Goal: Task Accomplishment & Management: Manage account settings

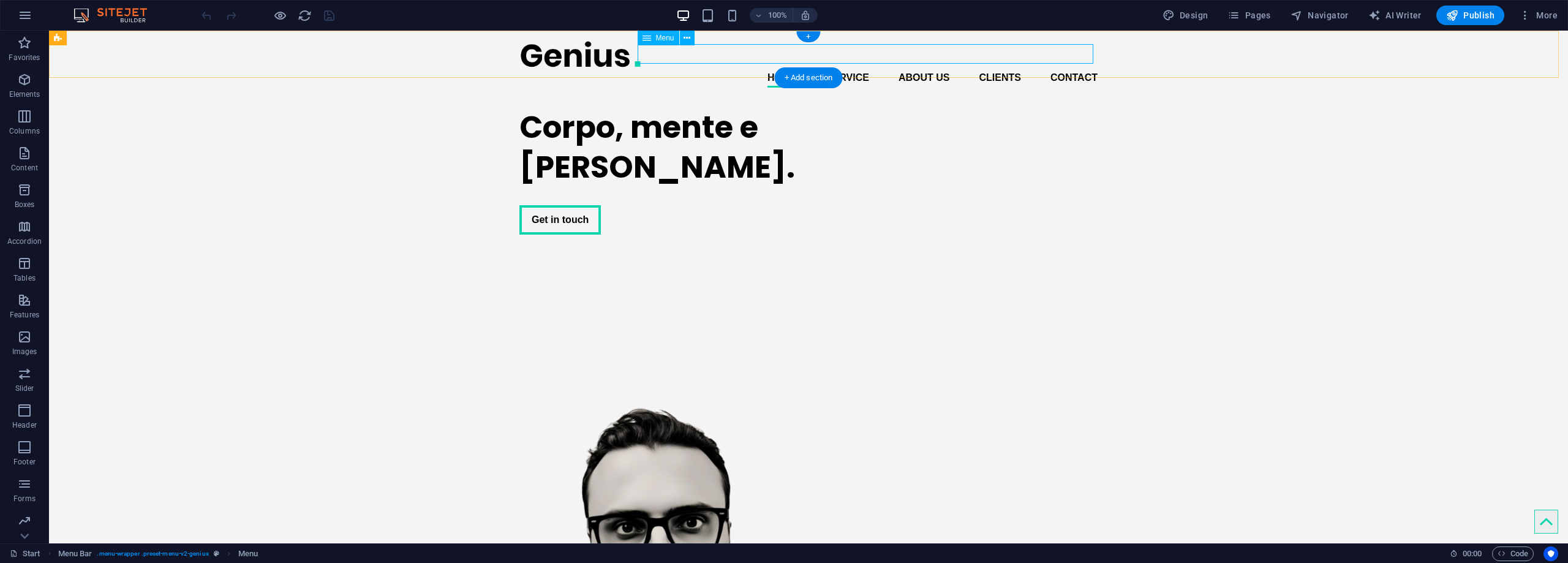
click at [855, 68] on nav "Home Service About us Clients Contact" at bounding box center [808, 78] width 578 height 20
click at [647, 35] on icon at bounding box center [647, 38] width 9 height 15
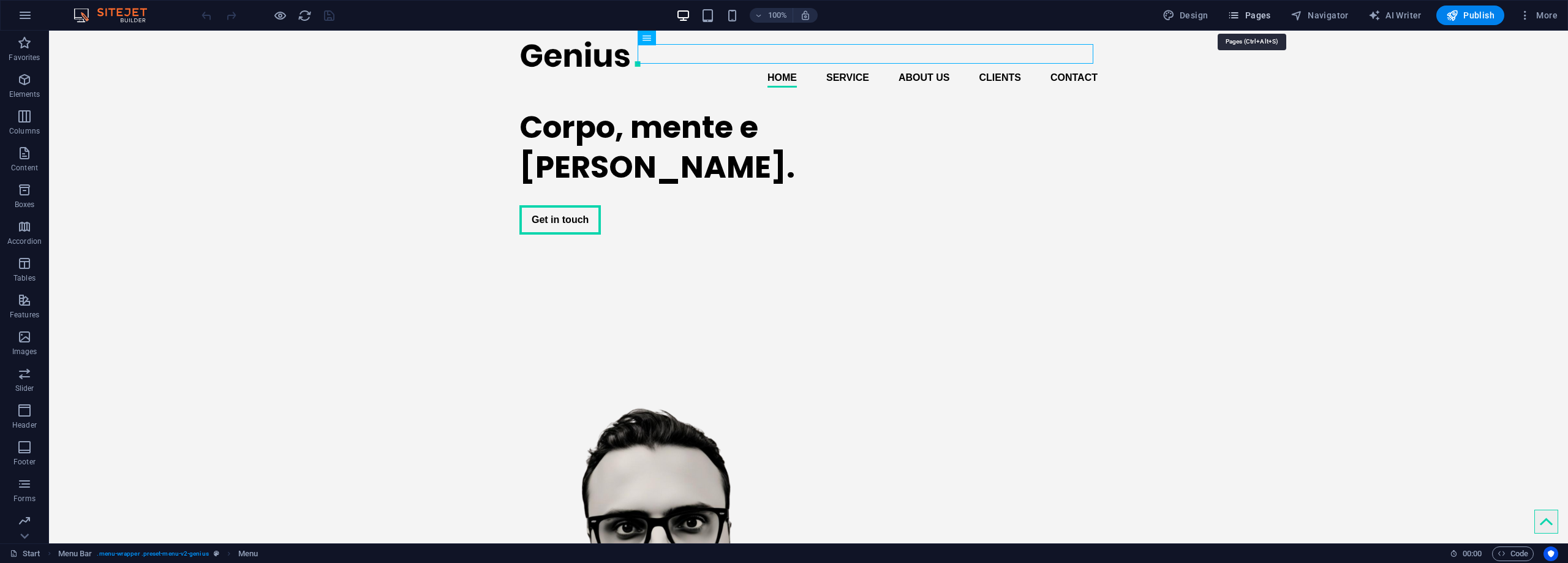
click at [1256, 16] on span "Pages" at bounding box center [1249, 15] width 43 height 13
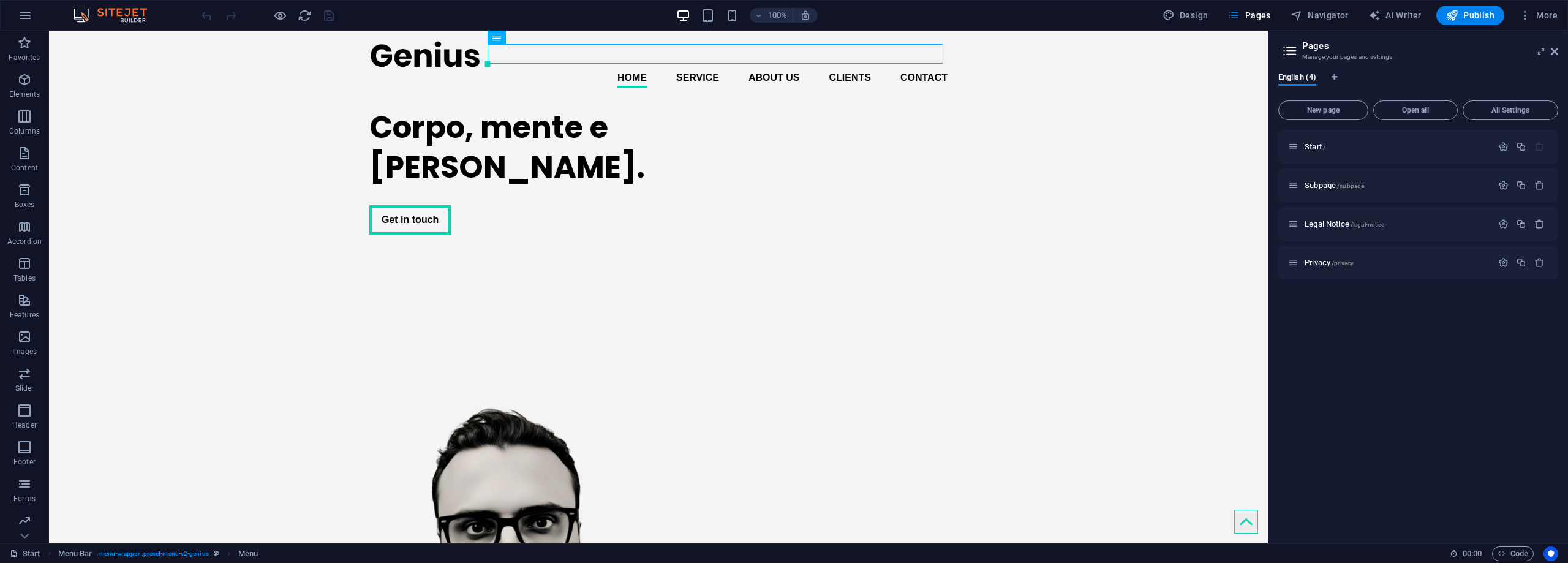
click at [1289, 50] on icon at bounding box center [1290, 50] width 18 height 17
click at [1325, 108] on span "New page" at bounding box center [1323, 110] width 79 height 7
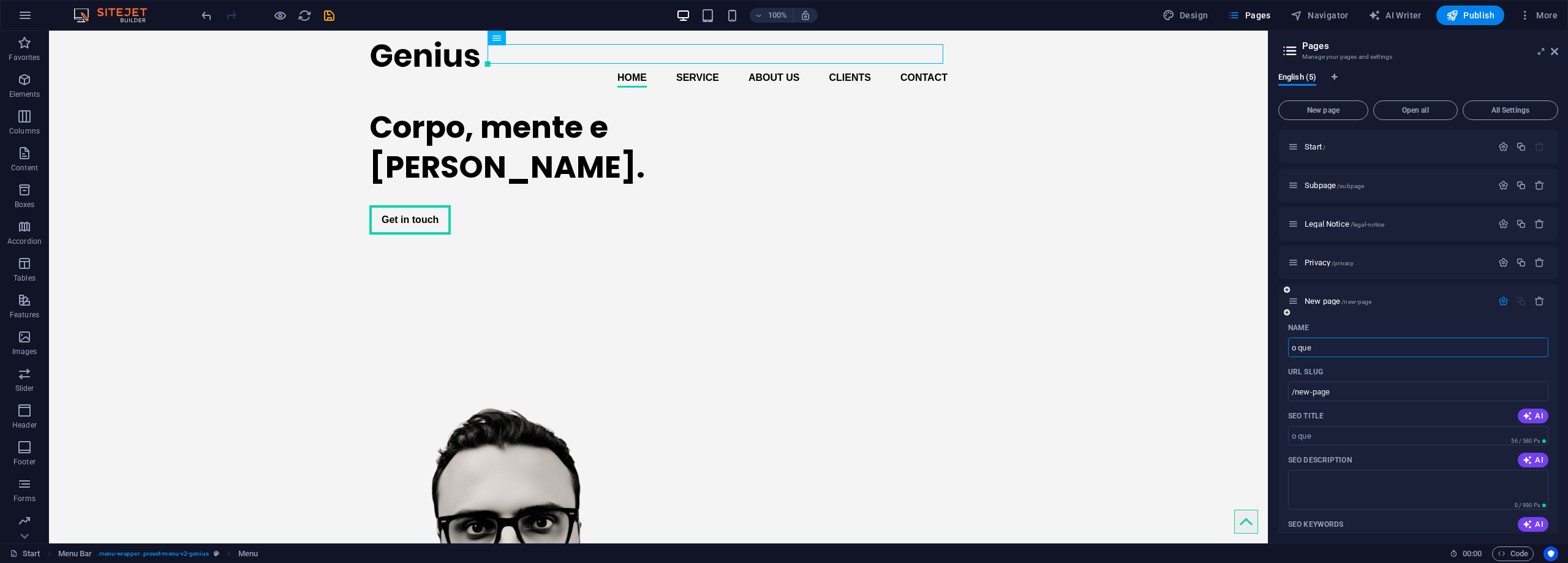
type input "o que é"
type input "/o-que"
type input "o que é I"
type input "/o-que-e"
type input "o que é IA"
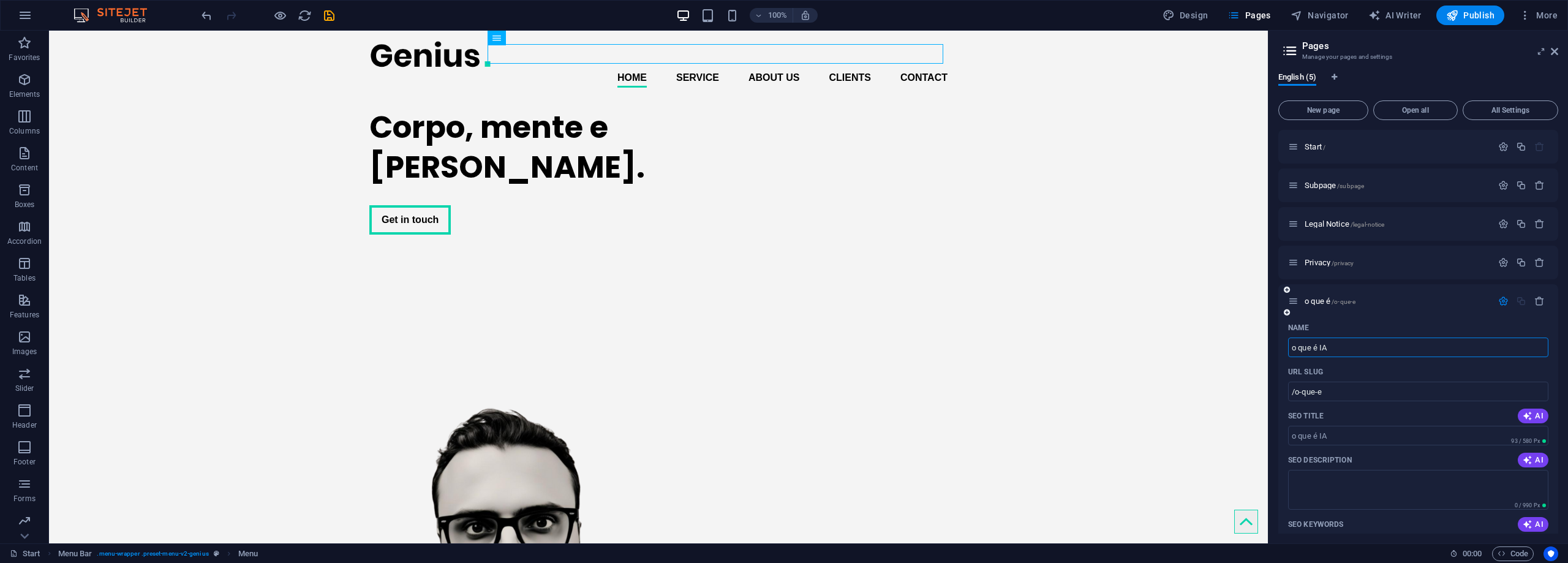
type input "/o-que-e-ia"
type input "o que é IA"
click at [1358, 481] on textarea "SEO Description" at bounding box center [1418, 490] width 260 height 40
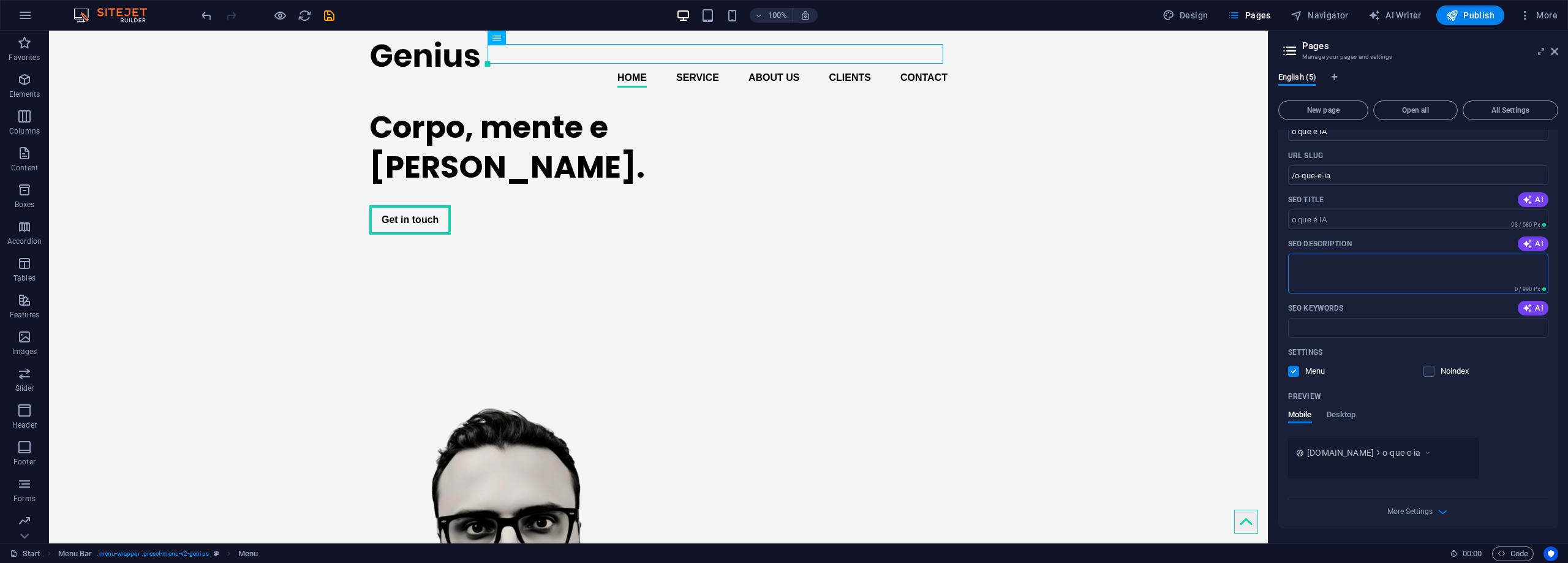
click at [1341, 414] on span "Desktop" at bounding box center [1341, 415] width 30 height 17
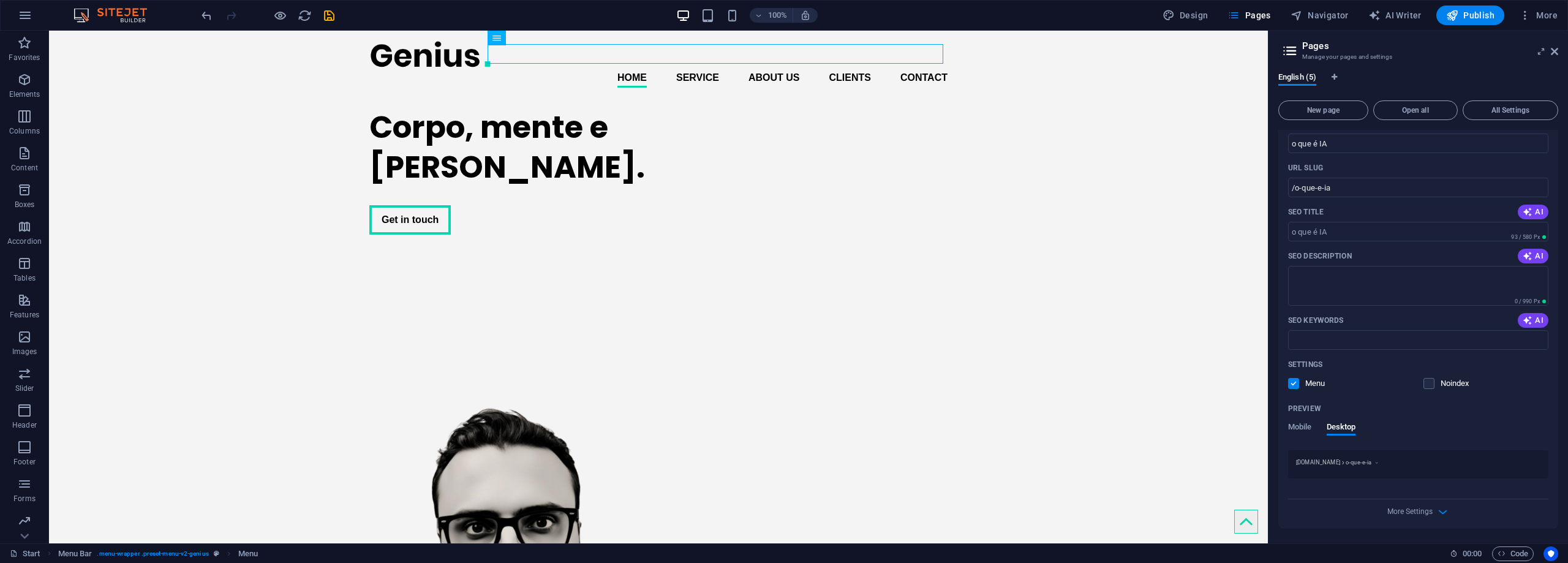
scroll to position [204, 0]
click at [1297, 426] on span "Mobile" at bounding box center [1300, 428] width 24 height 17
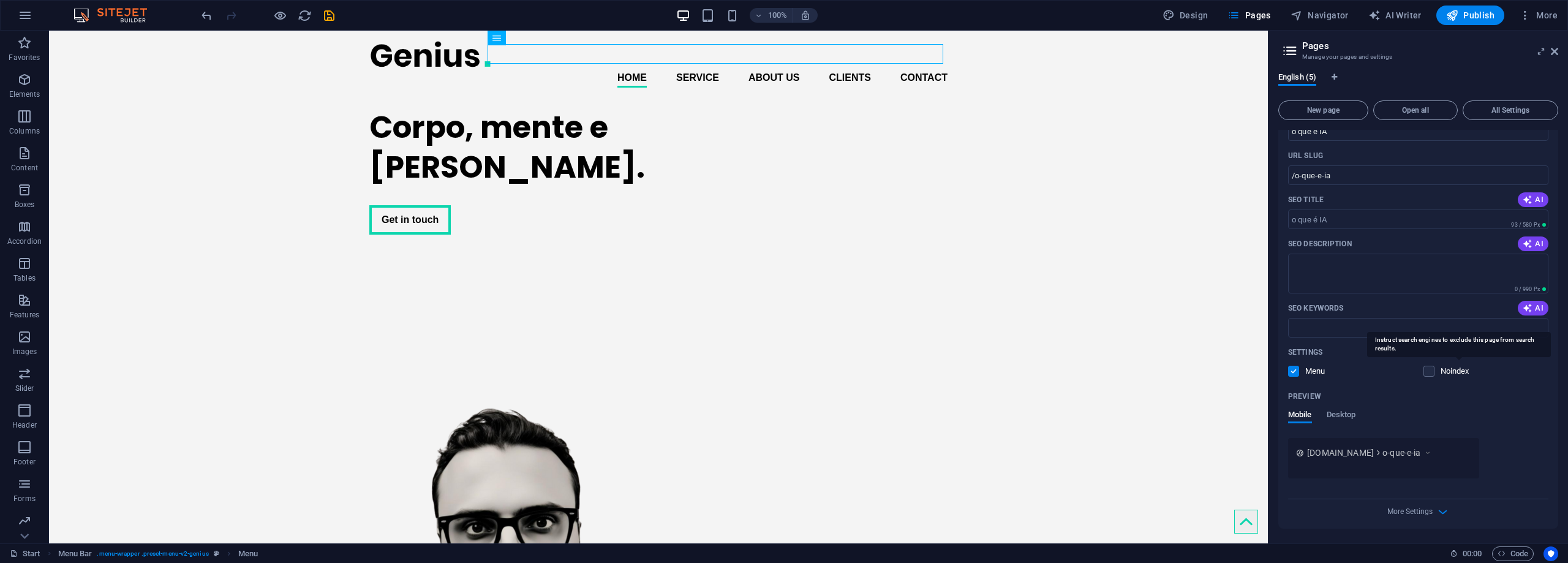
click at [1441, 373] on p "Noindex" at bounding box center [1460, 371] width 40 height 11
click at [0, 0] on input "checkbox" at bounding box center [0, 0] width 0 height 0
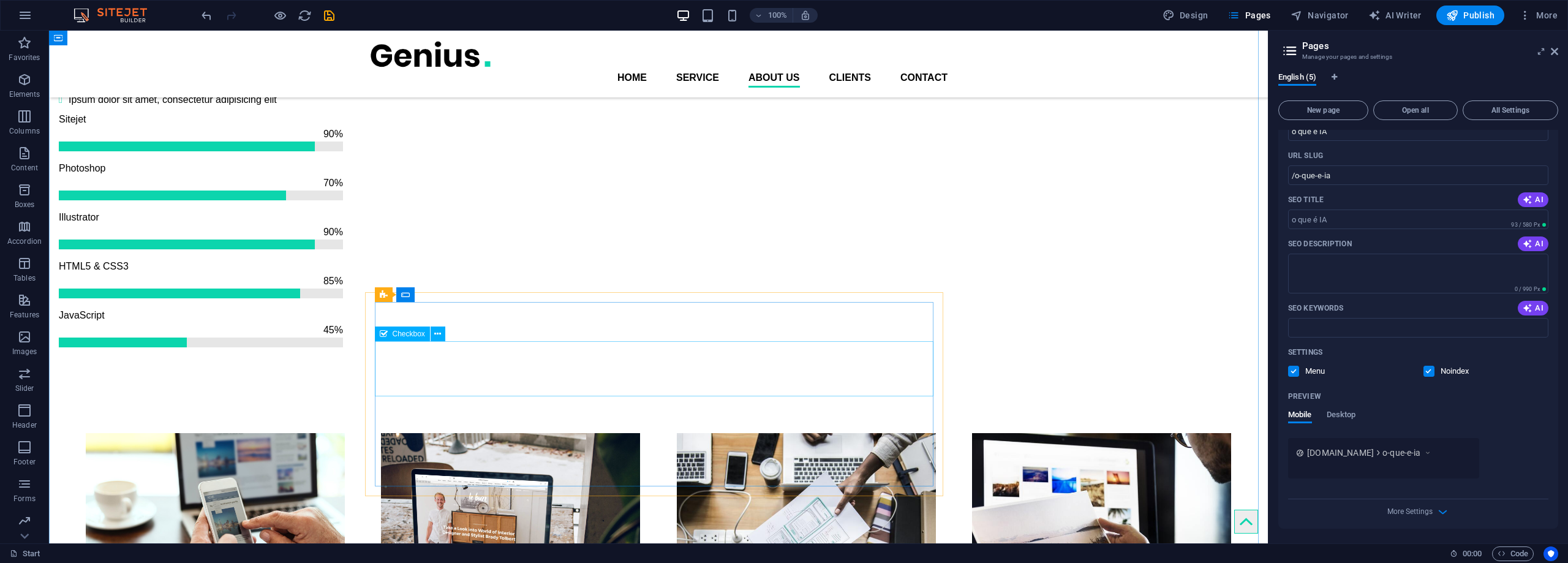
scroll to position [1103, 0]
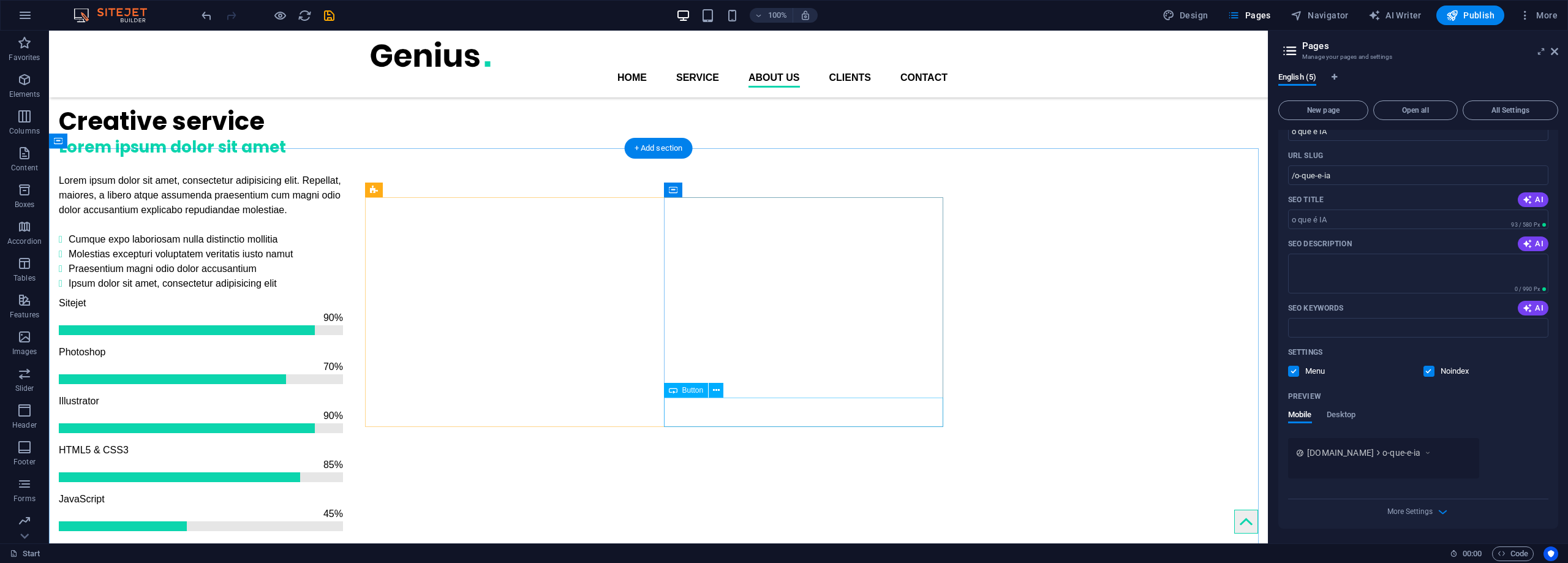
click at [716, 392] on icon at bounding box center [716, 390] width 7 height 13
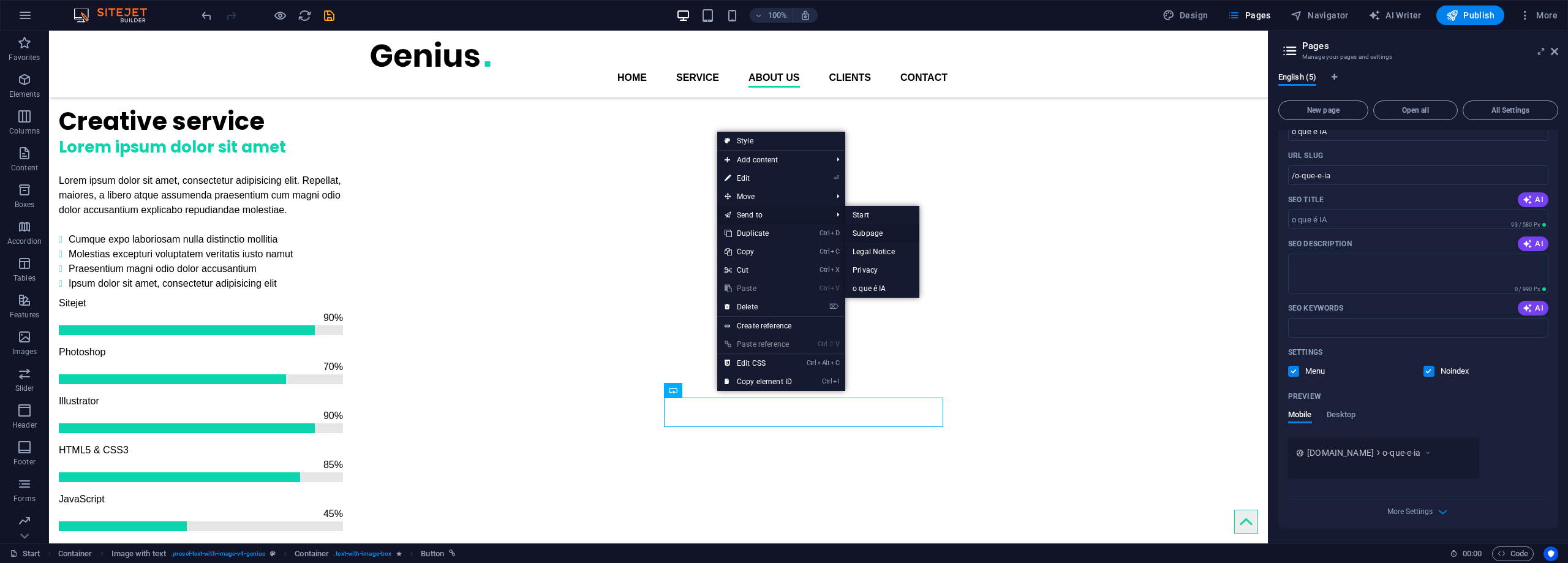
click at [866, 232] on link "Subpage" at bounding box center [882, 233] width 74 height 18
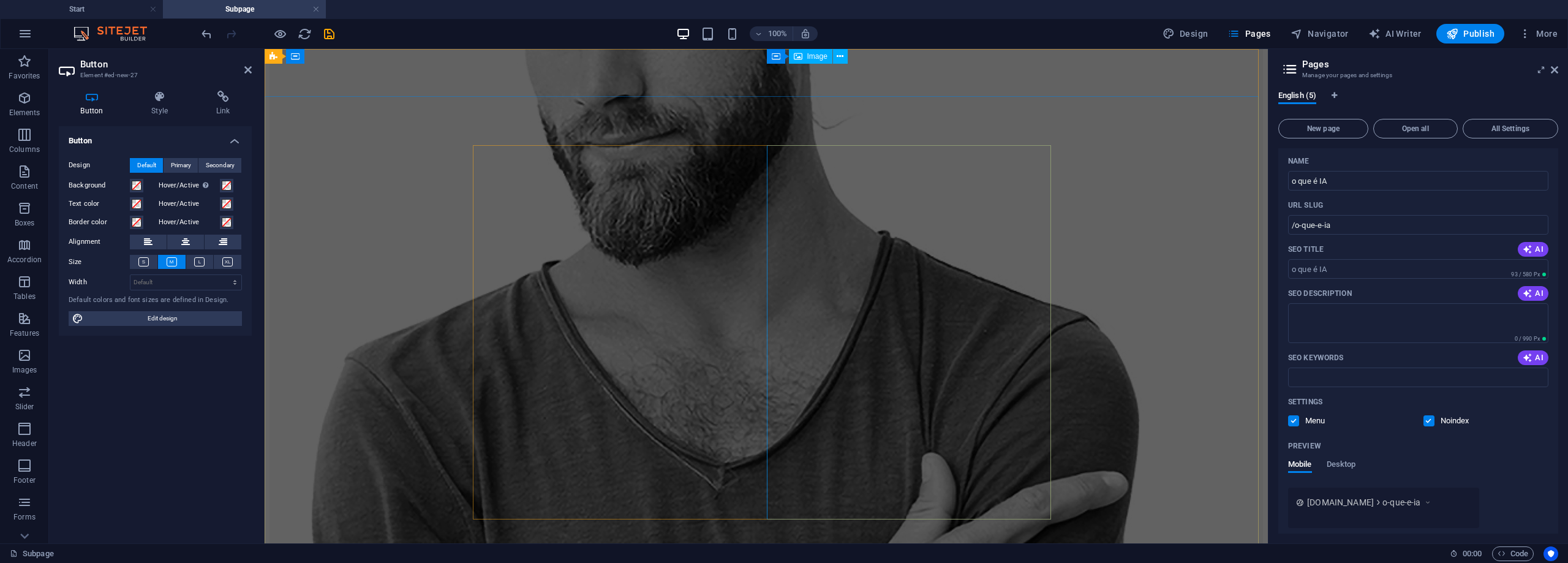
scroll to position [0, 0]
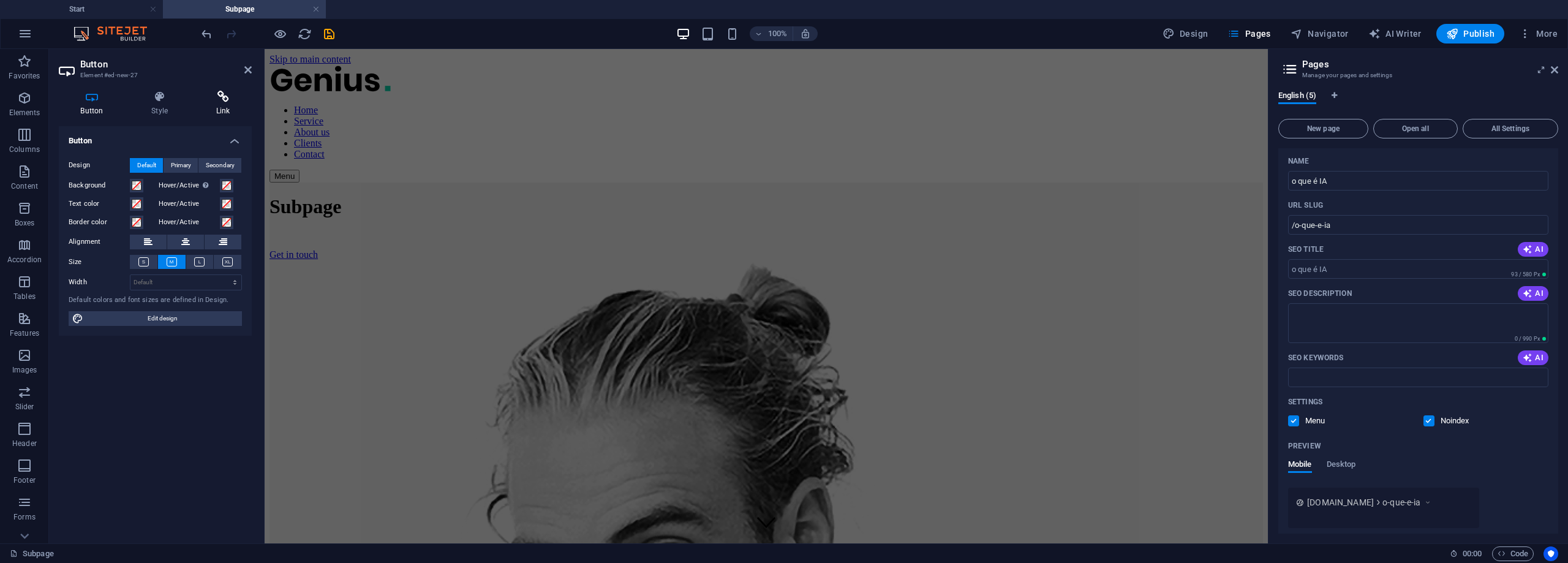
click at [224, 109] on h4 "Link" at bounding box center [223, 103] width 58 height 26
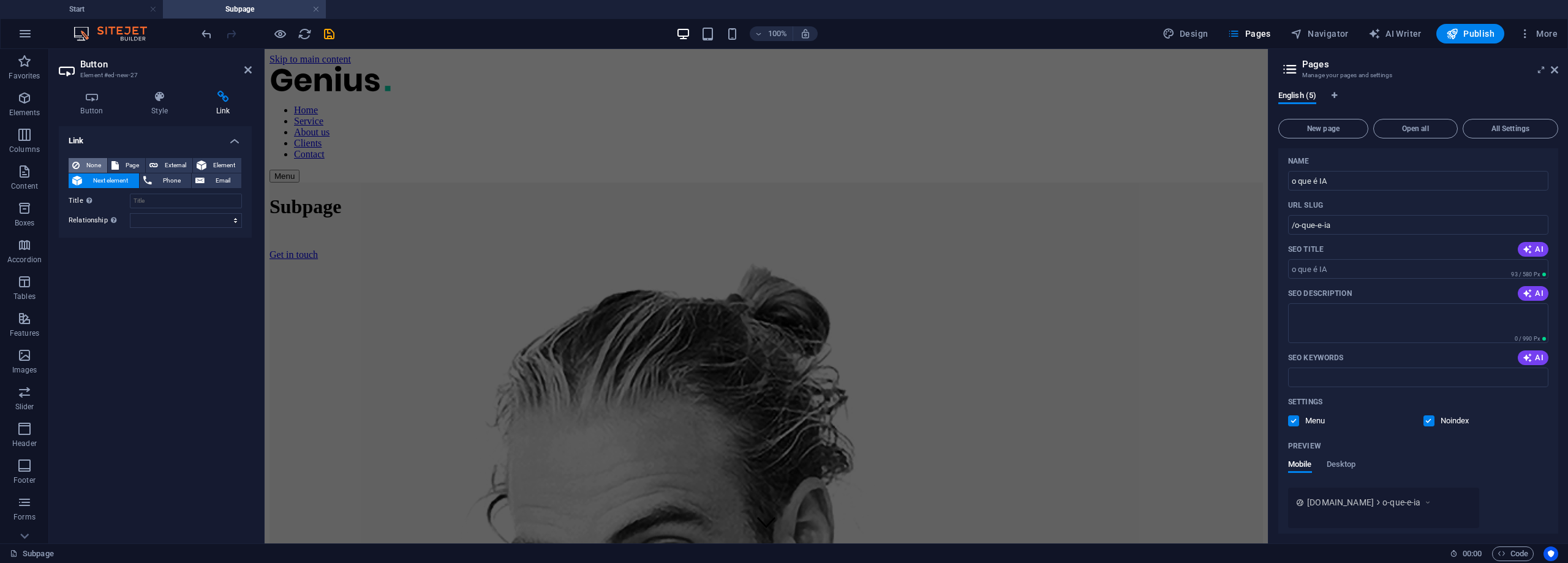
click at [85, 164] on span "None" at bounding box center [93, 166] width 20 height 15
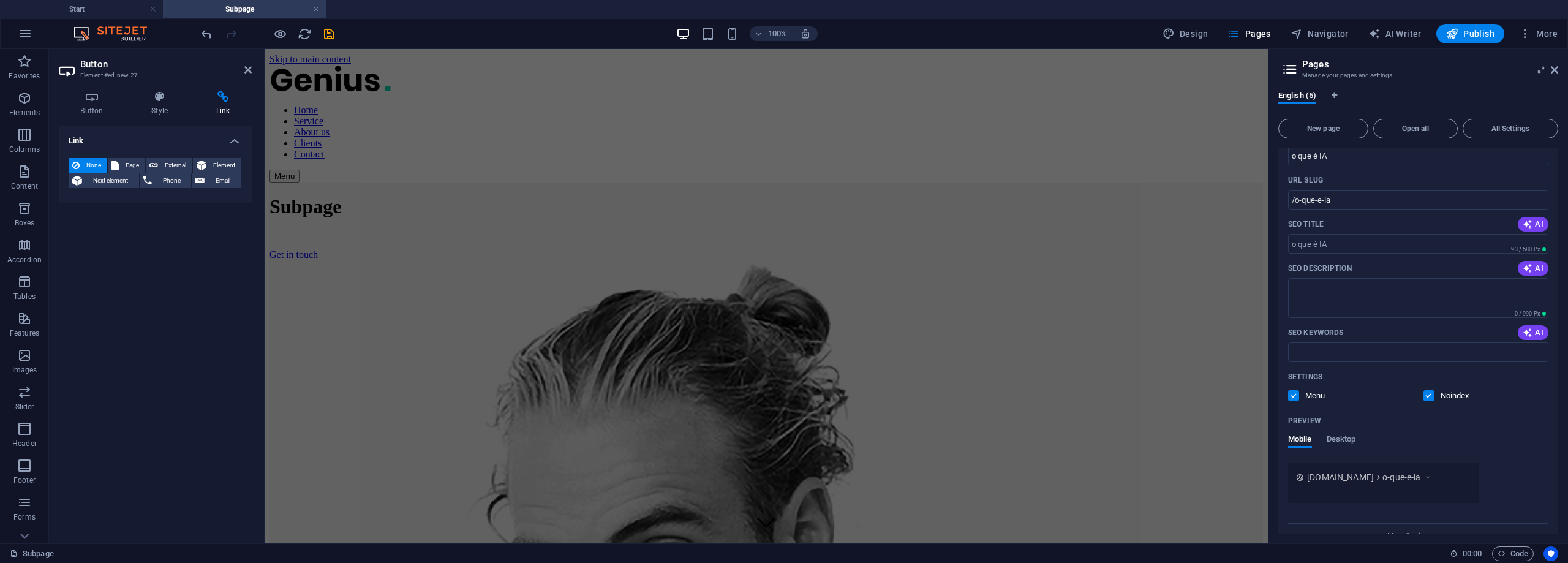
scroll to position [235, 0]
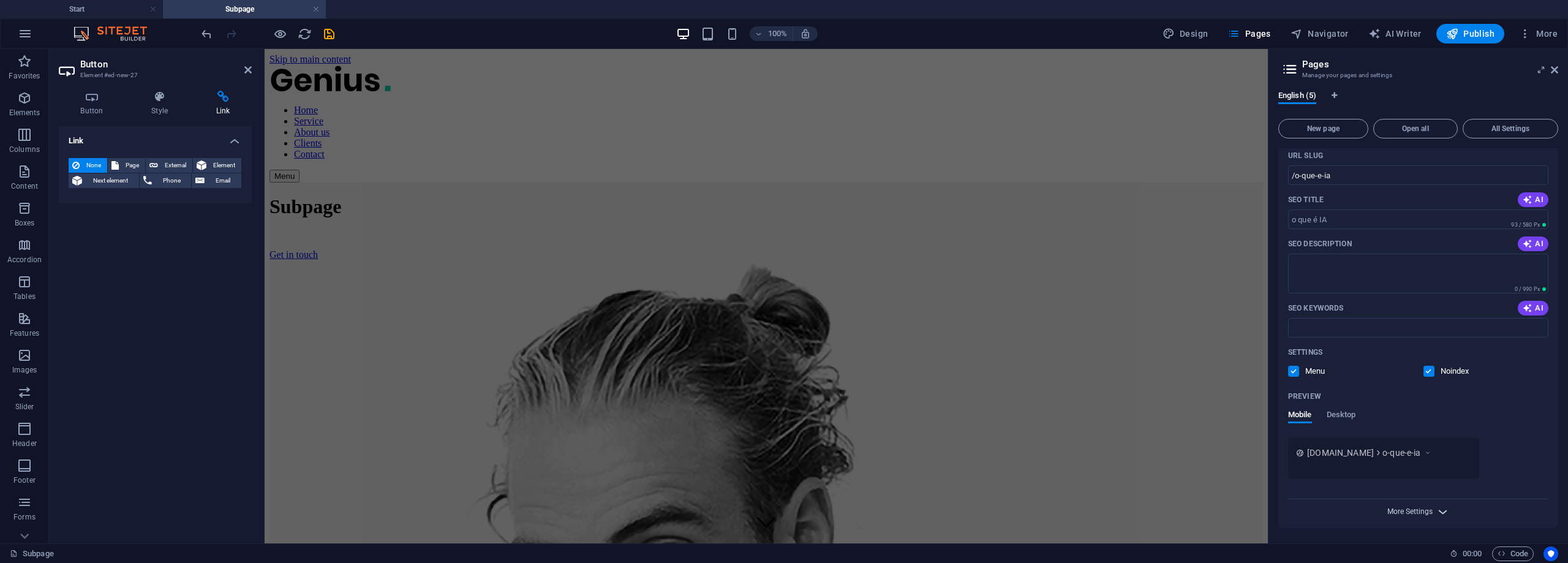
click at [1418, 511] on span "More Settings" at bounding box center [1409, 512] width 45 height 9
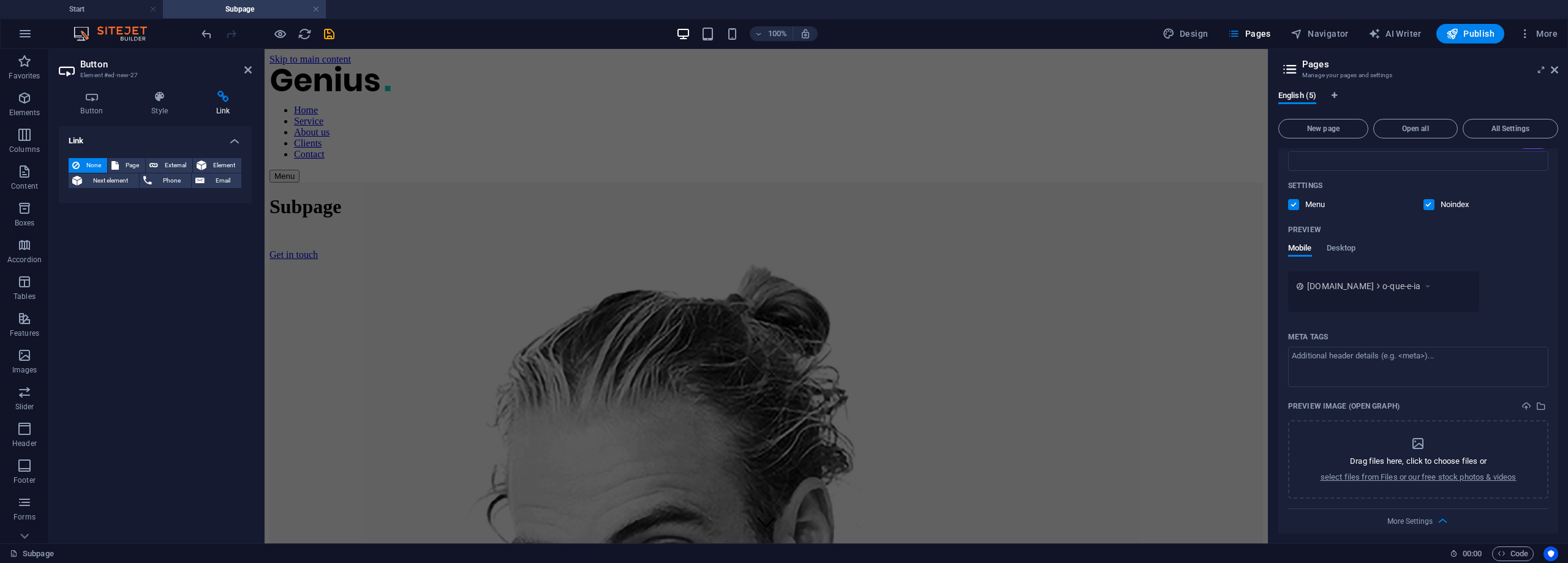
scroll to position [411, 0]
drag, startPoint x: 1564, startPoint y: 488, endPoint x: 1576, endPoint y: 321, distance: 167.4
click at [1567, 321] on html "expeditoarantes.com Start Subpage Favorites Elements Columns Content Boxes Acco…" at bounding box center [784, 282] width 1568 height 563
click at [1558, 290] on div "English (5) New page Open all All Settings Start / Subpage /subpage Legal Notic…" at bounding box center [1417, 312] width 299 height 463
click at [1559, 235] on div "English (5) New page Open all All Settings Start / Subpage /subpage Legal Notic…" at bounding box center [1417, 312] width 299 height 463
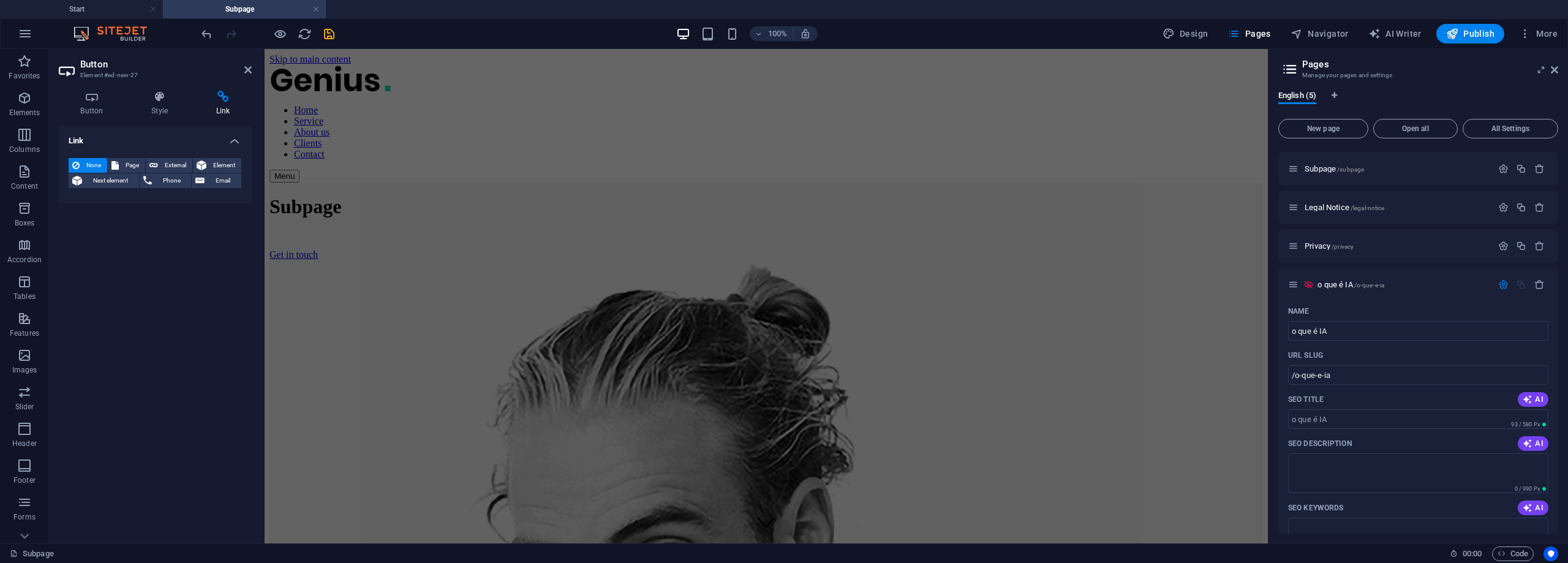
scroll to position [0, 0]
click at [1295, 321] on icon at bounding box center [1293, 319] width 10 height 10
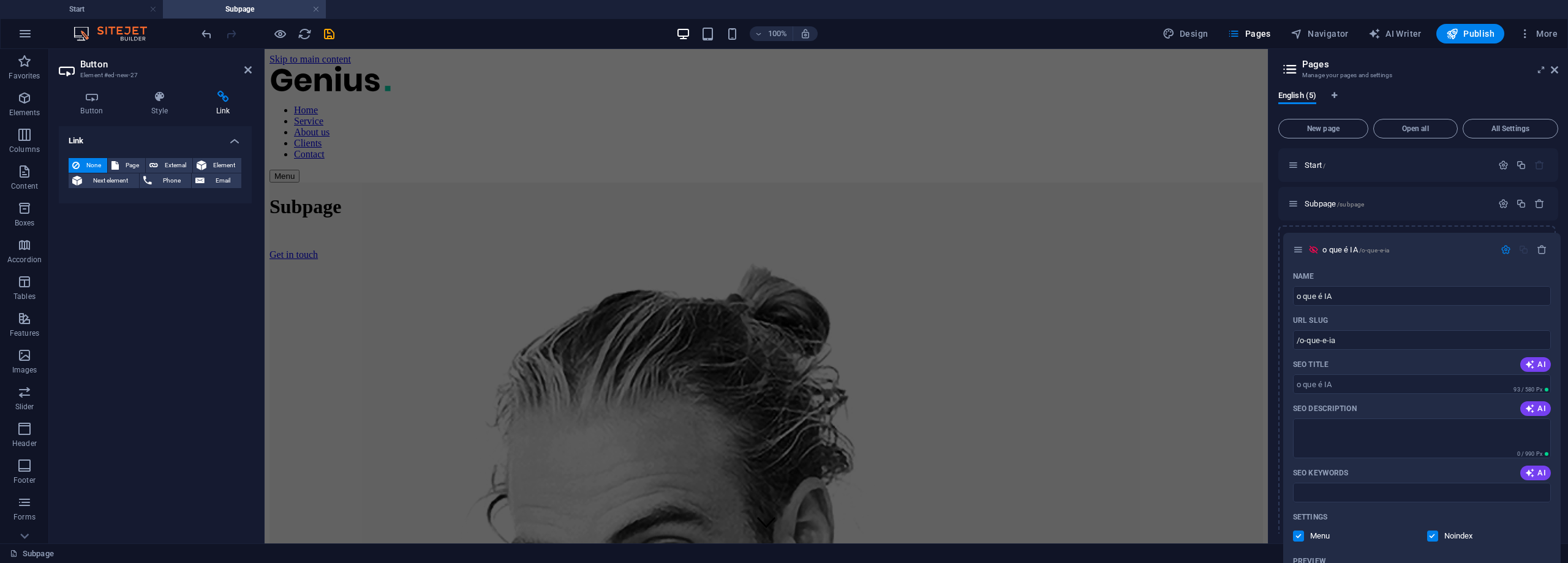
drag, startPoint x: 1295, startPoint y: 321, endPoint x: 1301, endPoint y: 246, distance: 75.2
click at [1301, 246] on div "Start / Subpage /subpage Legal Notice /legal-notice Privacy /privacy o que é IA…" at bounding box center [1418, 544] width 280 height 791
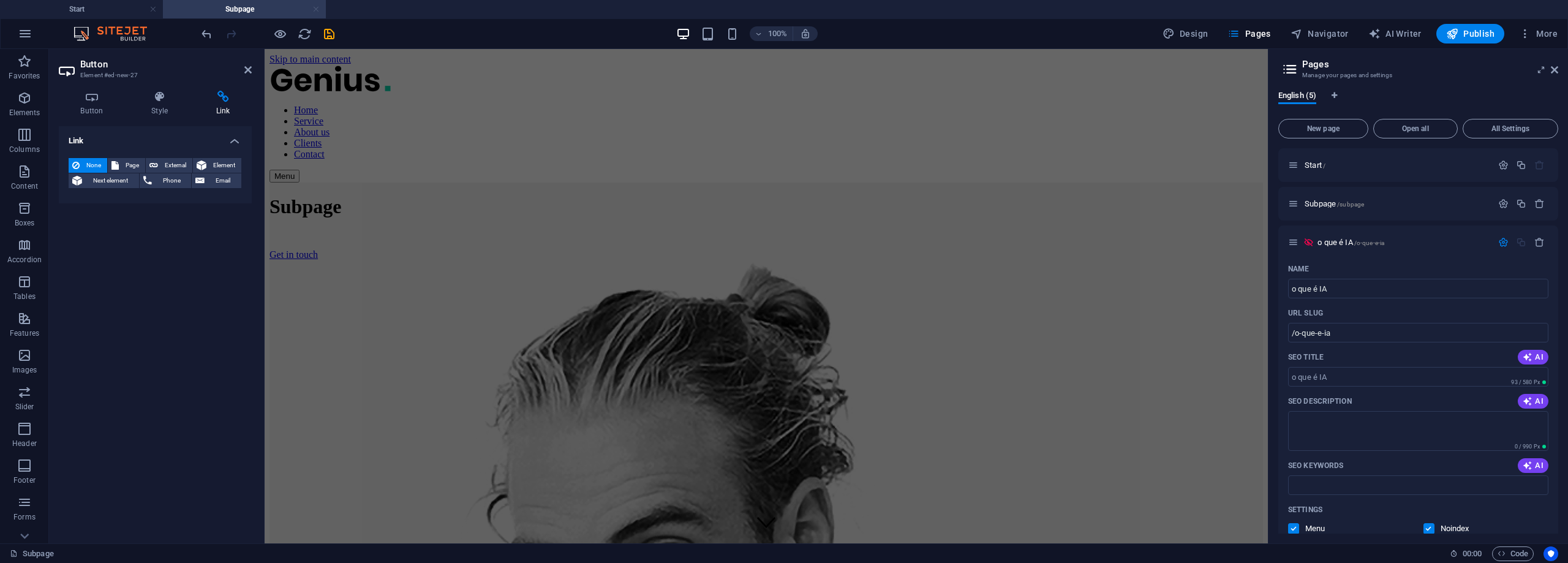
click at [314, 9] on link at bounding box center [316, 10] width 7 height 12
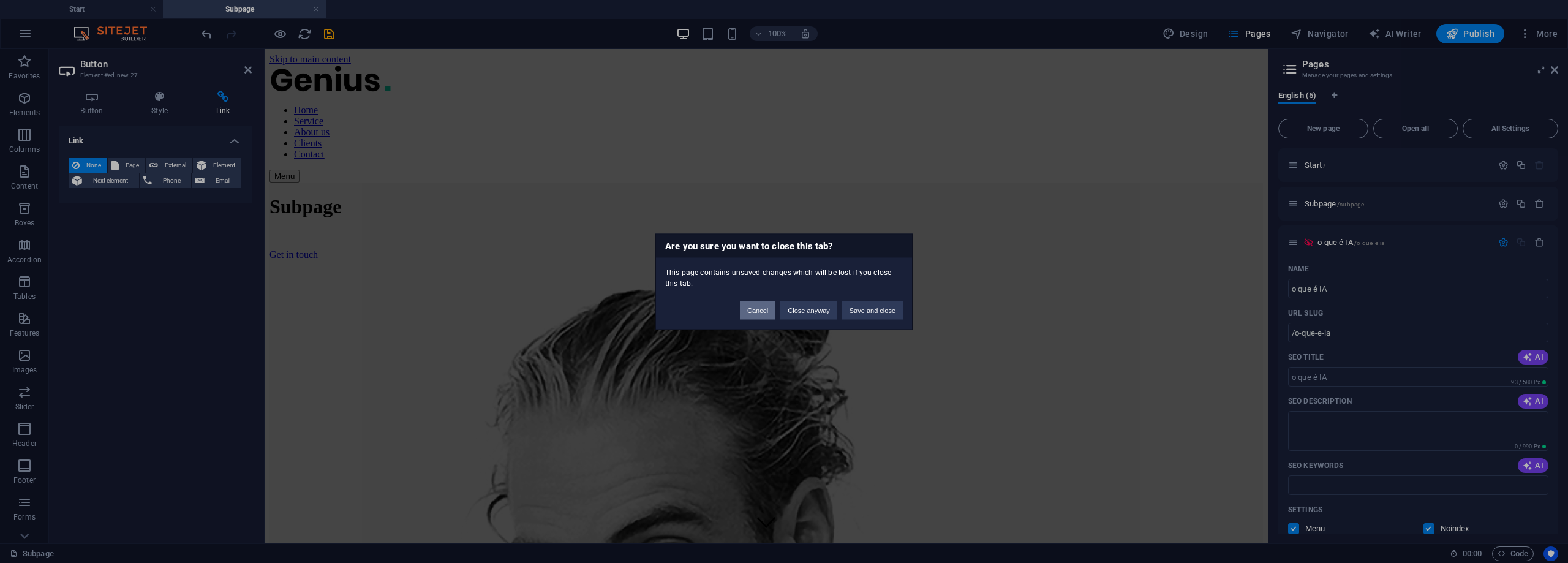
click at [765, 314] on button "Cancel" at bounding box center [758, 310] width 35 height 18
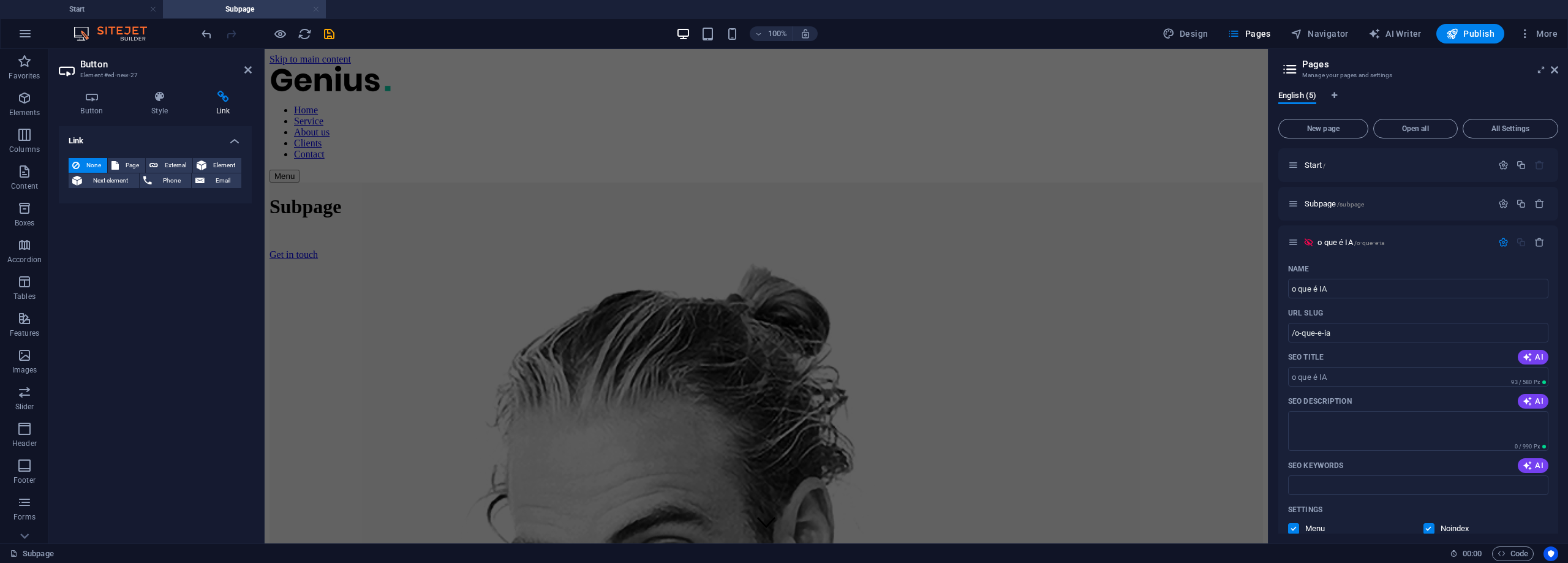
click at [312, 9] on link at bounding box center [316, 10] width 7 height 12
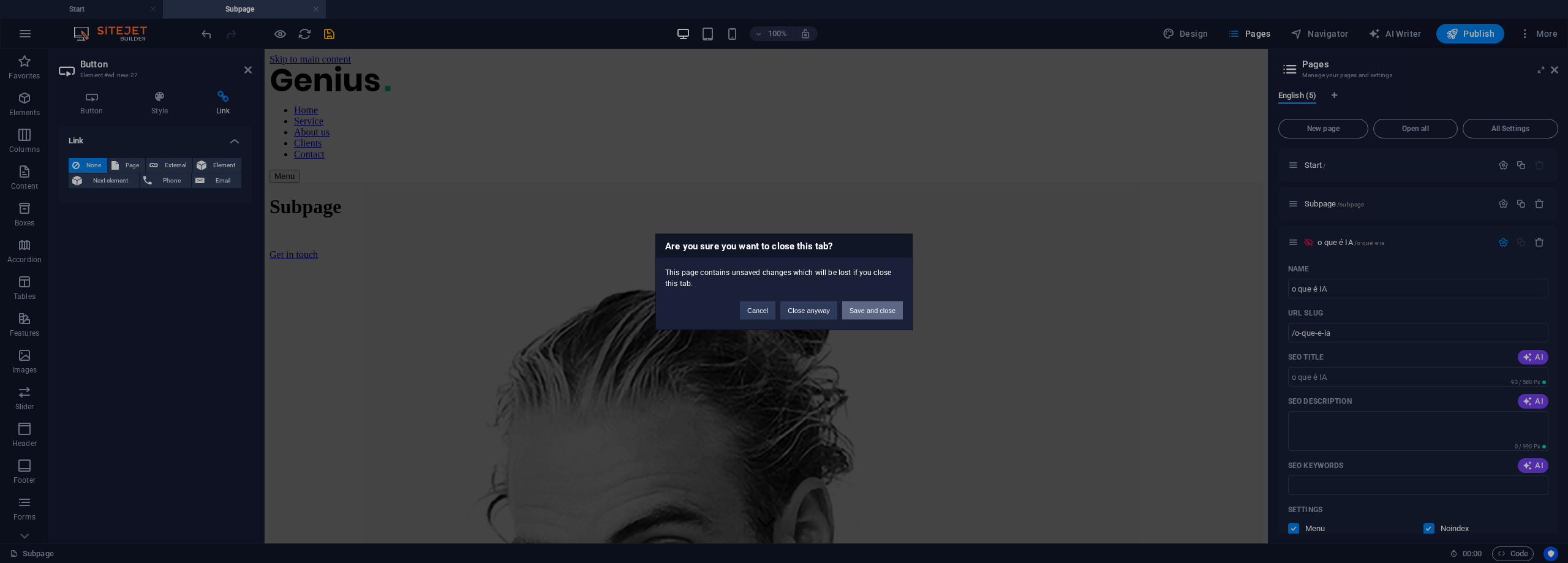
drag, startPoint x: 863, startPoint y: 314, endPoint x: 809, endPoint y: 265, distance: 72.9
click at [863, 314] on button "Save and close" at bounding box center [872, 310] width 61 height 18
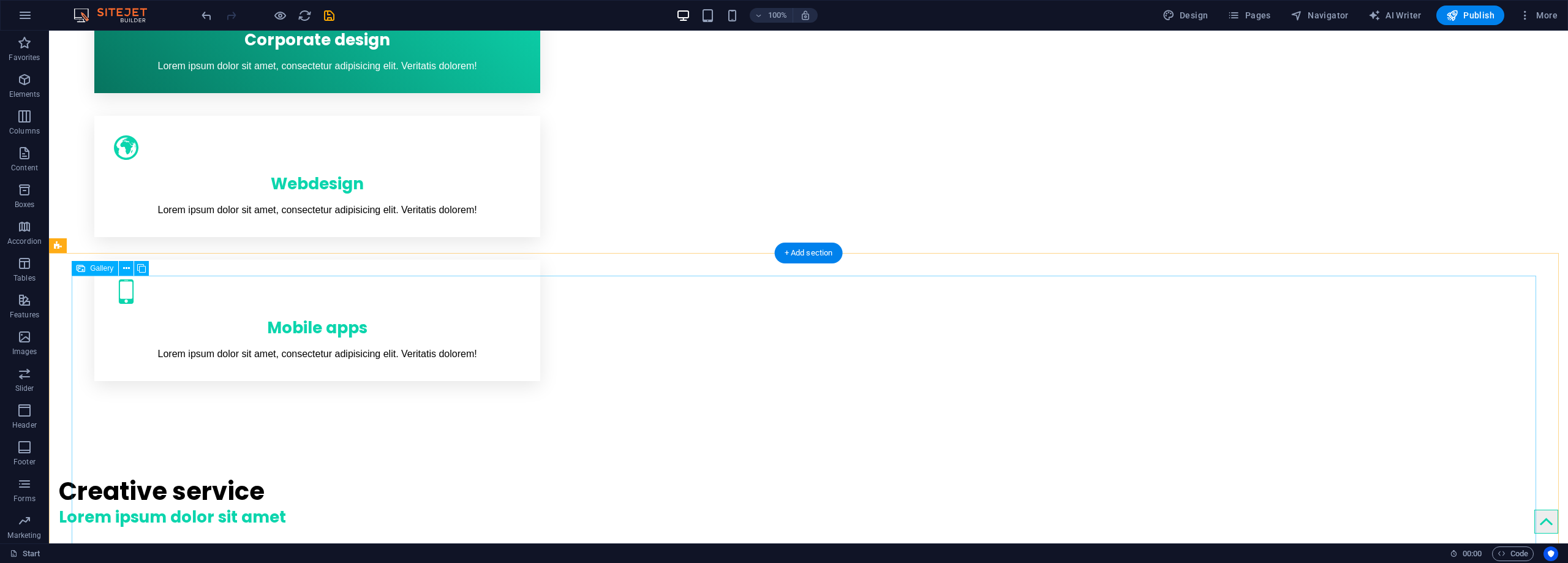
scroll to position [1103, 0]
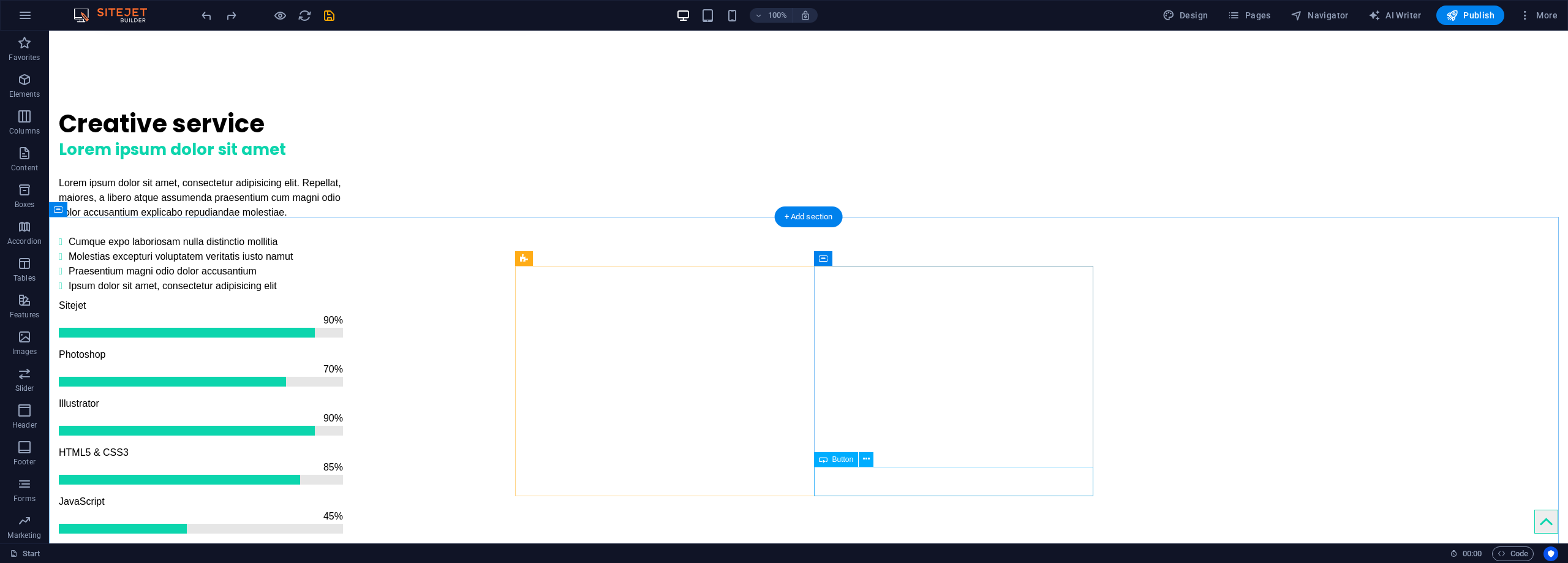
click at [866, 457] on icon at bounding box center [866, 459] width 7 height 13
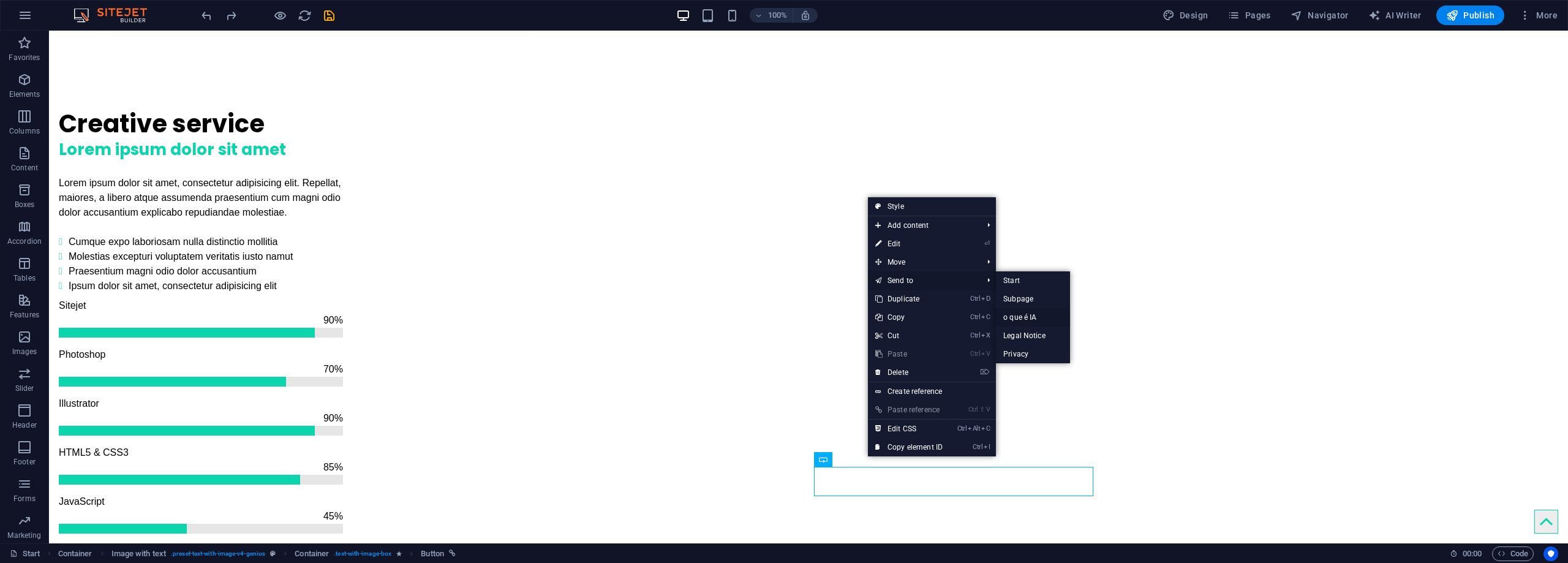
click at [1031, 317] on link "o que é IA" at bounding box center [1033, 317] width 74 height 18
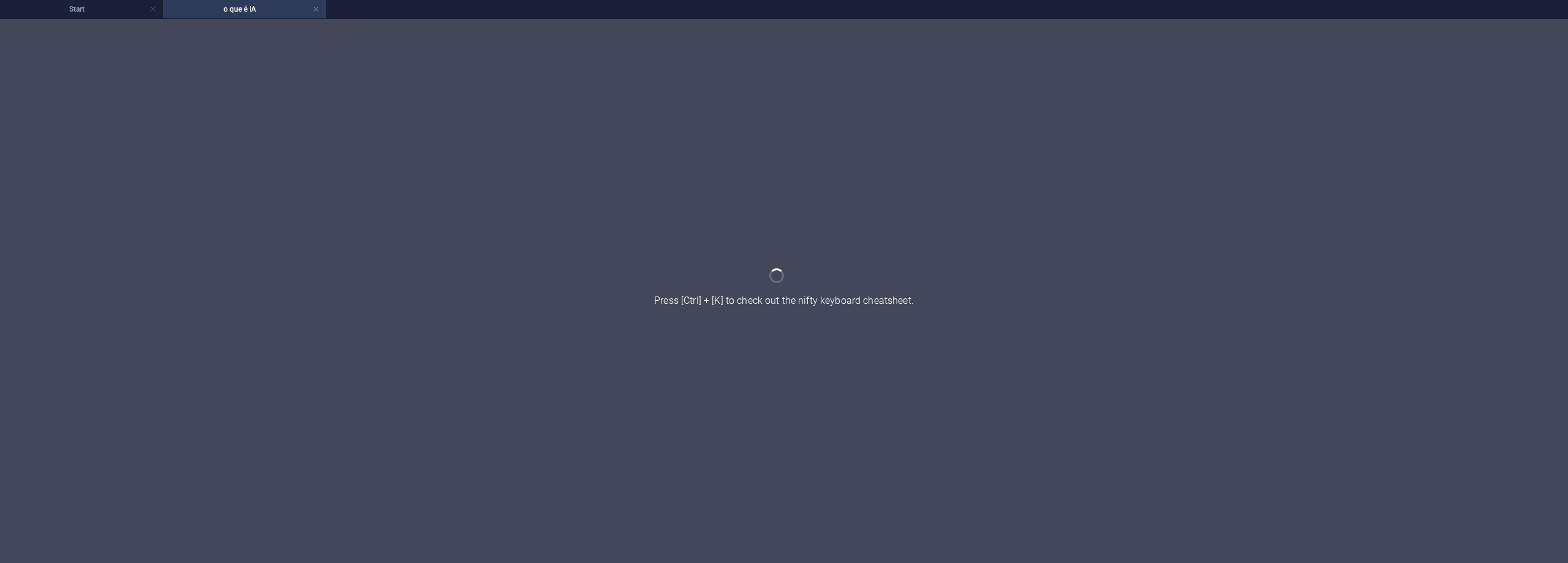
click at [509, 264] on div at bounding box center [784, 291] width 1568 height 544
click at [565, 259] on div at bounding box center [784, 291] width 1568 height 544
click at [323, 414] on div at bounding box center [784, 291] width 1568 height 544
click at [667, 154] on div at bounding box center [784, 291] width 1568 height 544
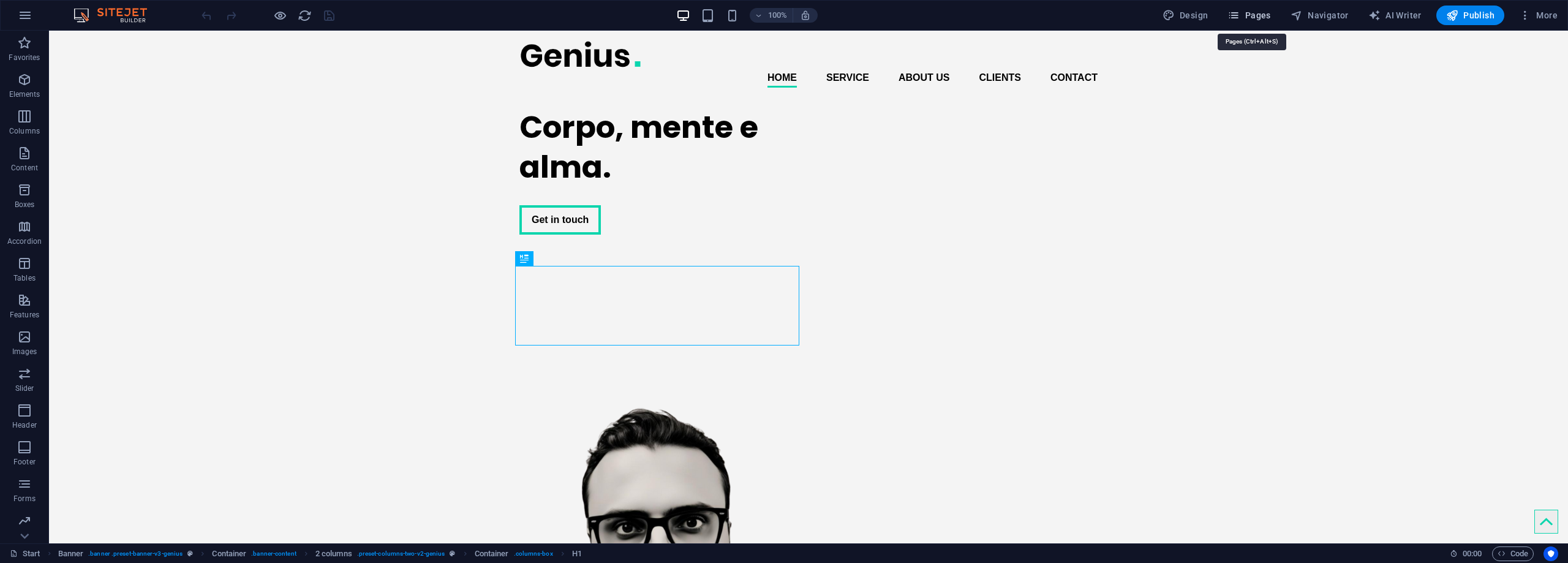
click at [1250, 16] on span "Pages" at bounding box center [1249, 15] width 43 height 13
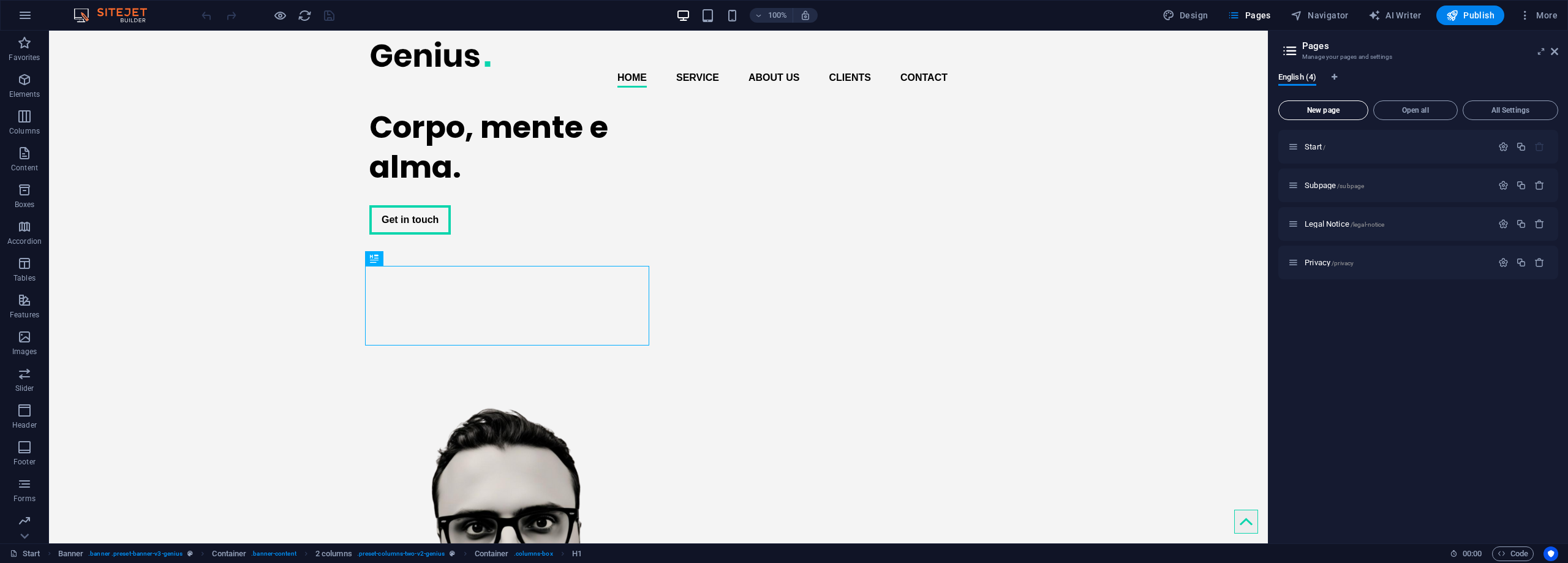
click at [1318, 112] on span "New page" at bounding box center [1323, 110] width 79 height 7
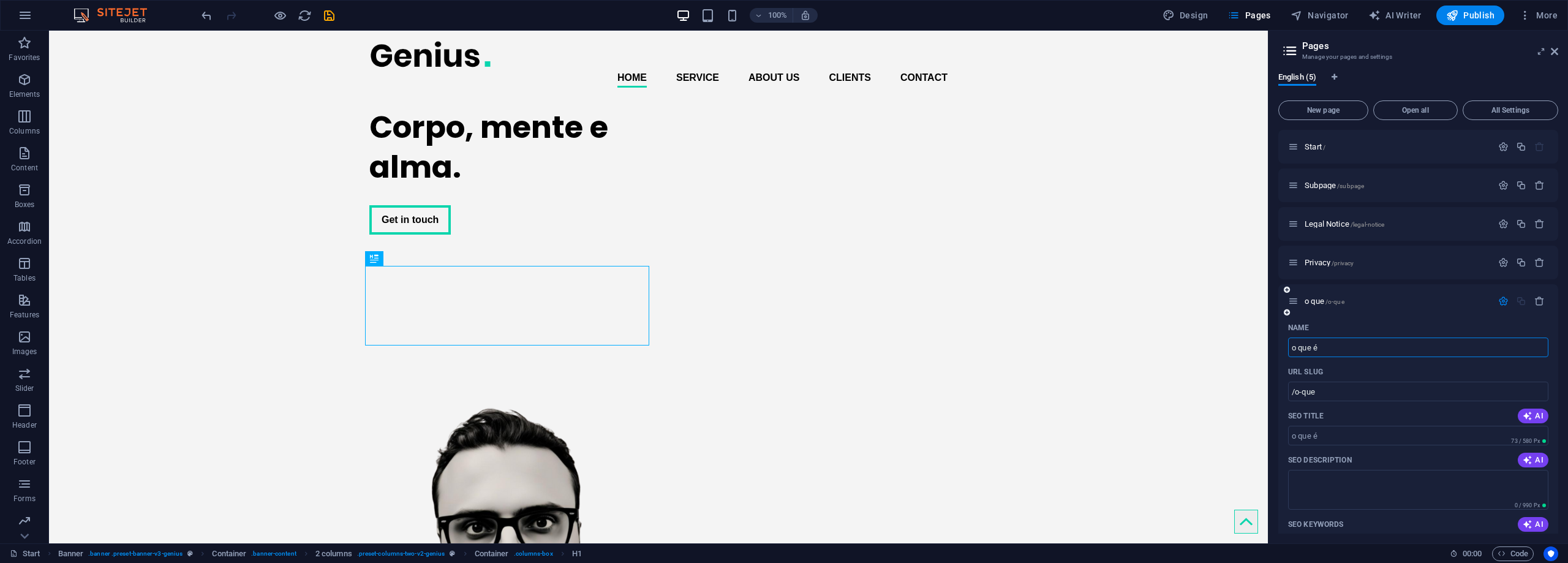
type input "o que é"
type input "/o-que"
type input "o que é iam"
type input "/o-que-e-iam"
type input "o que é ia"
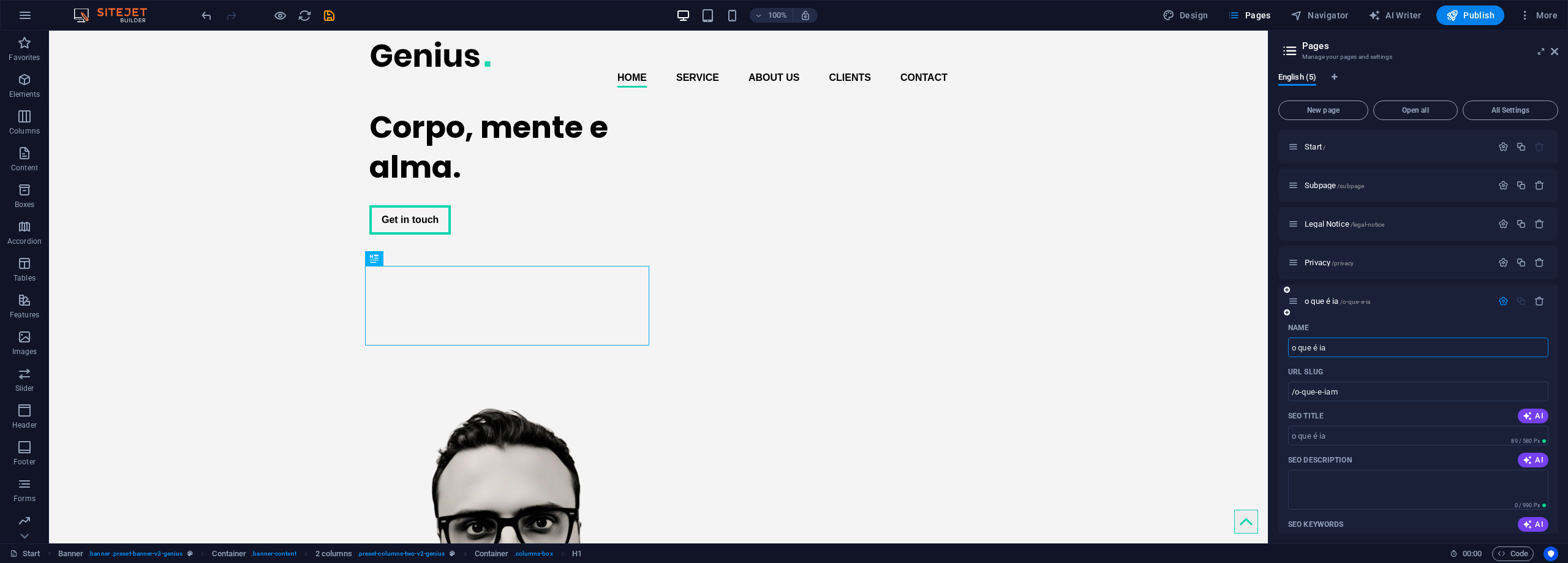
type input "/o-que-e-ia"
type input "o que é ia?"
click at [1463, 21] on span "Publish" at bounding box center [1471, 15] width 49 height 13
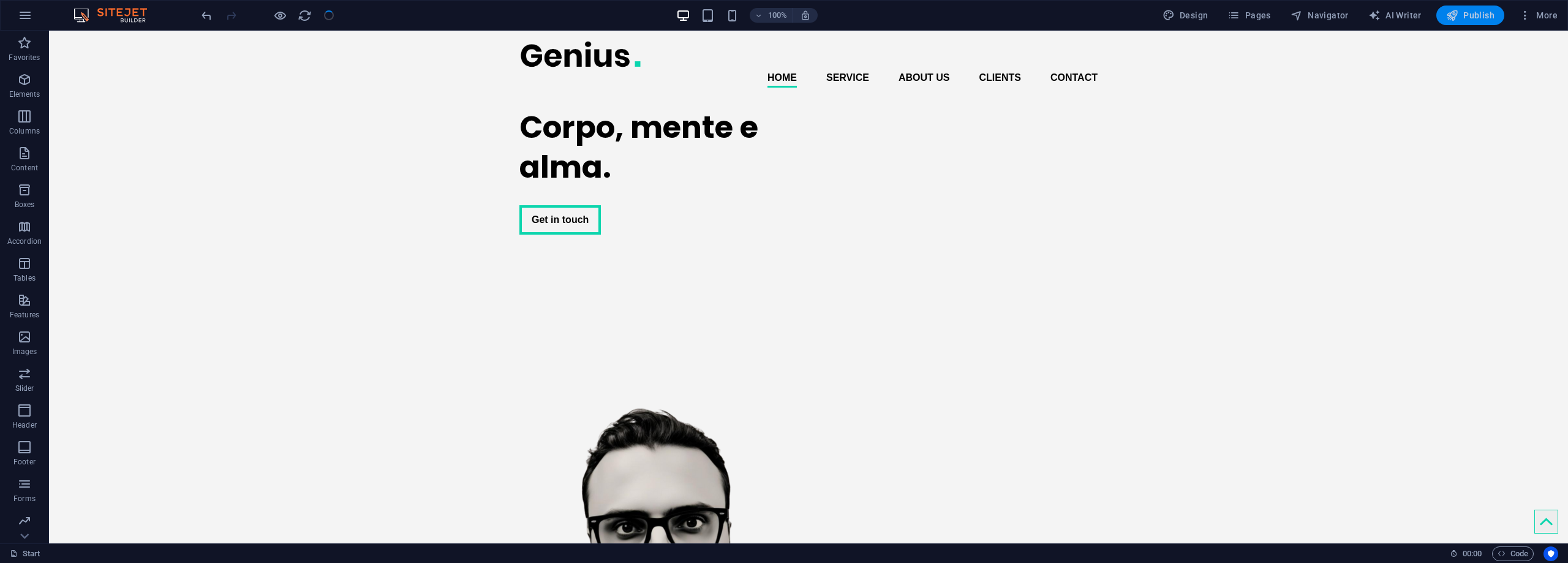
click at [1465, 17] on span "Publish" at bounding box center [1471, 15] width 49 height 13
checkbox input "false"
click at [1465, 17] on span "Publish" at bounding box center [1471, 15] width 49 height 13
click at [1483, 16] on span "Publish" at bounding box center [1471, 15] width 49 height 13
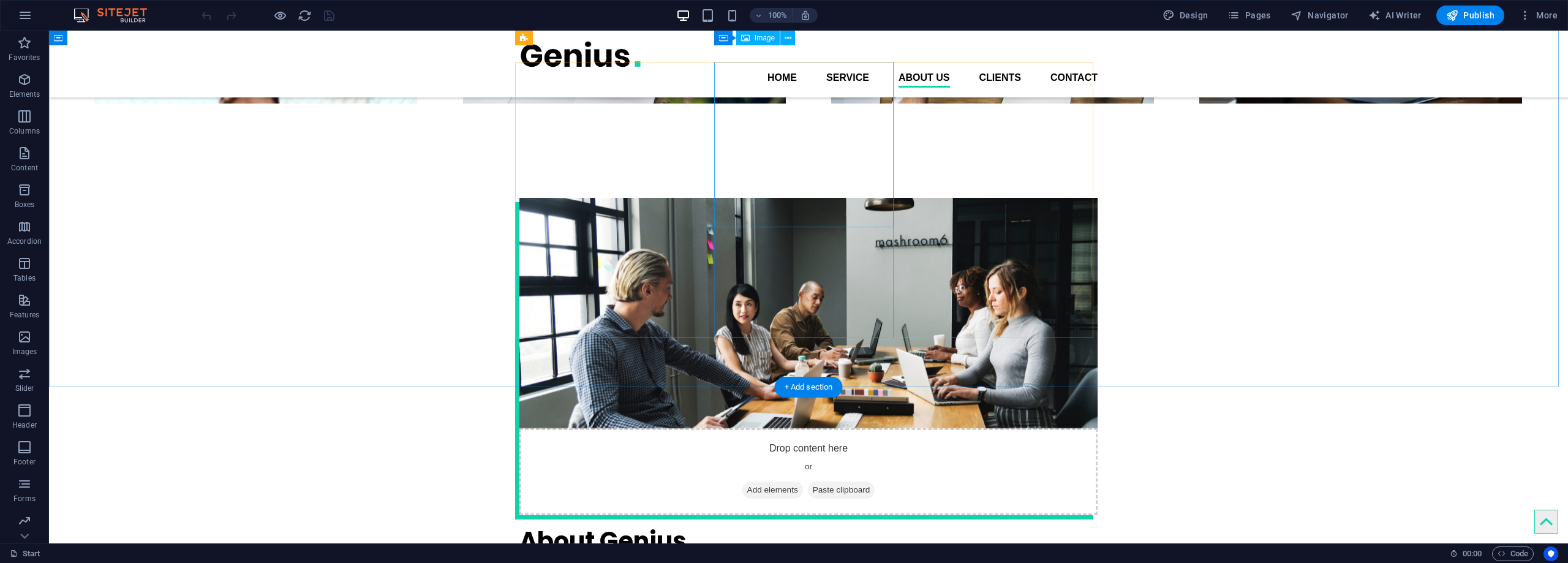
scroll to position [1838, 0]
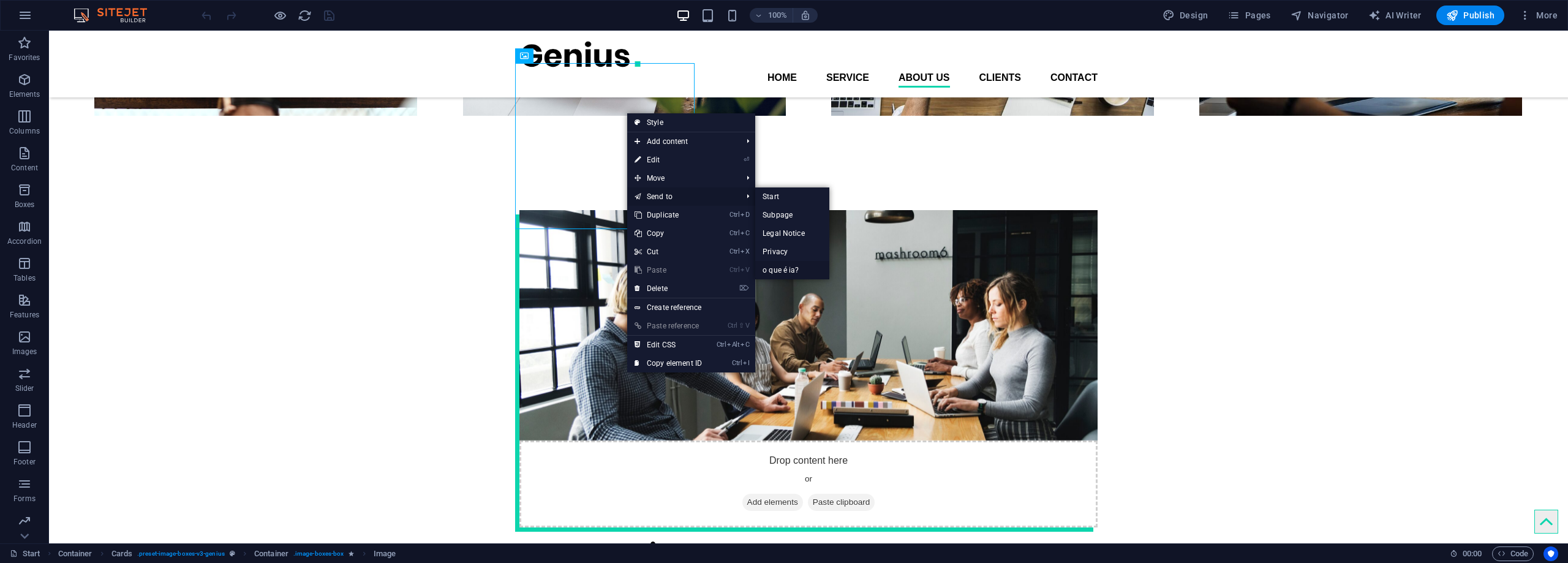
click at [780, 270] on link "o que é ia?" at bounding box center [792, 270] width 74 height 18
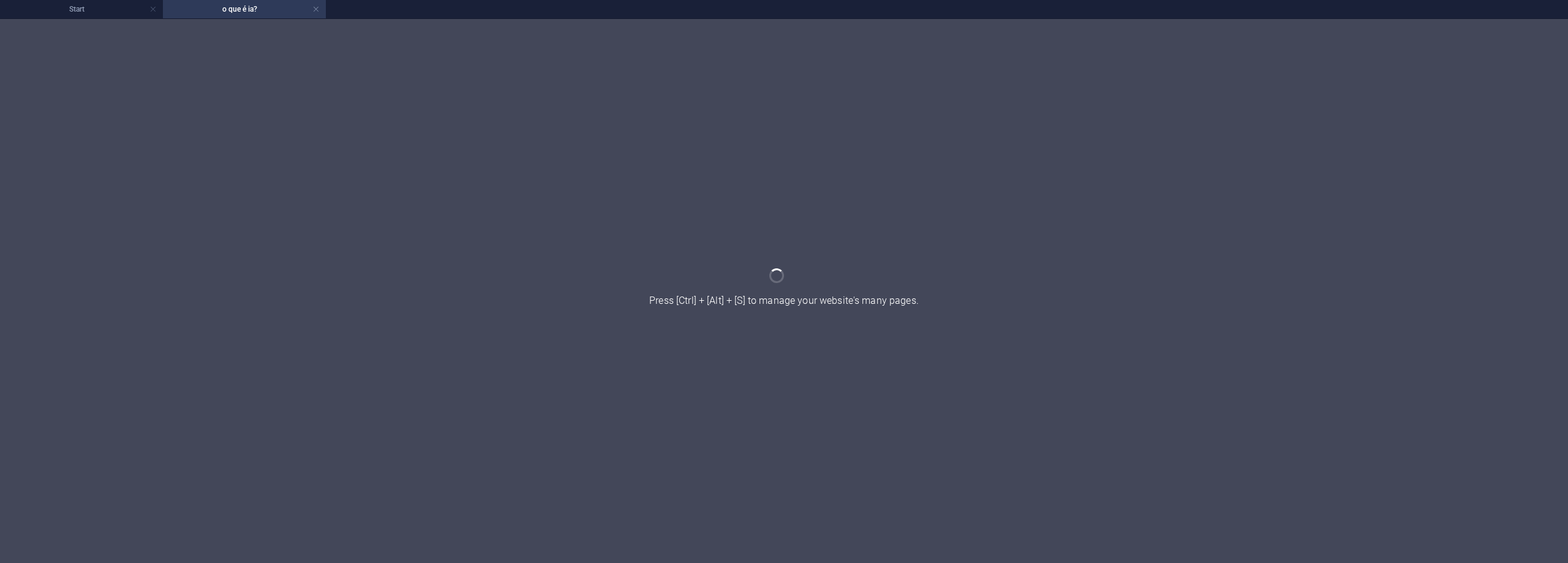
scroll to position [0, 0]
select select "%"
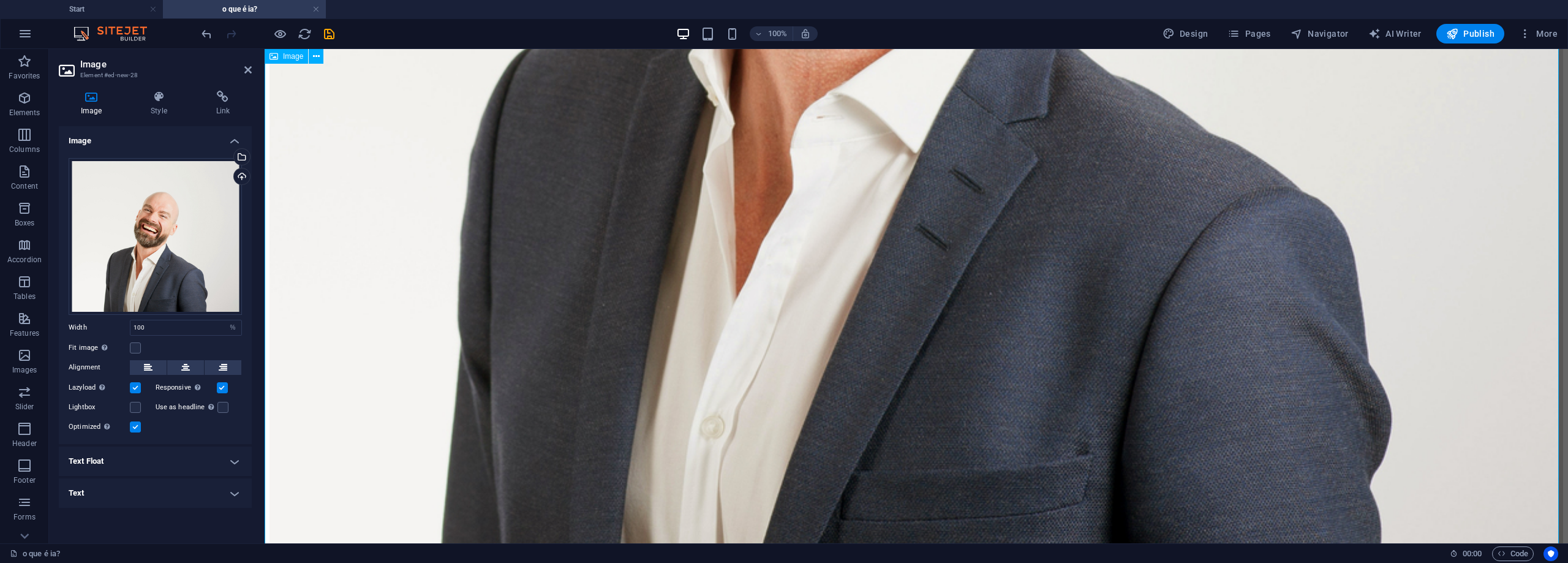
scroll to position [921, 0]
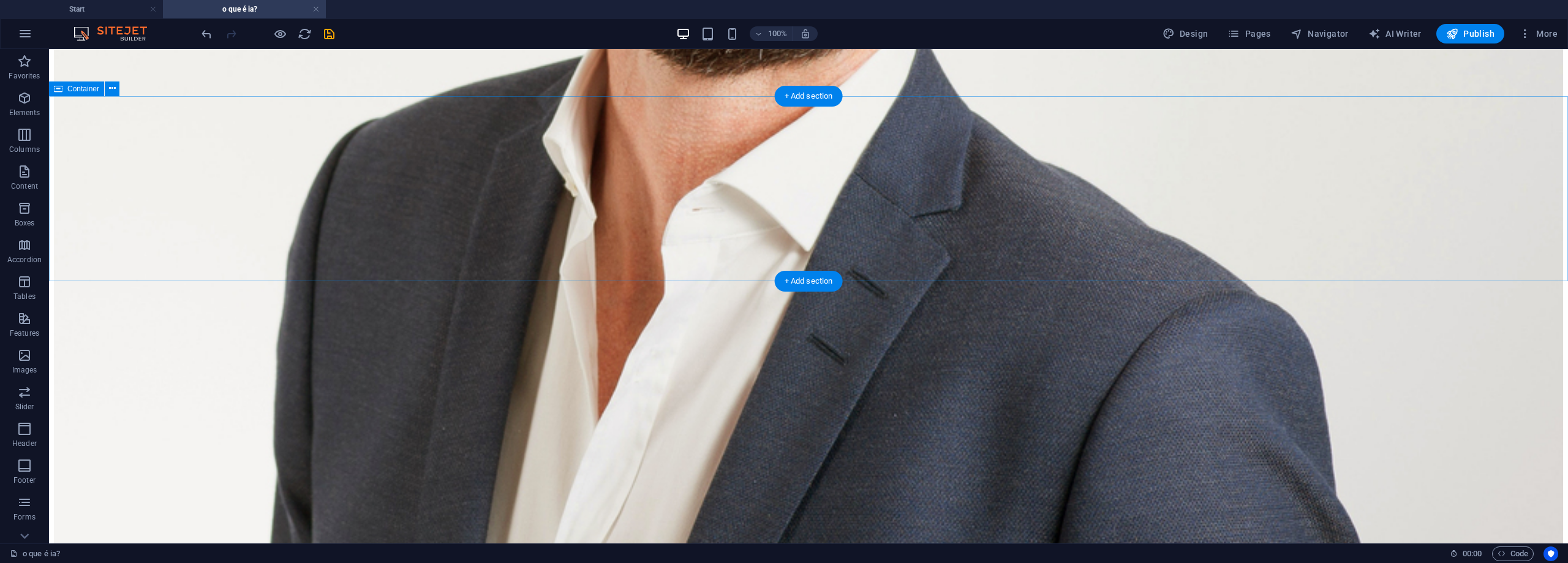
scroll to position [0, 0]
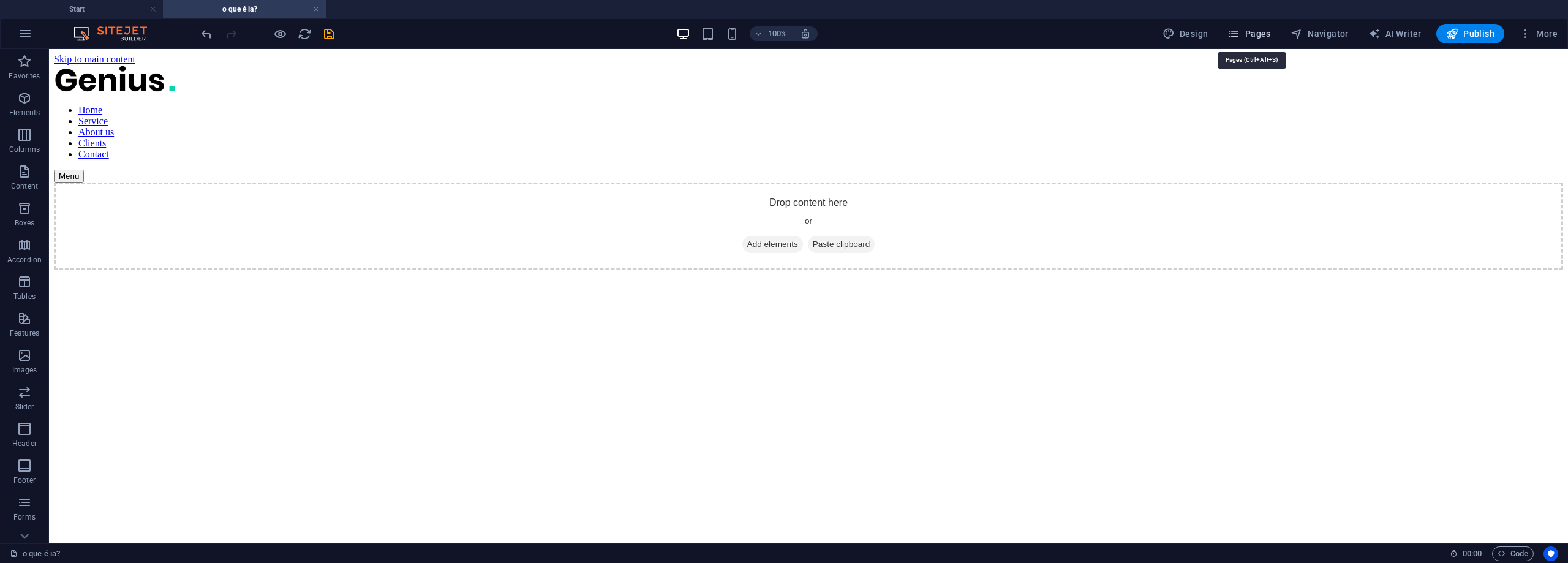
click at [1252, 37] on span "Pages" at bounding box center [1249, 33] width 43 height 13
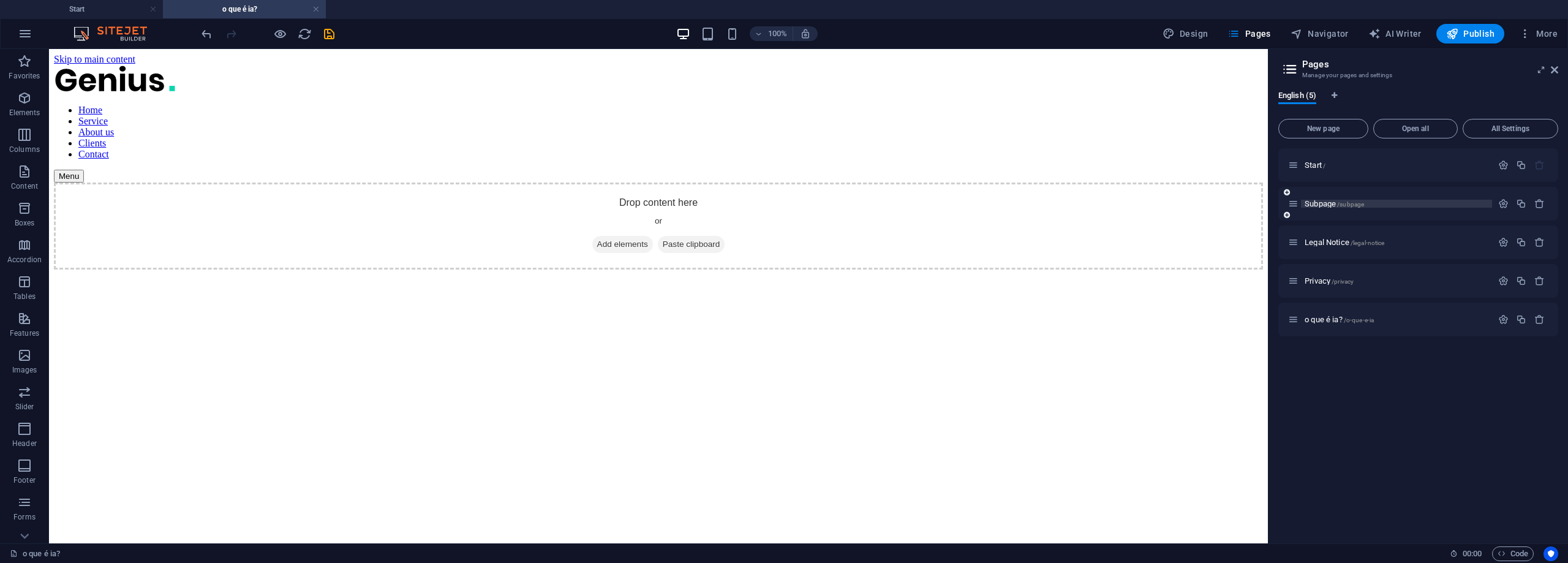
click at [1393, 200] on p "Subpage /subpage" at bounding box center [1396, 203] width 184 height 8
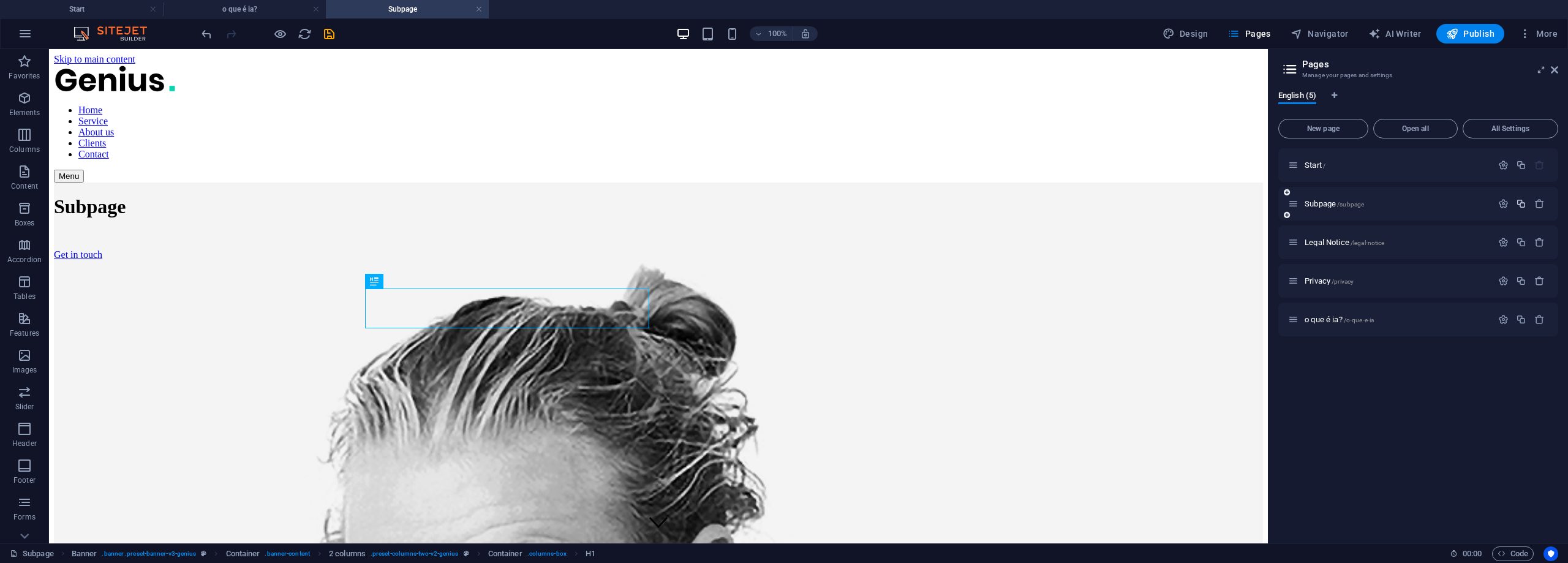
click at [1524, 202] on icon "button" at bounding box center [1521, 204] width 10 height 10
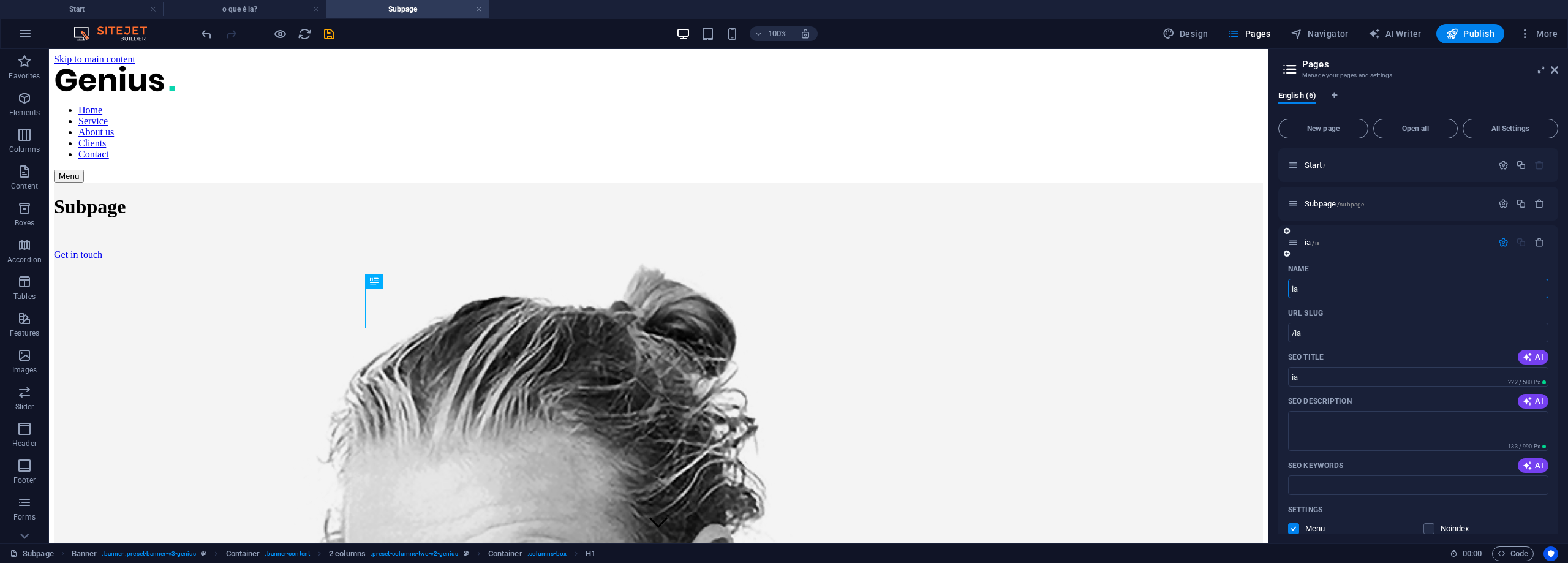
type input "ia e"
type input "/ia"
type input "ia"
type input "ia e"
type input "/ia-e"
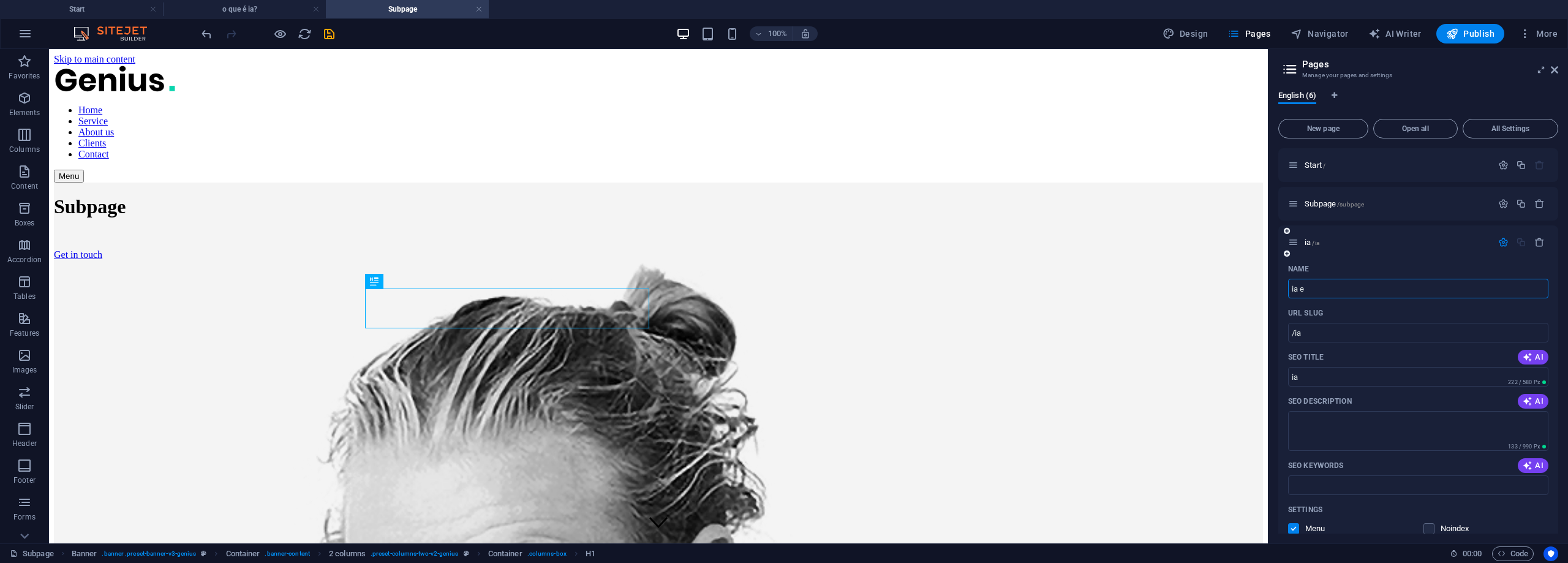
type input "ia e"
type input "ia e neu"
type input "/ia-e-ne"
type input "ia e ne"
type input "ia e neurocienc"
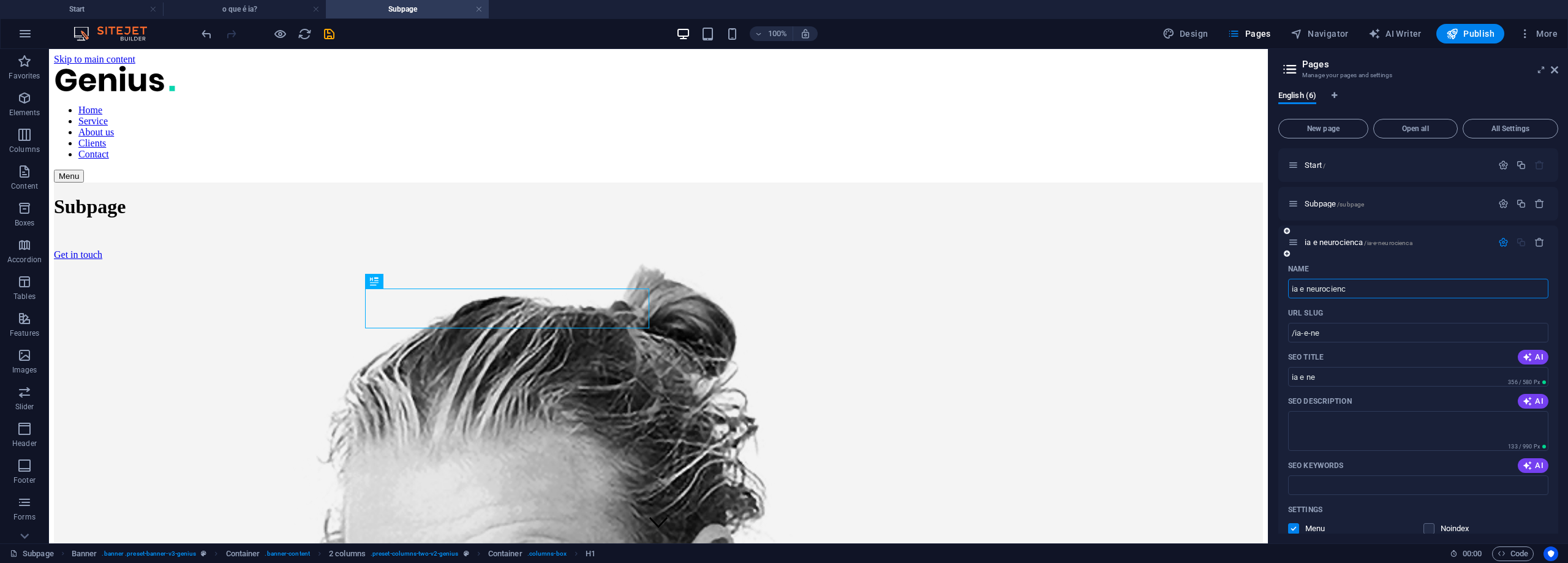
type input "/ia-e-neurocienca"
type input "ia e neurocienca"
type input "ia e neurociencia"
type input "/ia-e-neurociencia"
type input "ia e neurociencia"
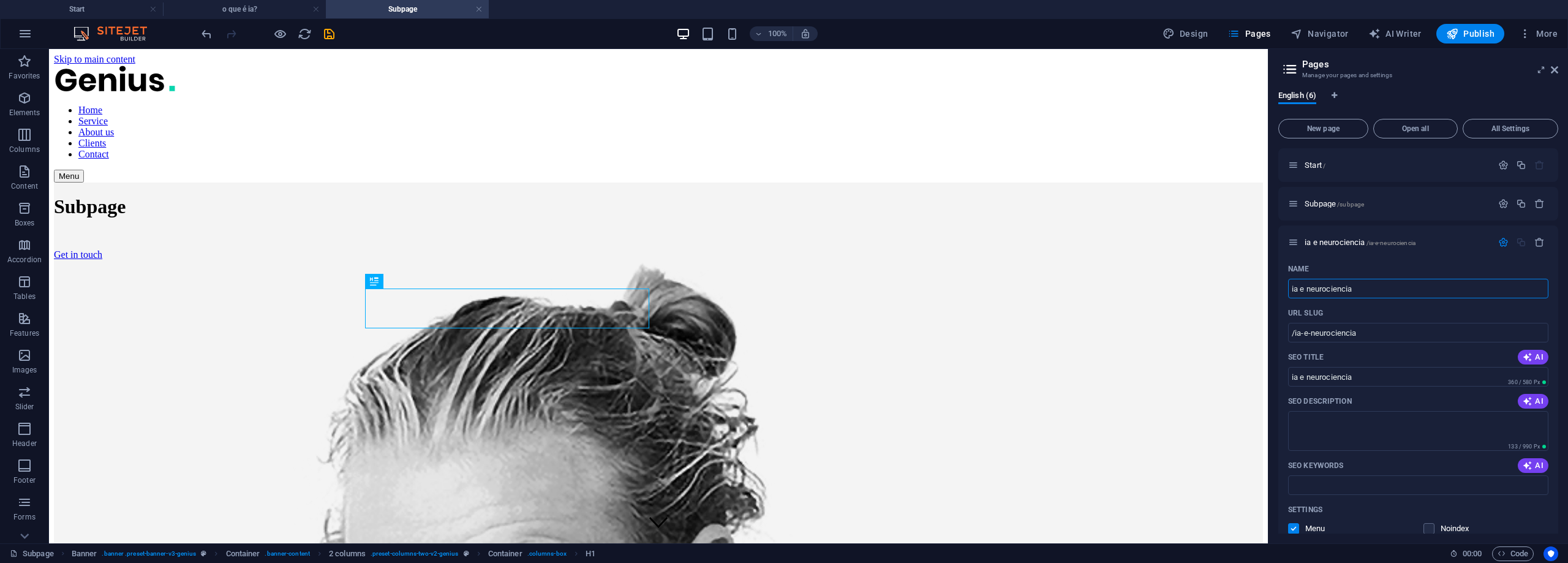
type input "ia e neurociencia"
click at [1487, 92] on div "English (6)" at bounding box center [1418, 103] width 280 height 24
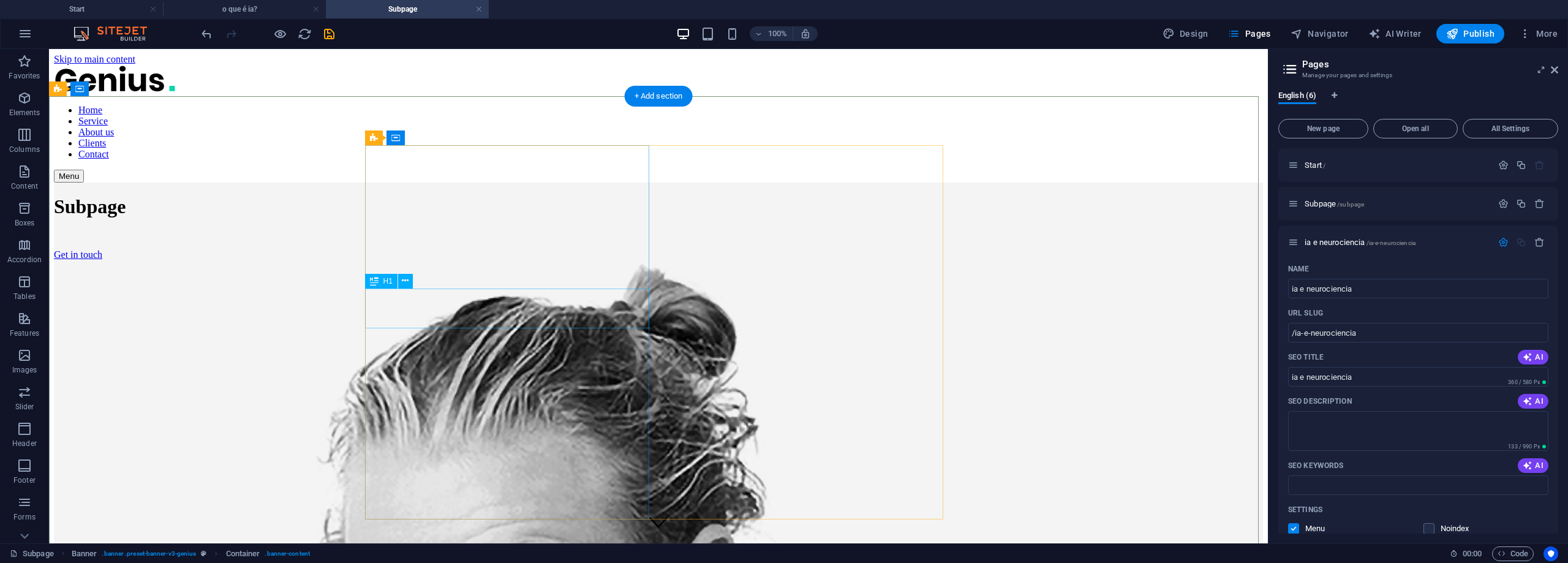
click at [401, 218] on div "Subpage" at bounding box center [658, 207] width 1209 height 23
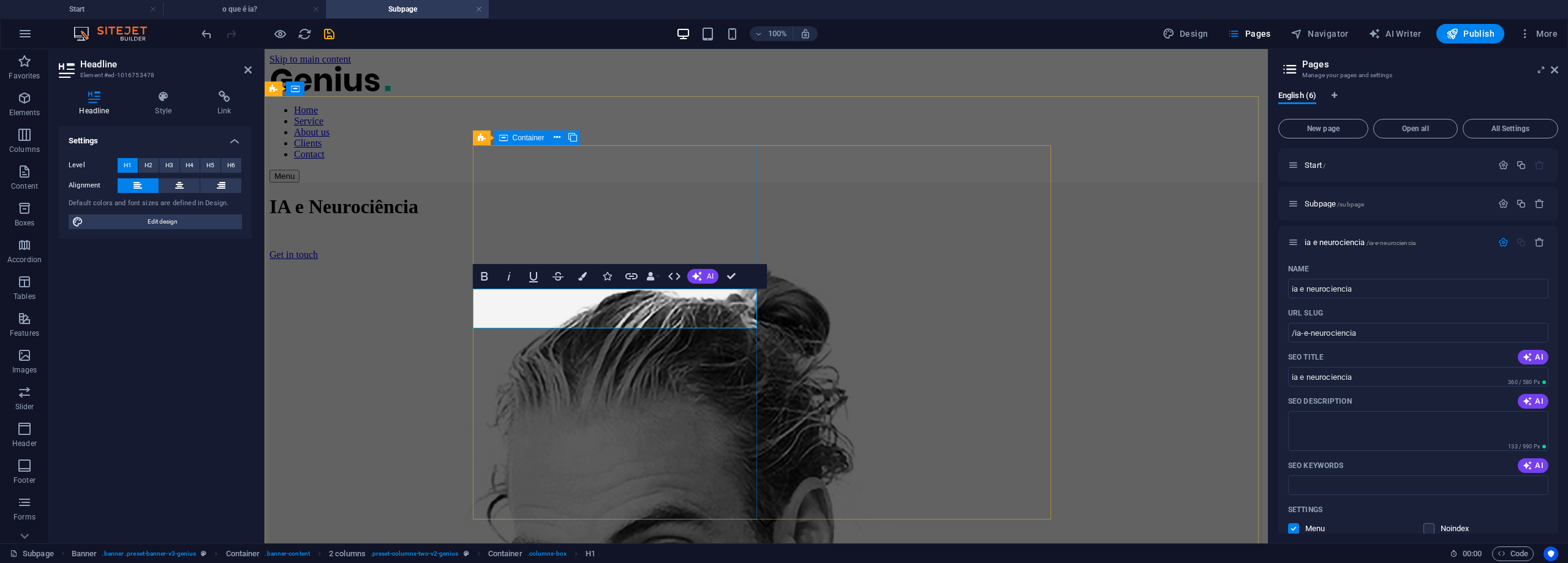
click at [602, 261] on div "IA e Neurociência Get in touch" at bounding box center [766, 222] width 993 height 78
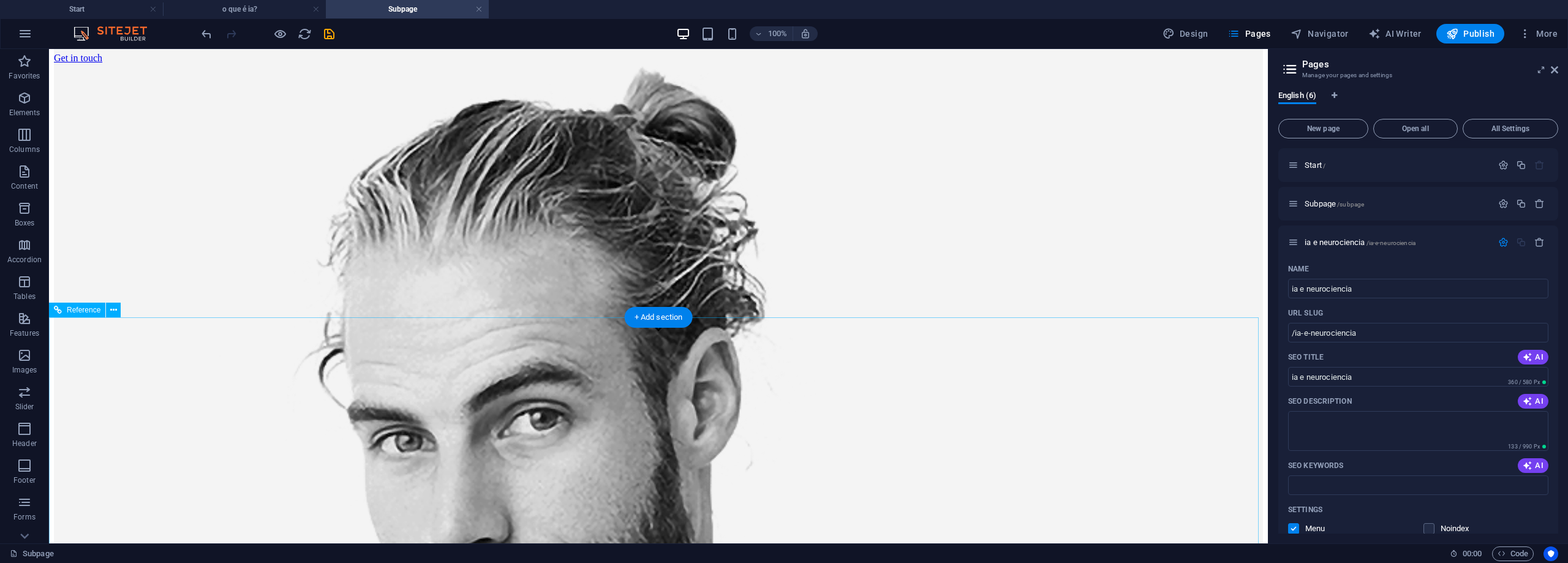
scroll to position [4, 0]
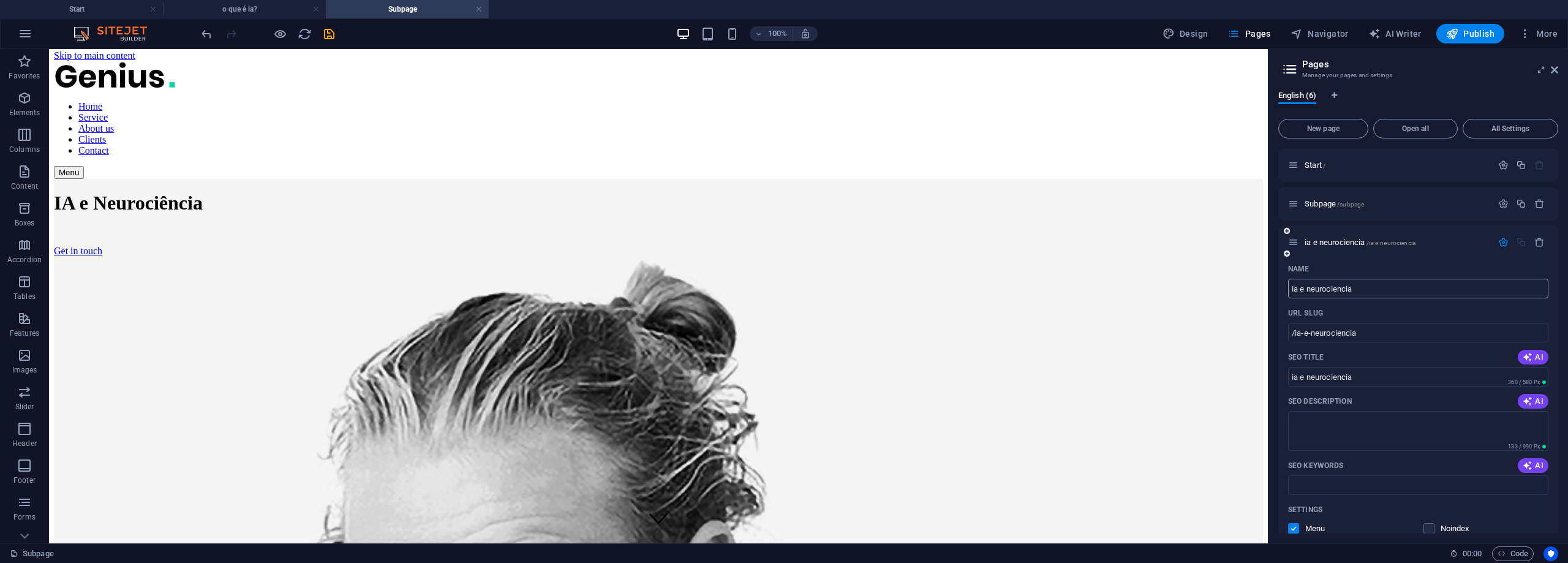
click at [1335, 290] on input "ia e neurociencia" at bounding box center [1418, 288] width 260 height 20
click at [1380, 324] on input "/ia-e-neurociencia" at bounding box center [1418, 332] width 260 height 20
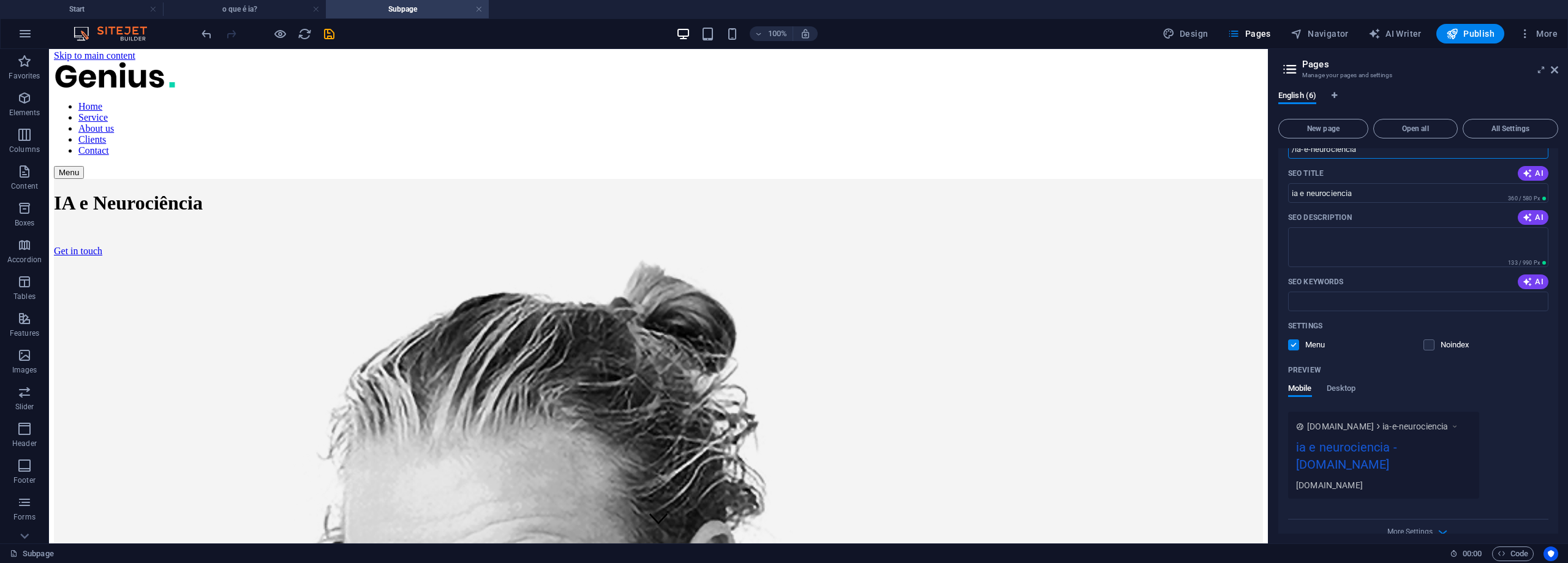
scroll to position [320, 0]
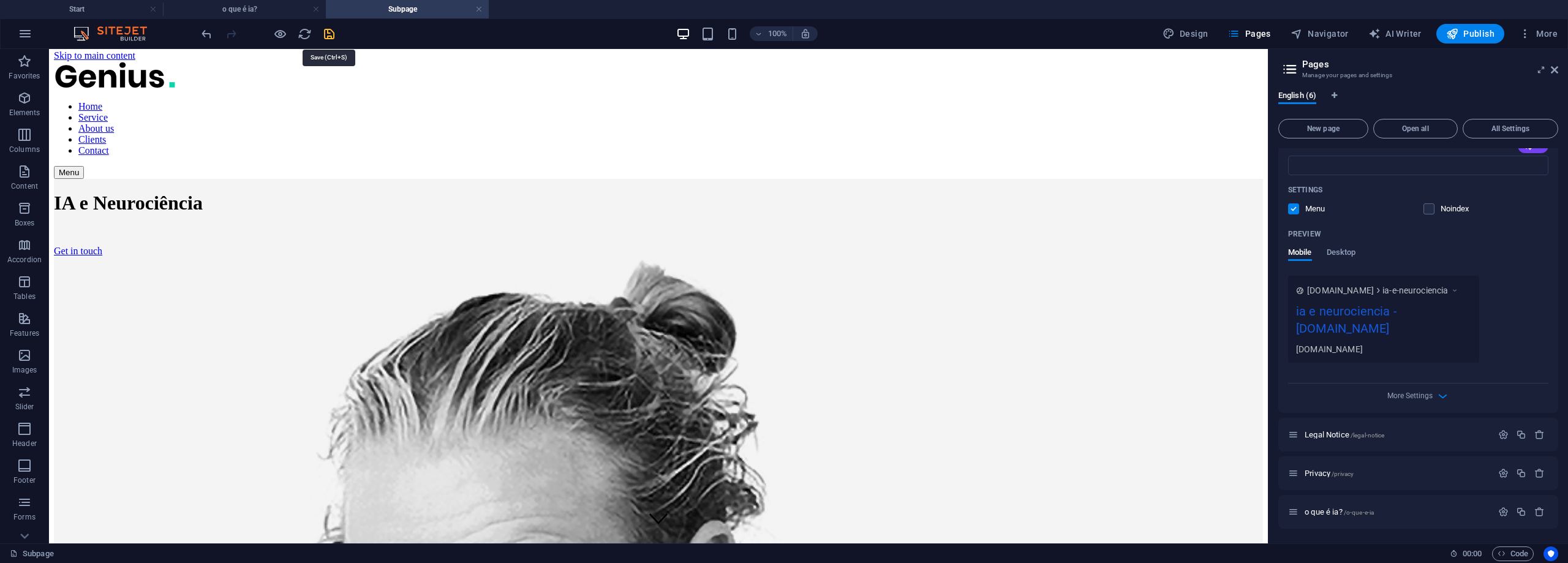
click at [329, 35] on icon "save" at bounding box center [329, 33] width 14 height 14
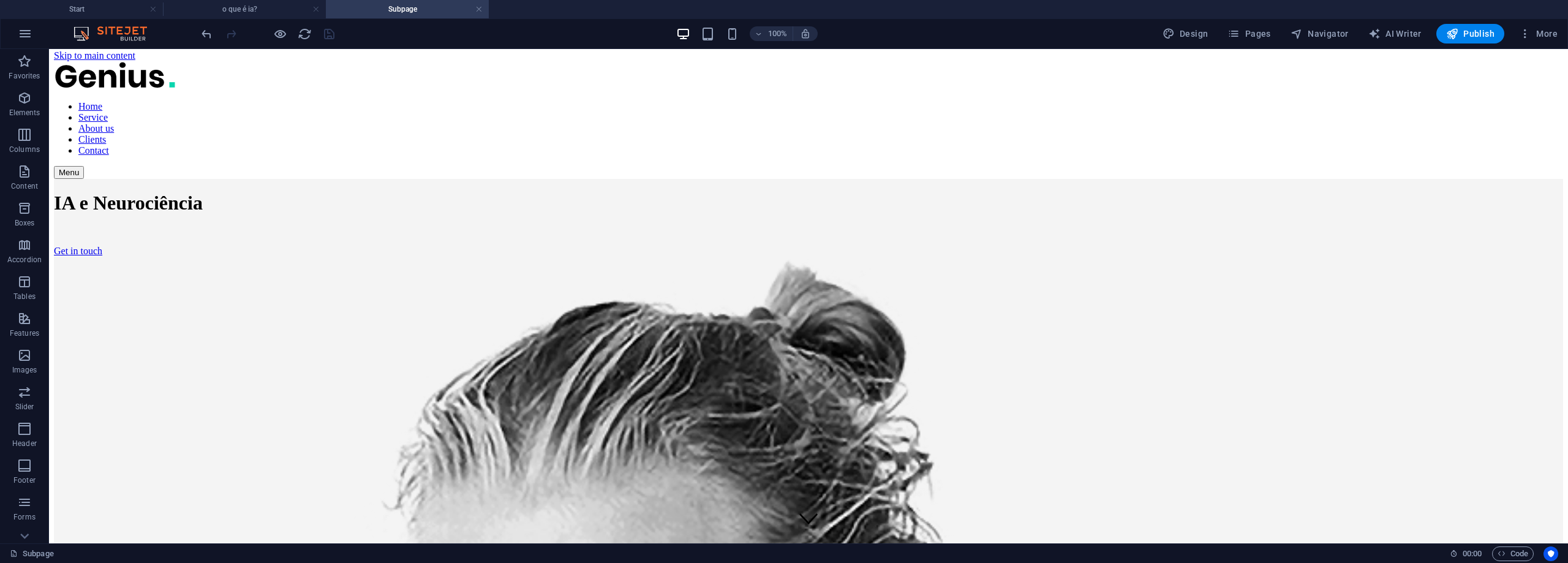
click at [407, 8] on h4 "Subpage" at bounding box center [407, 9] width 163 height 13
click at [1239, 38] on icon "button" at bounding box center [1233, 33] width 13 height 13
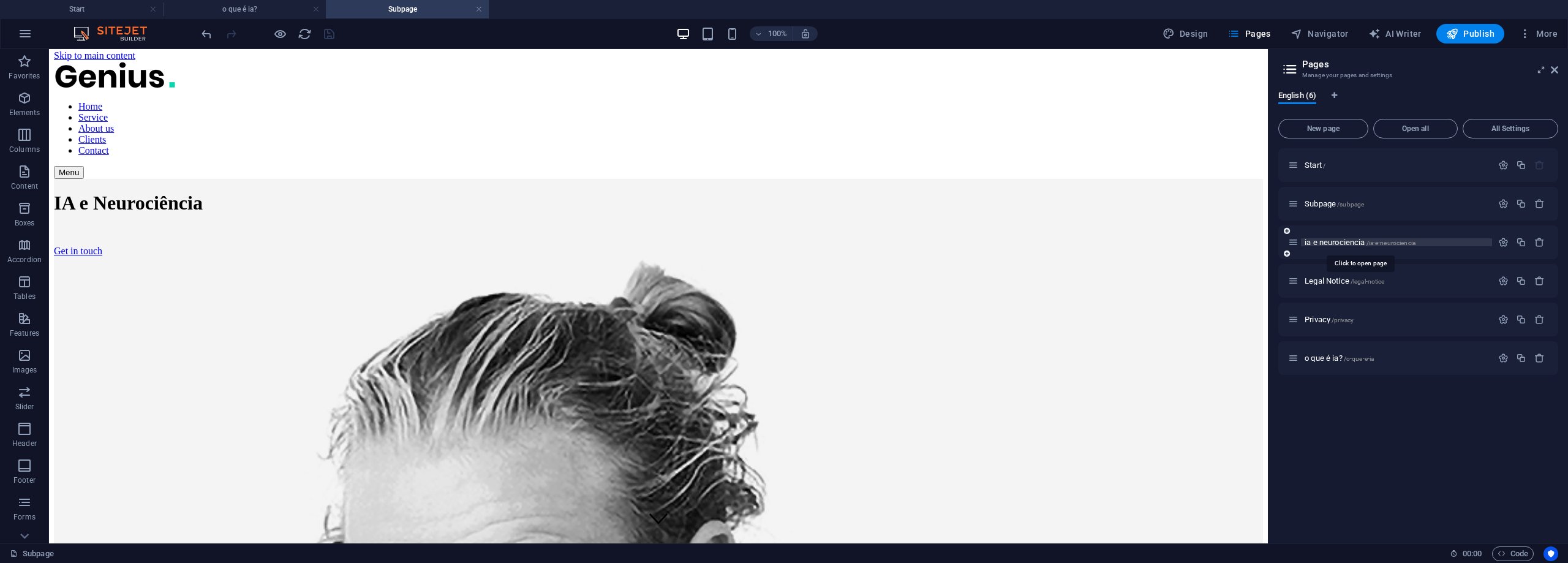
click at [1372, 243] on span "/ia-e-neurociencia" at bounding box center [1391, 242] width 49 height 7
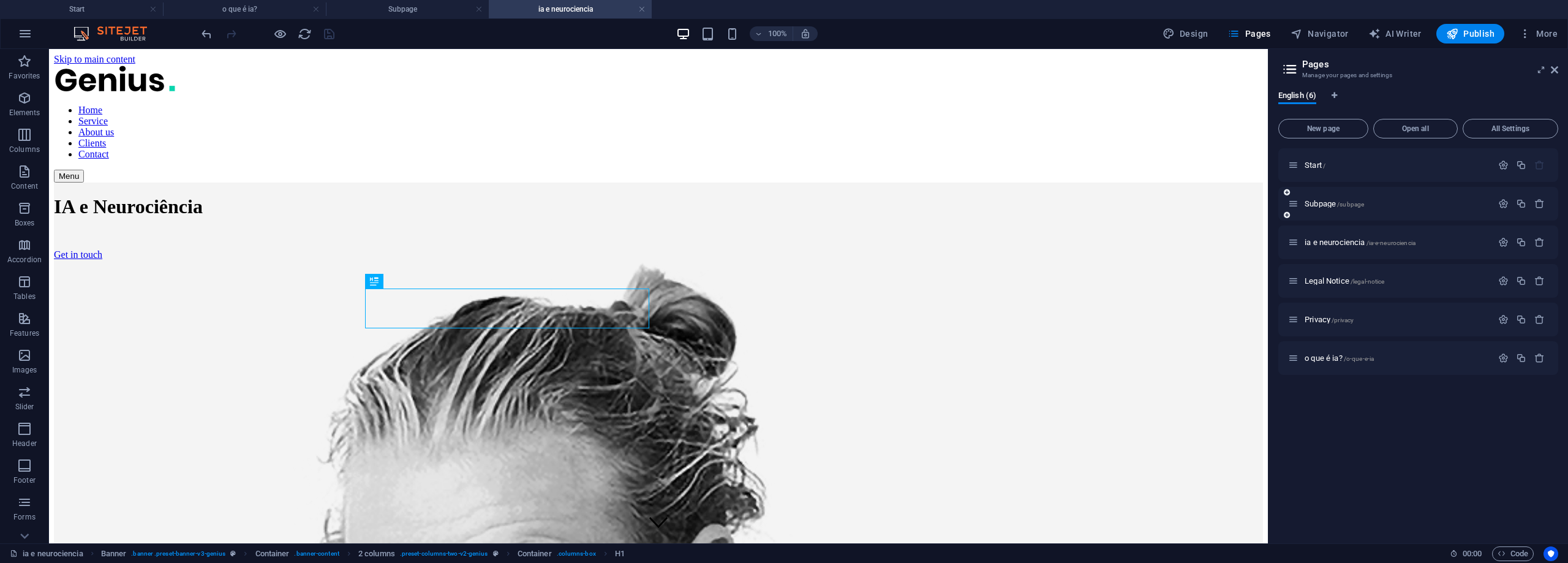
scroll to position [0, 0]
click at [448, 6] on h4 "Subpage" at bounding box center [407, 9] width 163 height 13
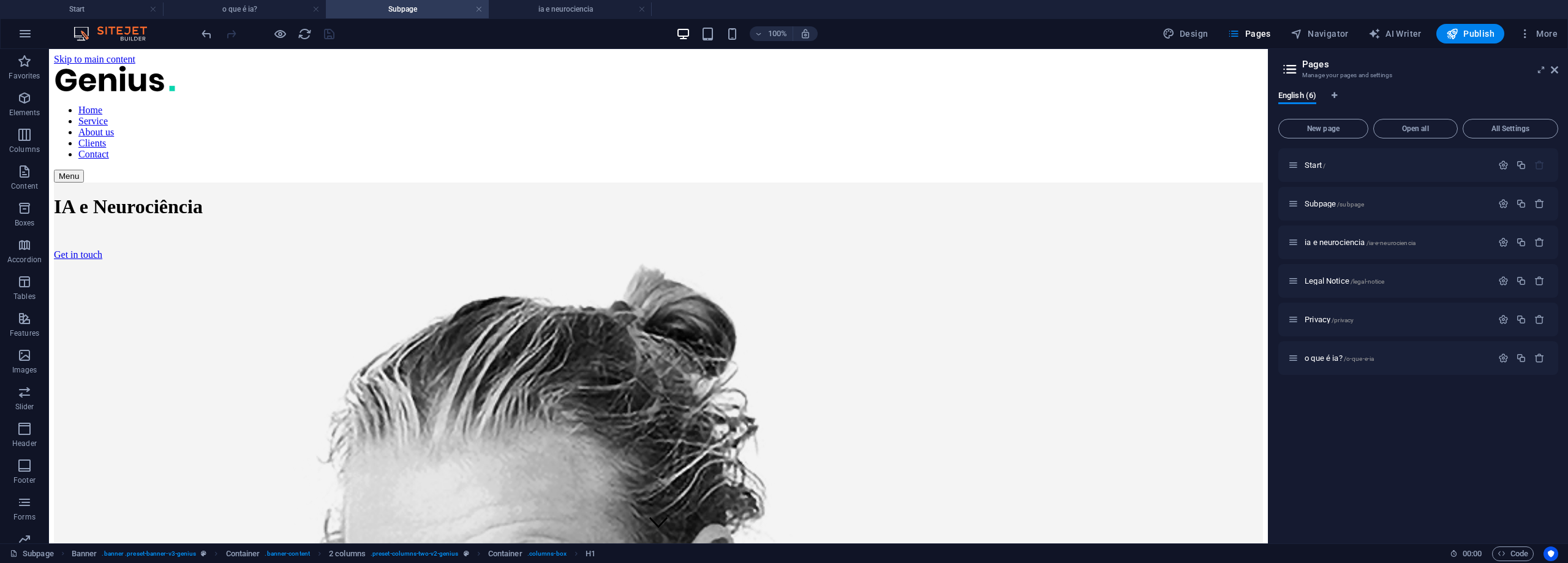
scroll to position [4, 0]
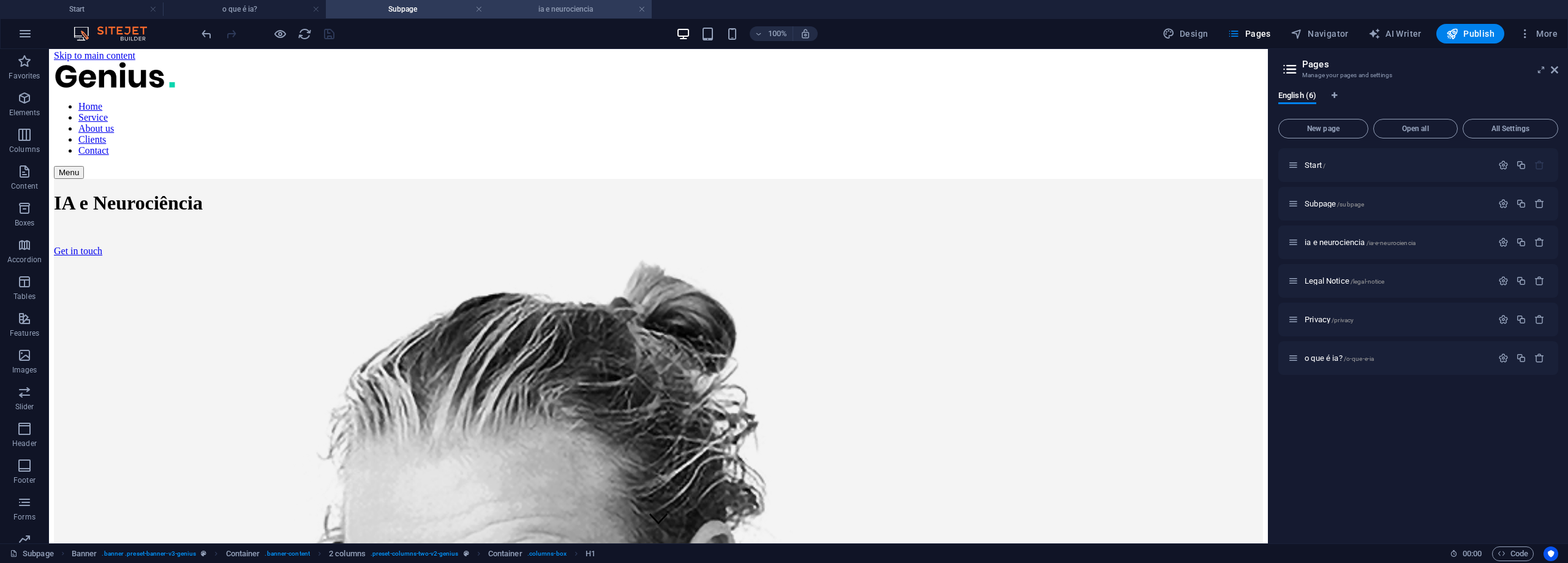
click at [524, 12] on h4 "ia e neurociencia" at bounding box center [570, 9] width 163 height 13
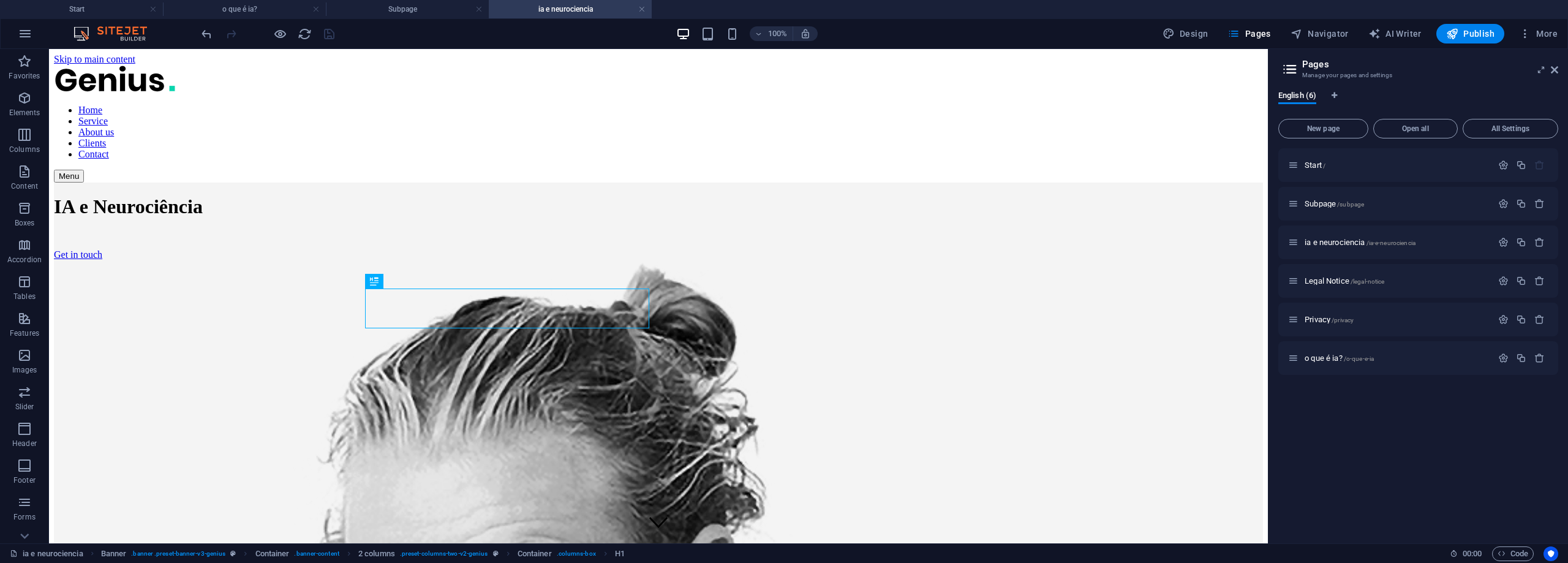
scroll to position [0, 0]
click at [1447, 241] on p "ia e neurociencia /ia-e-neurociencia" at bounding box center [1396, 242] width 184 height 8
click at [1294, 245] on icon at bounding box center [1293, 242] width 10 height 10
click at [1346, 241] on span "ia e neurociencia /ia-e-neurociencia" at bounding box center [1360, 242] width 111 height 9
click at [1428, 248] on div "ia e neurociencia /ia-e-neurociencia" at bounding box center [1390, 242] width 204 height 14
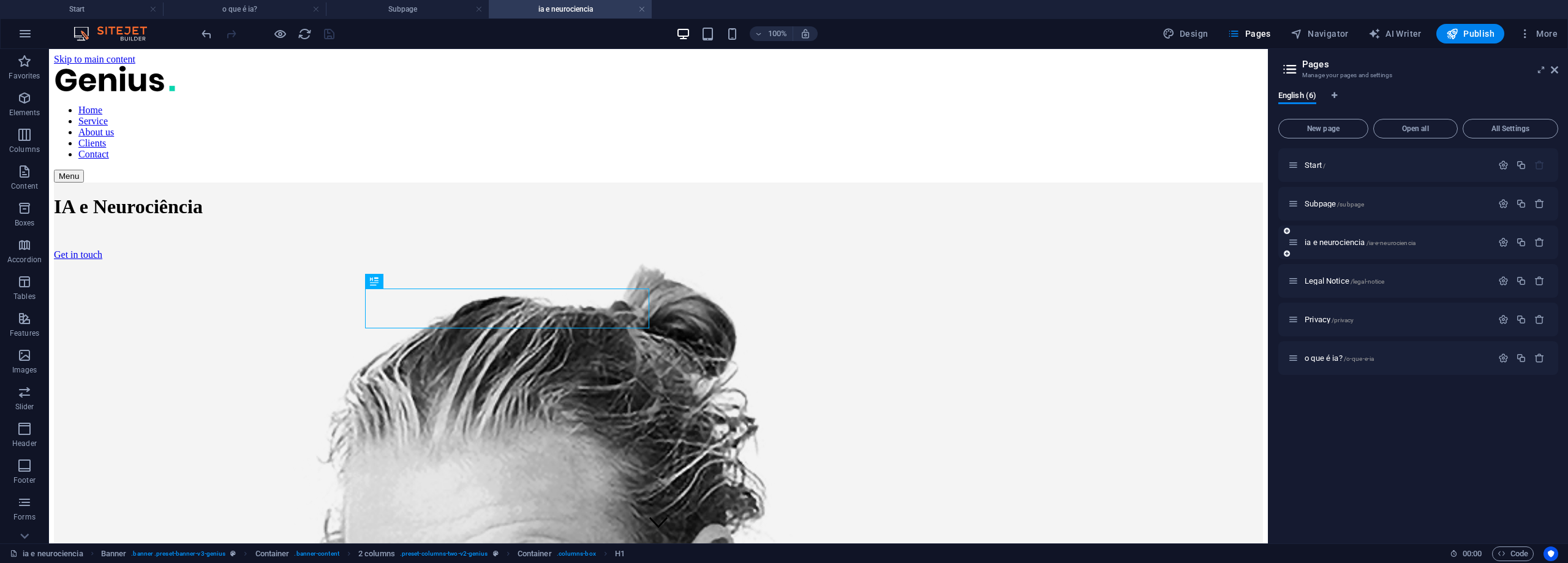
click at [1428, 248] on div "ia e neurociencia /ia-e-neurociencia" at bounding box center [1390, 242] width 204 height 14
click at [1330, 242] on span "ia e neurociencia /ia-e-neurociencia" at bounding box center [1360, 242] width 111 height 9
click at [552, 10] on h4 "ia e neurociencia" at bounding box center [570, 9] width 163 height 13
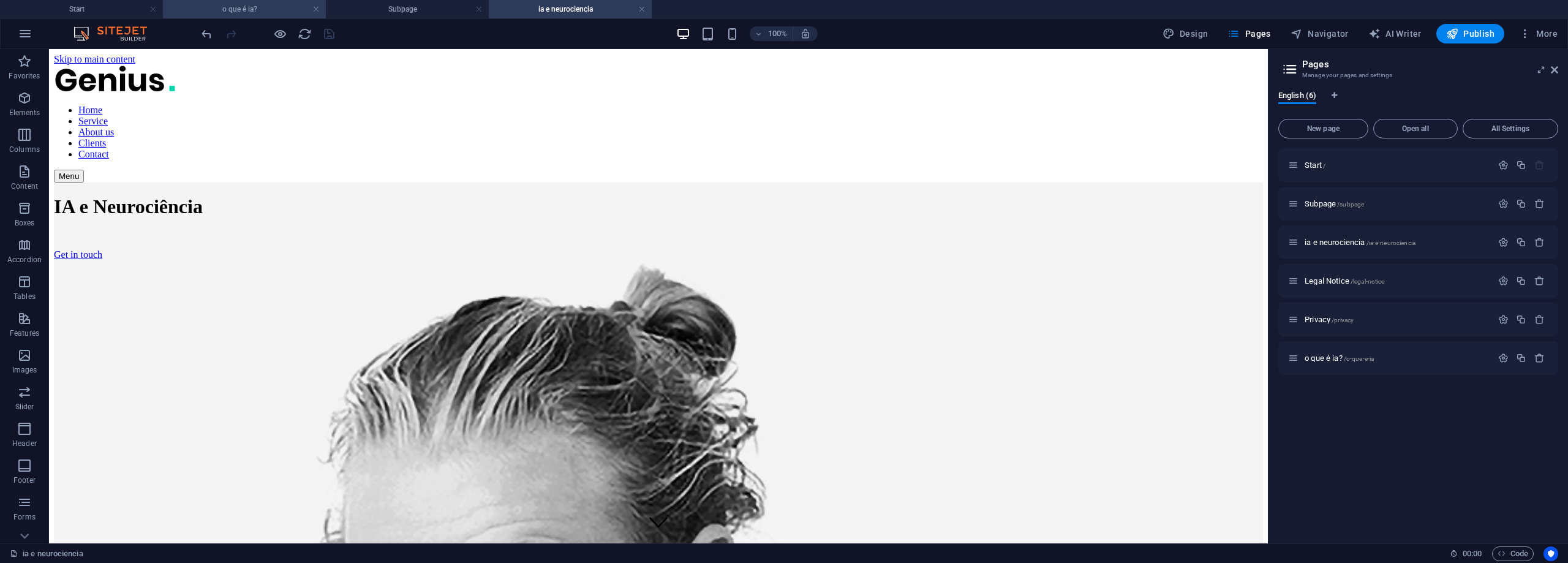
click at [240, 6] on h4 "o que é ia?" at bounding box center [244, 9] width 163 height 13
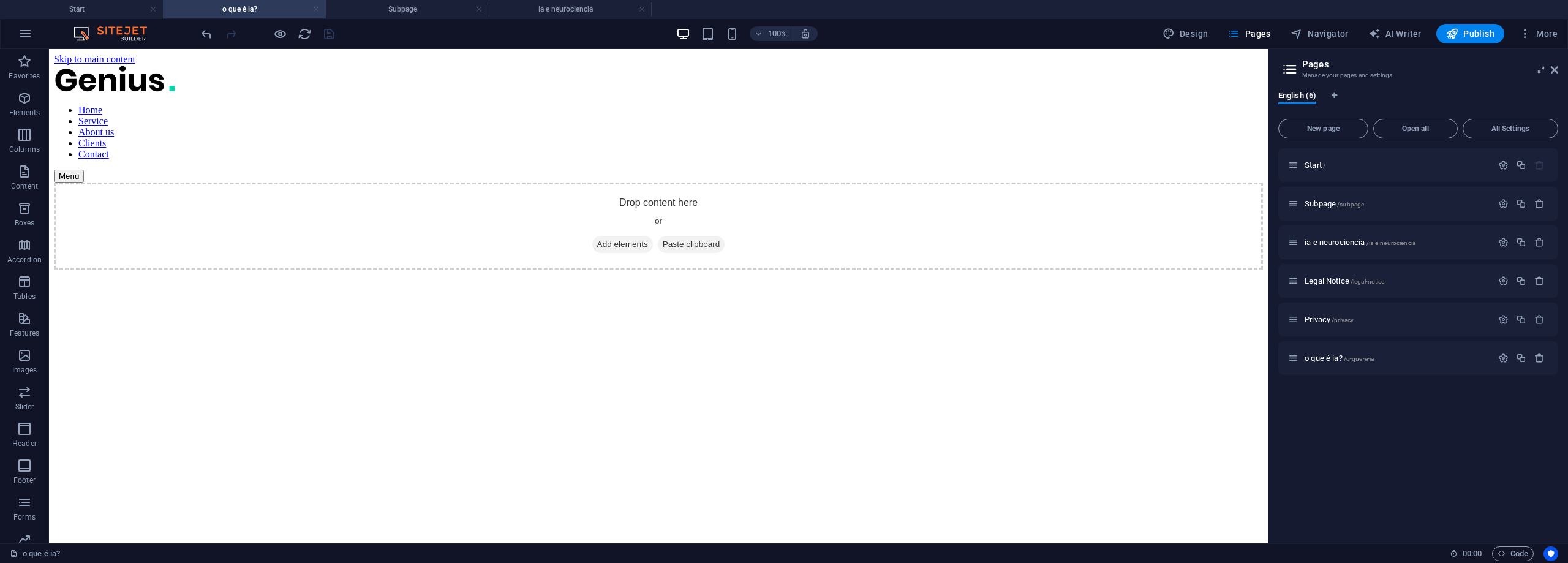
click at [318, 12] on link at bounding box center [316, 10] width 7 height 12
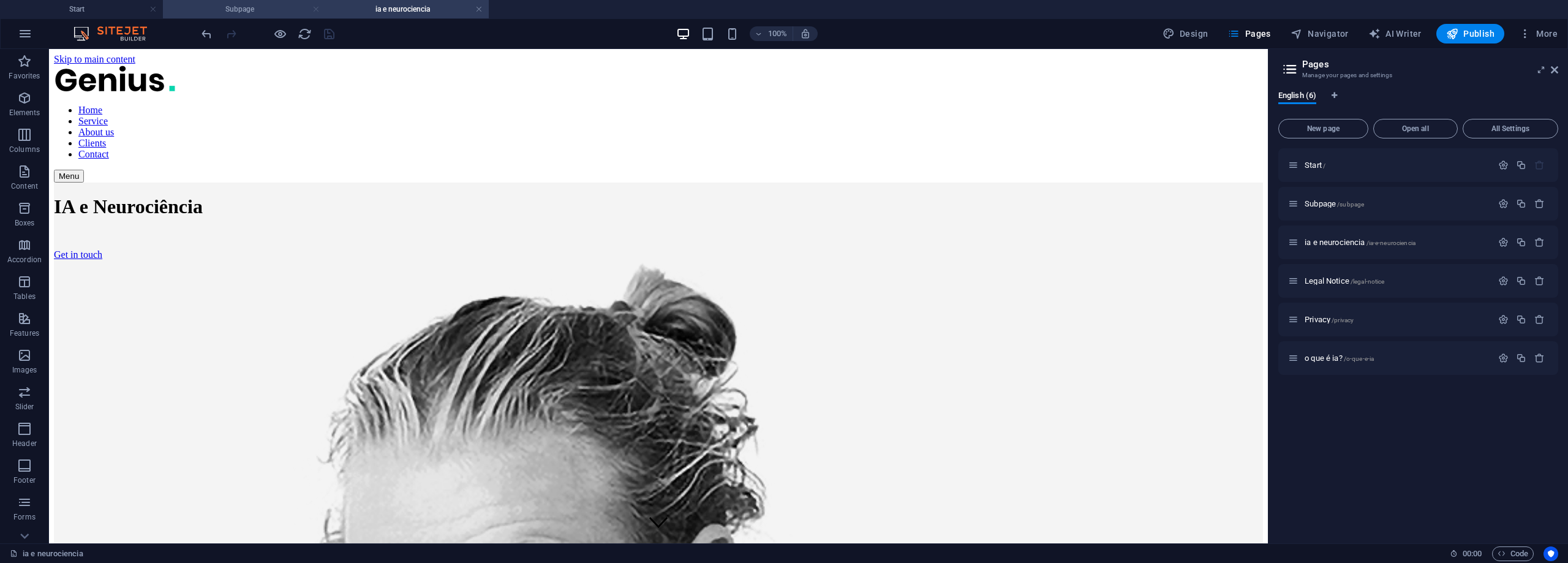
click at [316, 13] on link at bounding box center [316, 10] width 7 height 12
click at [1193, 34] on span "Design" at bounding box center [1185, 33] width 46 height 13
select select "px"
select select "400"
select select "px"
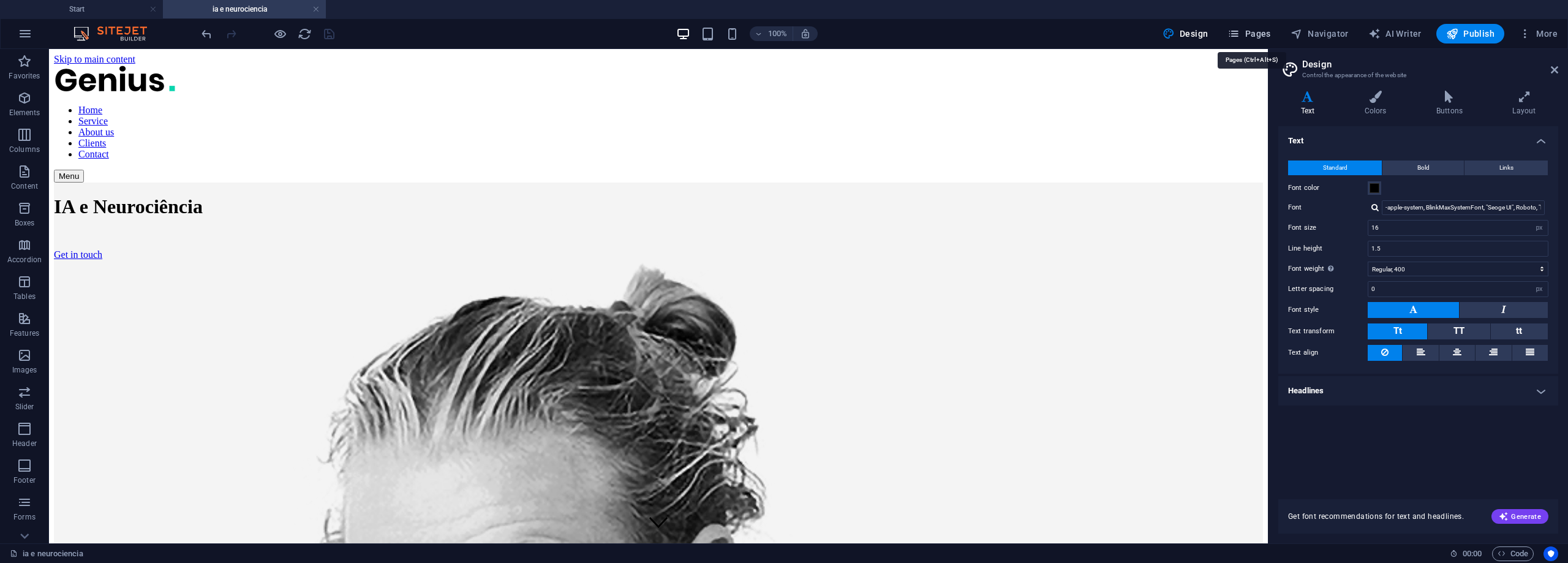
click at [1264, 33] on span "Pages" at bounding box center [1249, 33] width 43 height 13
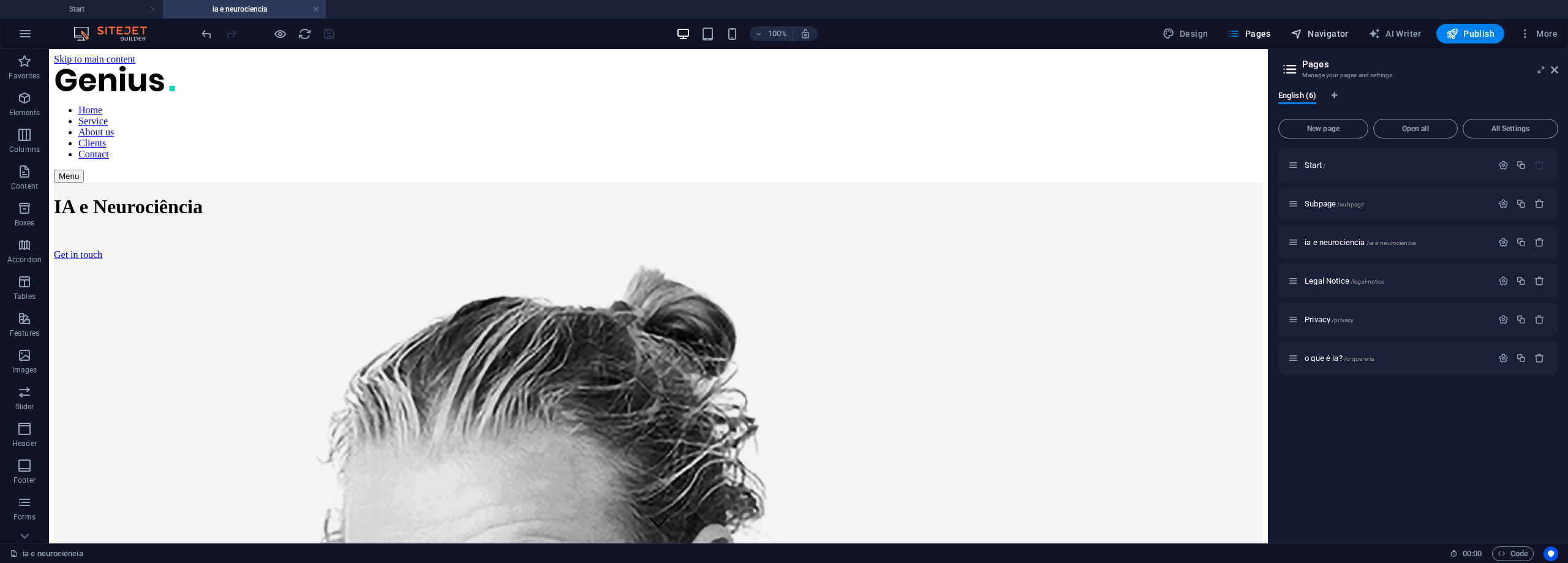
click at [1327, 30] on span "Navigator" at bounding box center [1319, 33] width 58 height 13
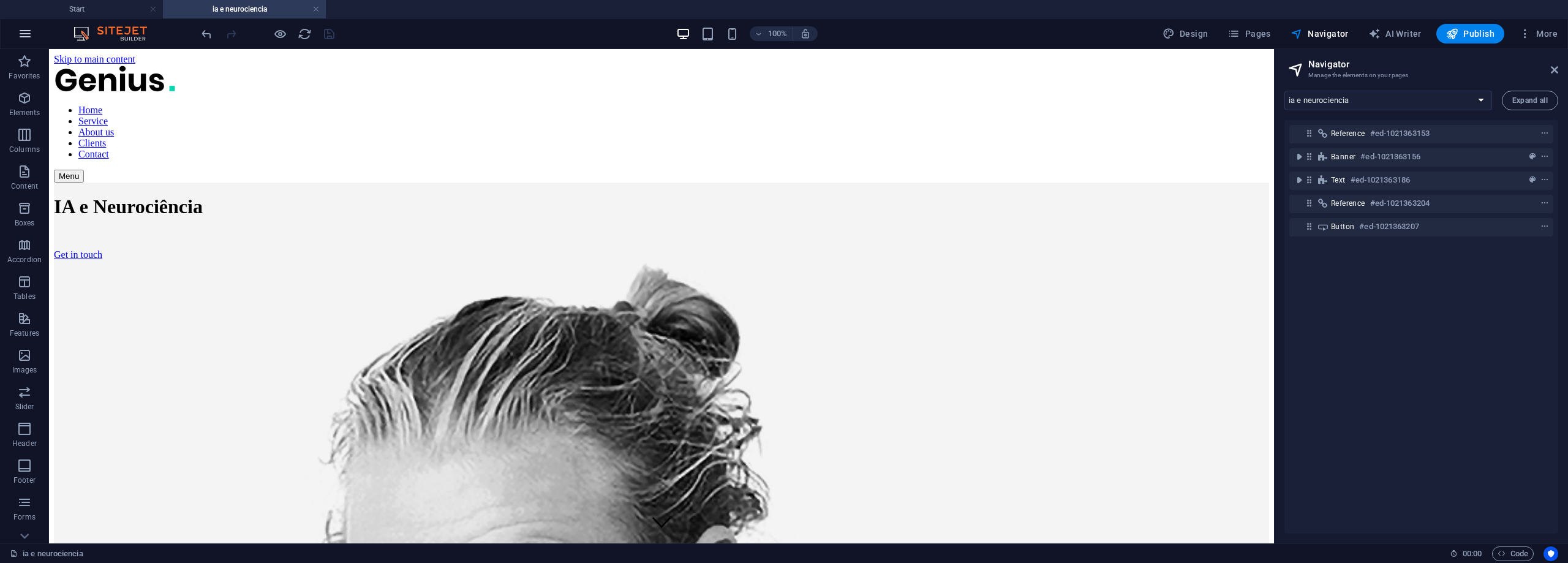
click at [24, 31] on icon "button" at bounding box center [25, 34] width 15 height 15
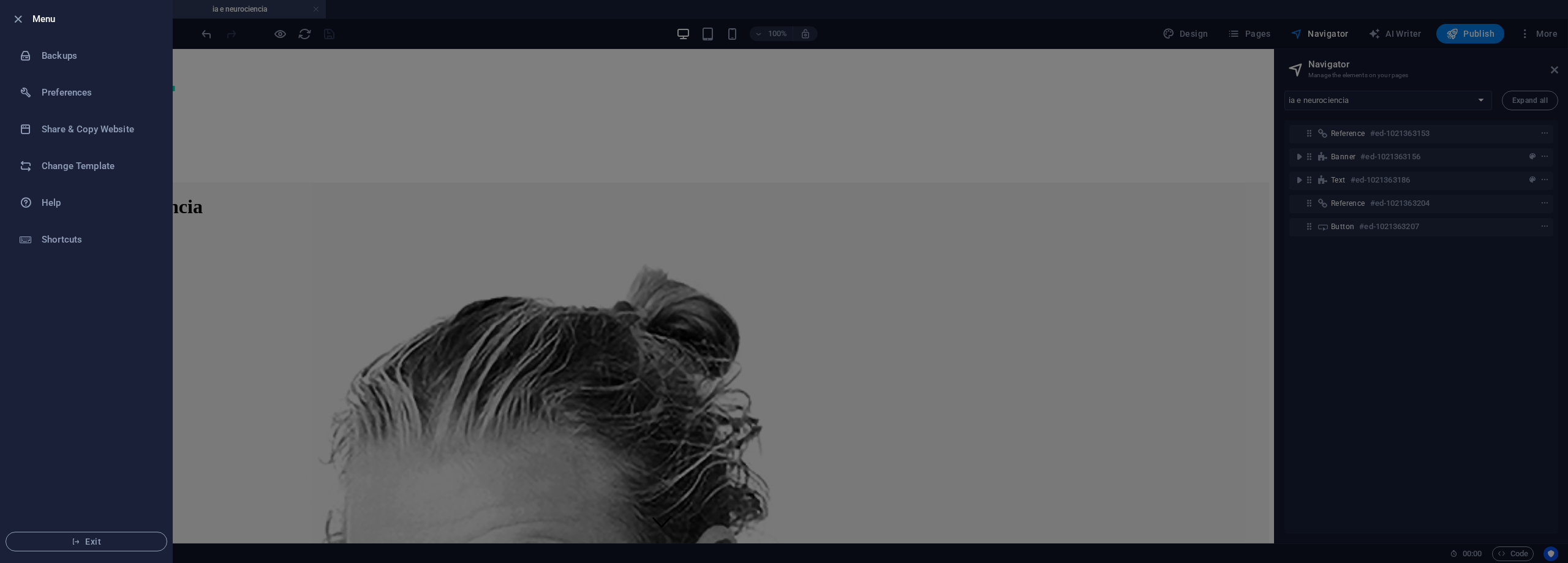
click at [246, 123] on div at bounding box center [784, 282] width 1568 height 563
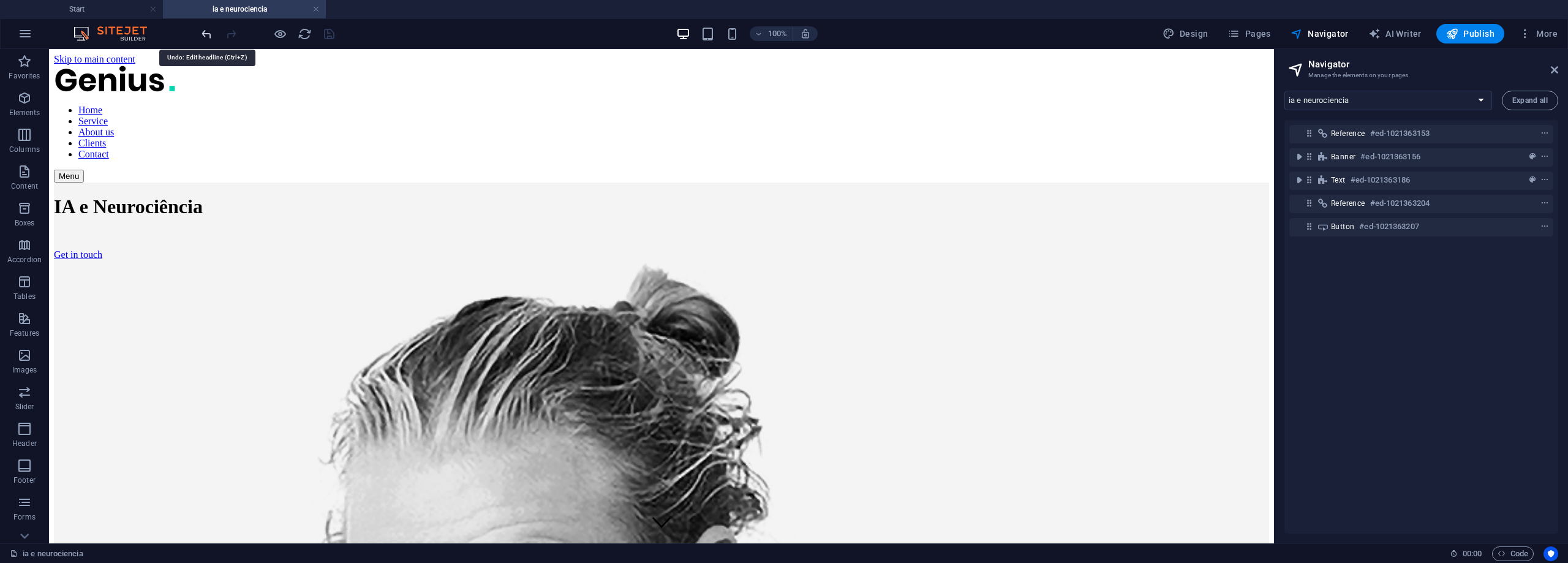
click at [206, 33] on icon "undo" at bounding box center [206, 33] width 14 height 14
select select "18264981-en"
click at [231, 34] on icon "redo" at bounding box center [230, 33] width 14 height 14
click at [1555, 69] on icon at bounding box center [1555, 69] width 7 height 10
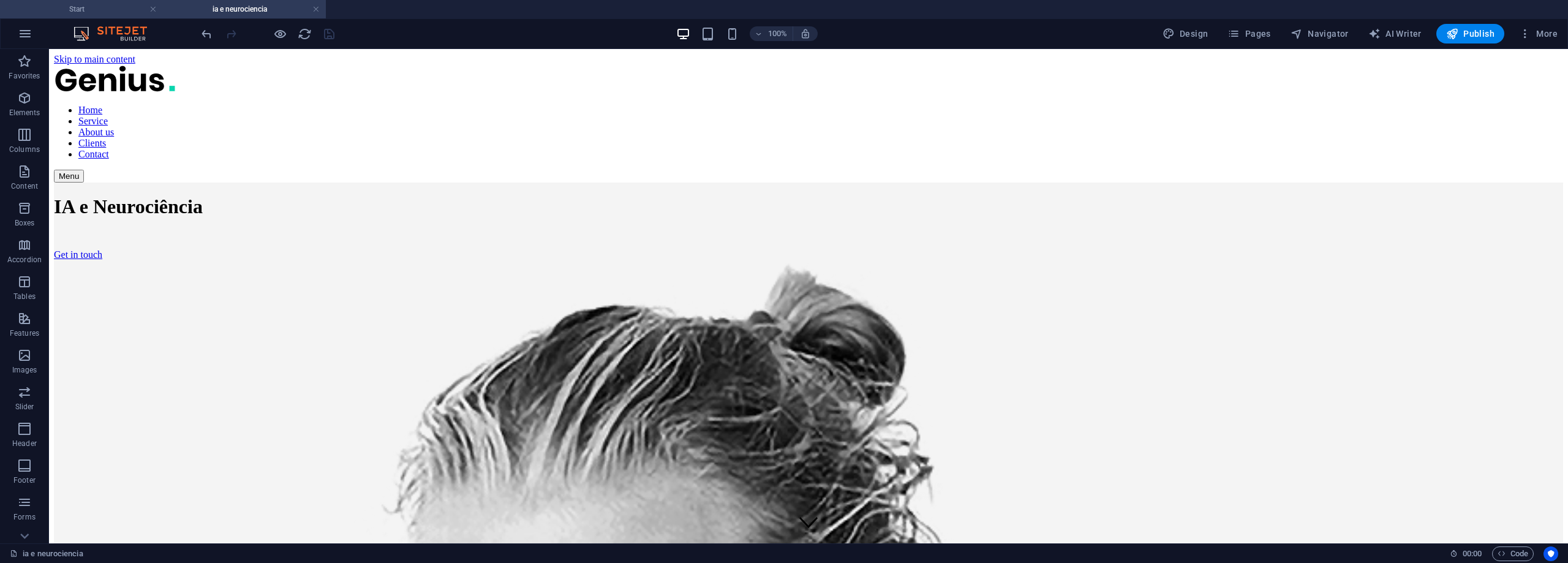
click at [112, 8] on h4 "Start" at bounding box center [81, 9] width 163 height 13
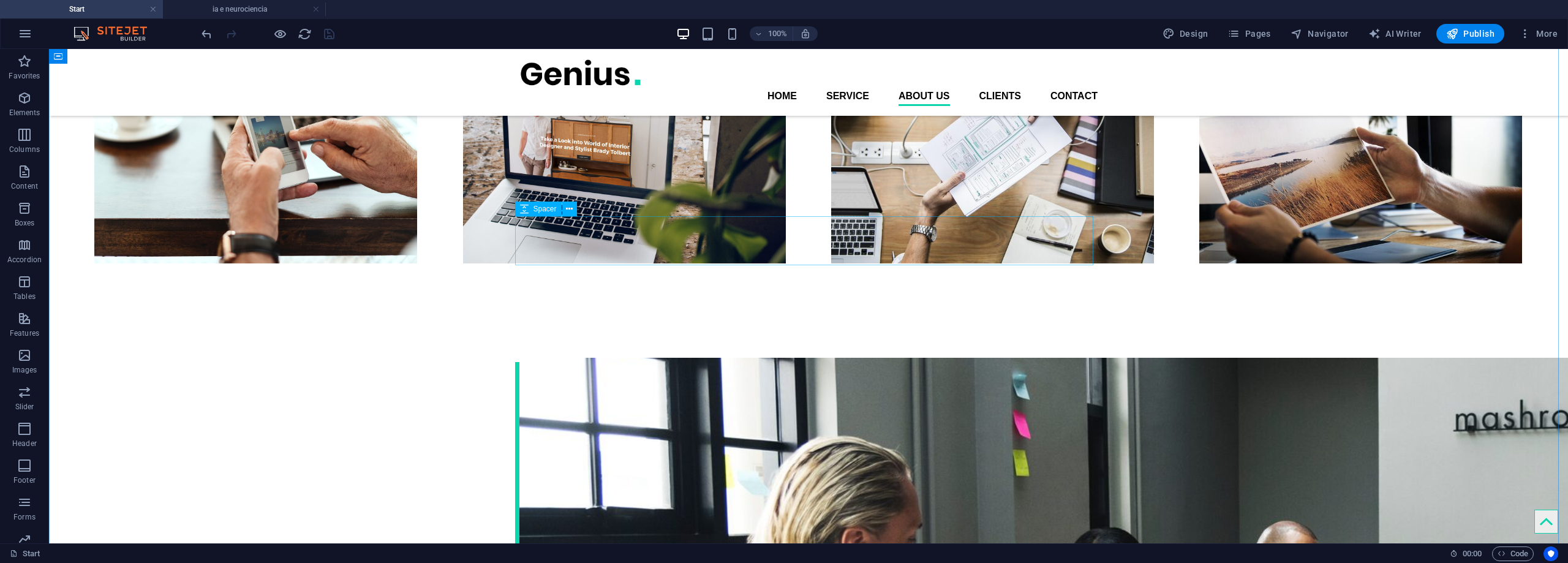
scroll to position [1654, 0]
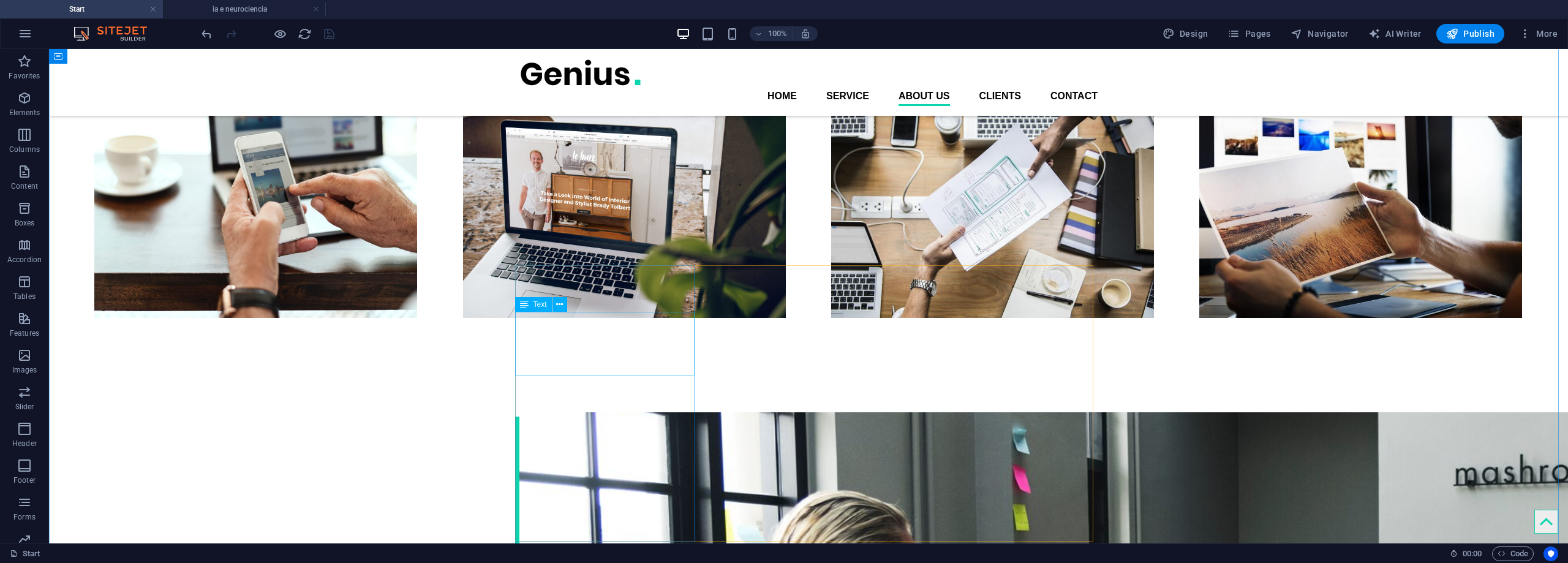
drag, startPoint x: 591, startPoint y: 341, endPoint x: 591, endPoint y: 311, distance: 30.0
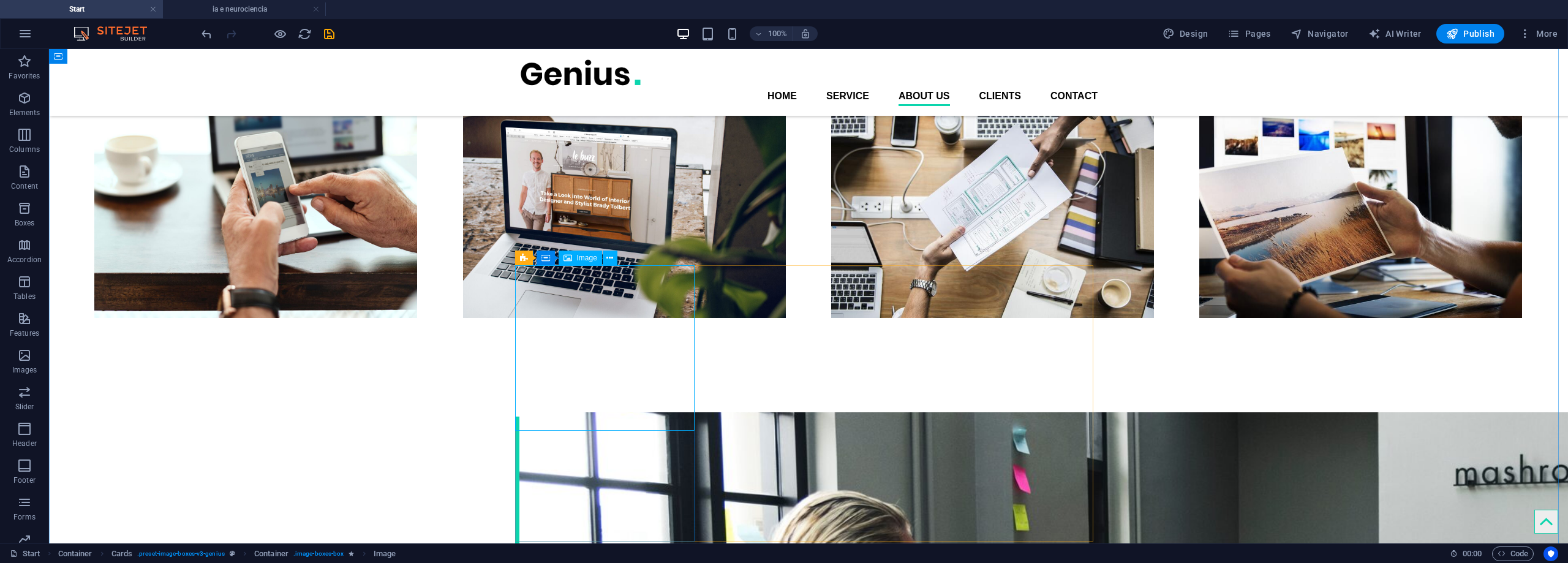
click at [612, 256] on icon at bounding box center [609, 258] width 7 height 13
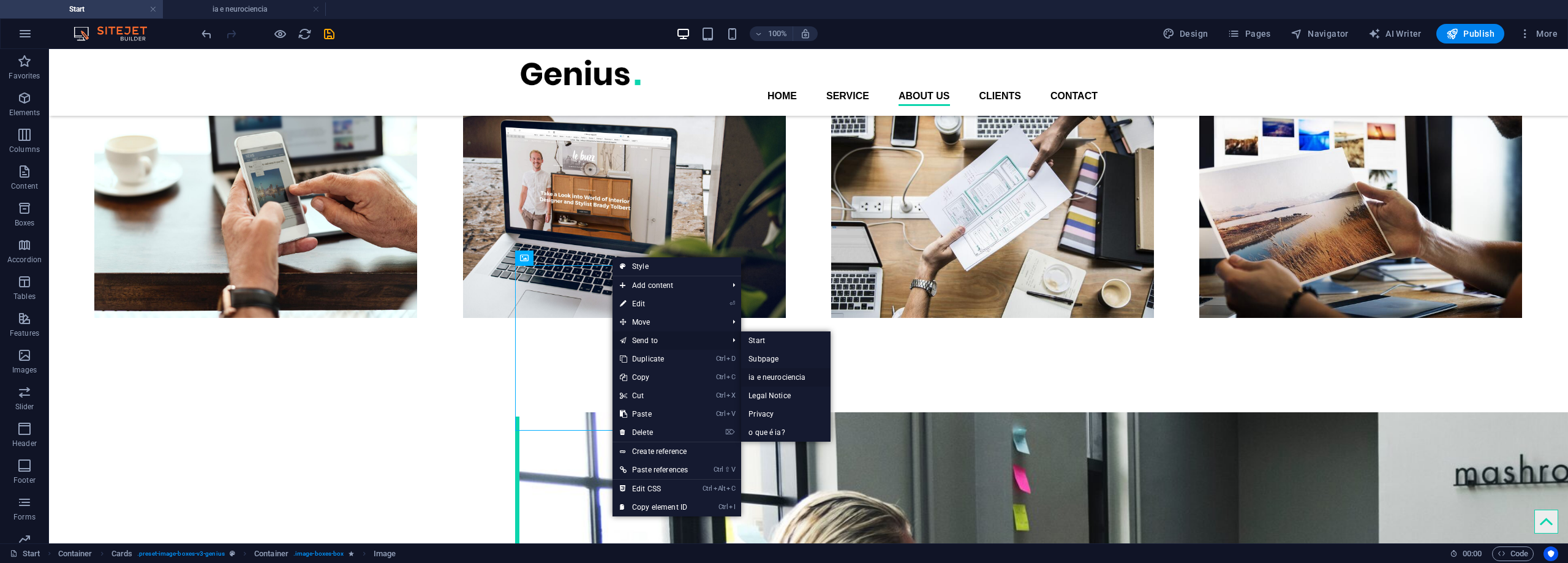
click at [770, 378] on link "ia e neurociencia" at bounding box center [785, 377] width 89 height 18
select select "%"
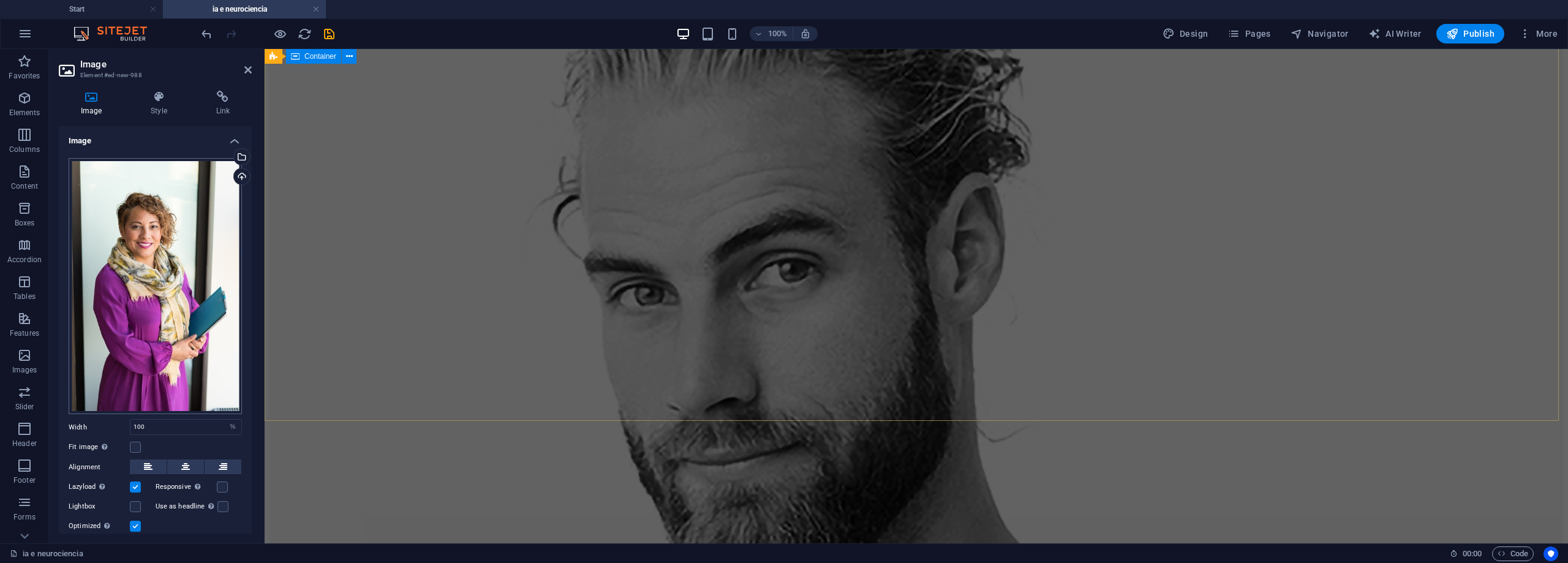
scroll to position [81, 0]
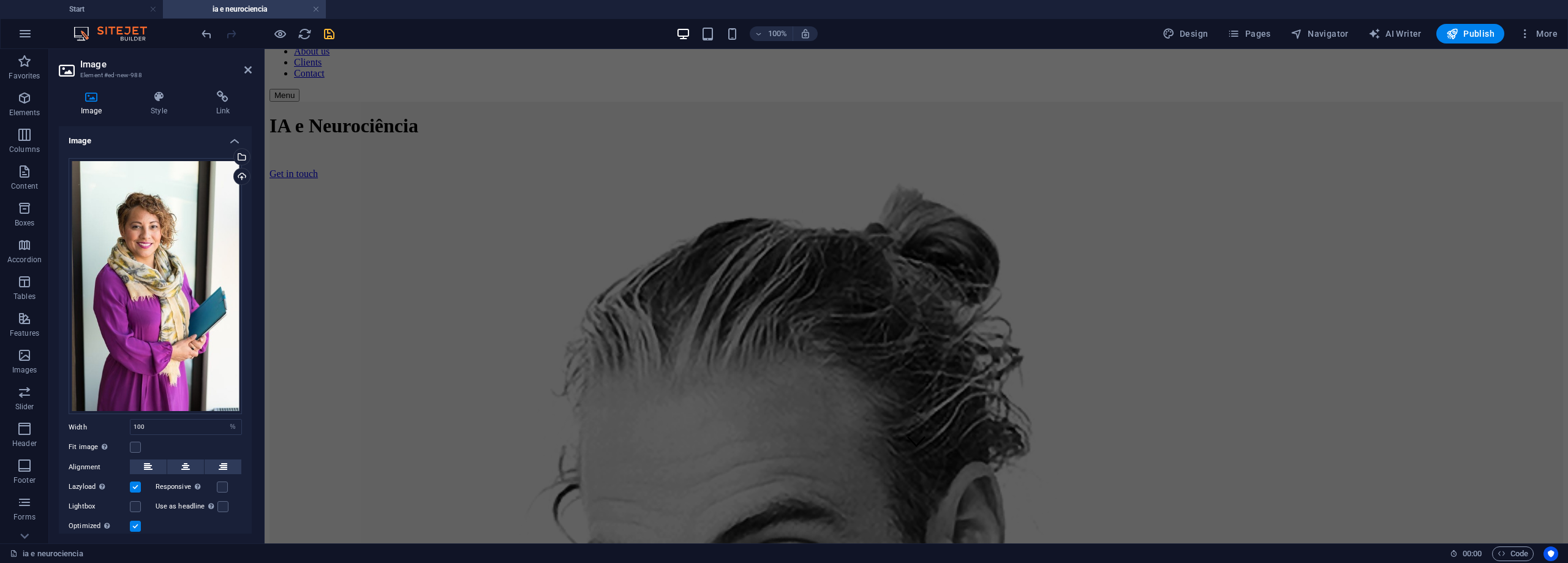
click at [329, 33] on icon "save" at bounding box center [329, 33] width 14 height 14
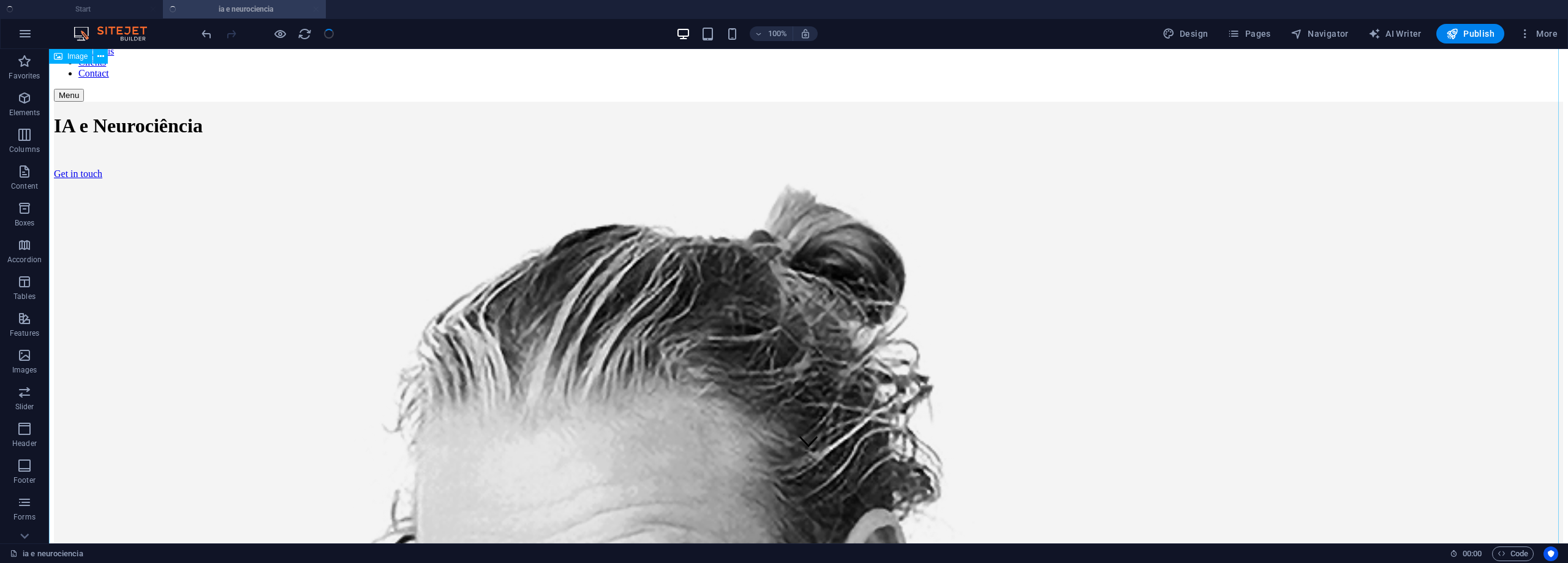
scroll to position [1491, 0]
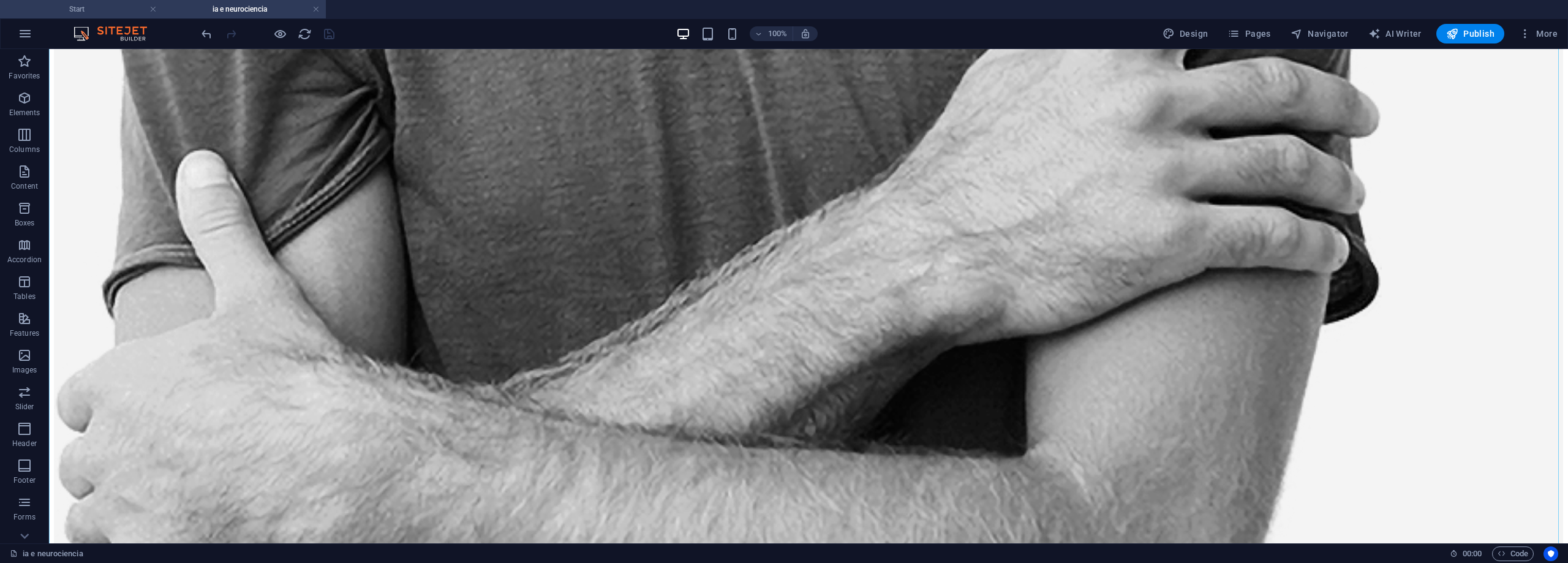
click at [116, 13] on h4 "Start" at bounding box center [81, 9] width 163 height 13
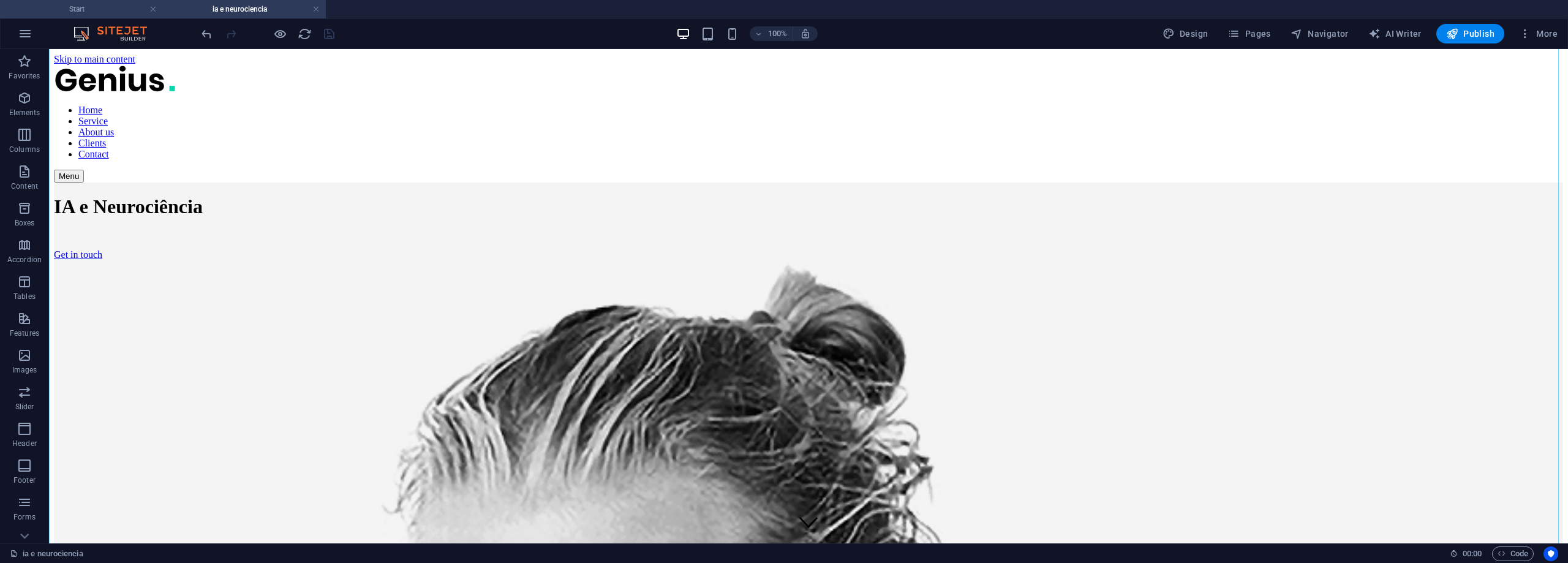
scroll to position [1654, 0]
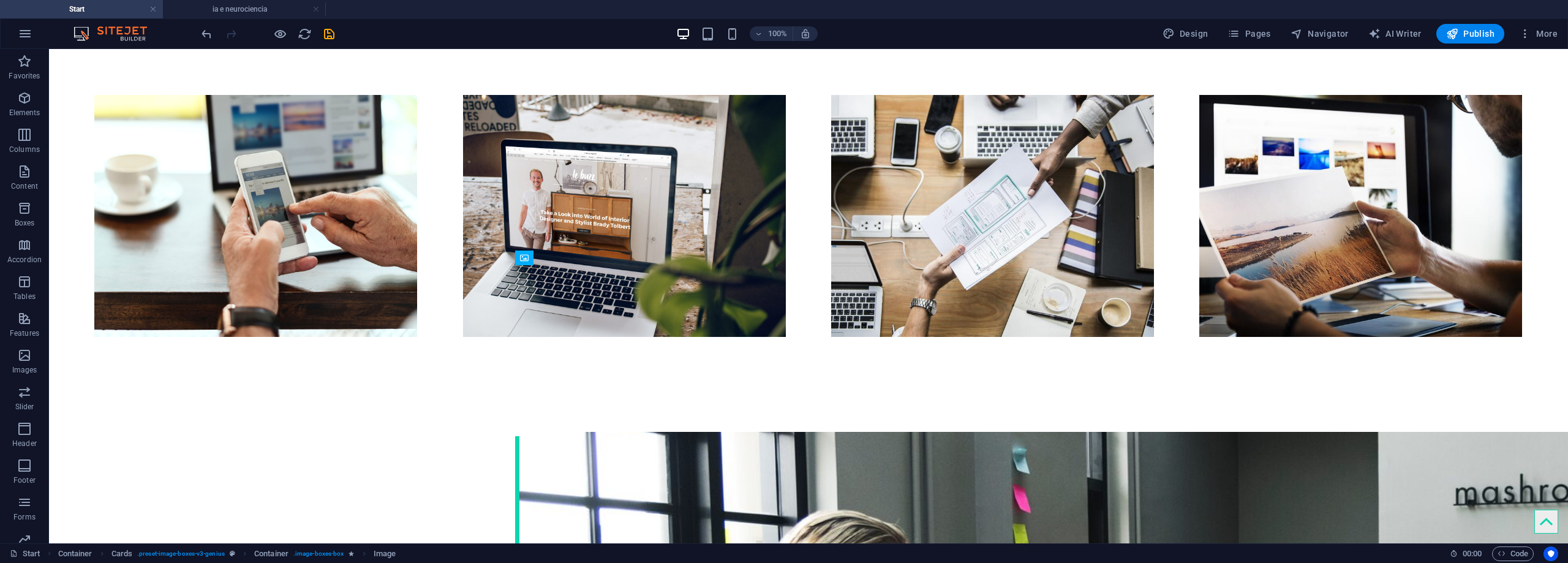
drag, startPoint x: 581, startPoint y: 349, endPoint x: 581, endPoint y: 308, distance: 41.0
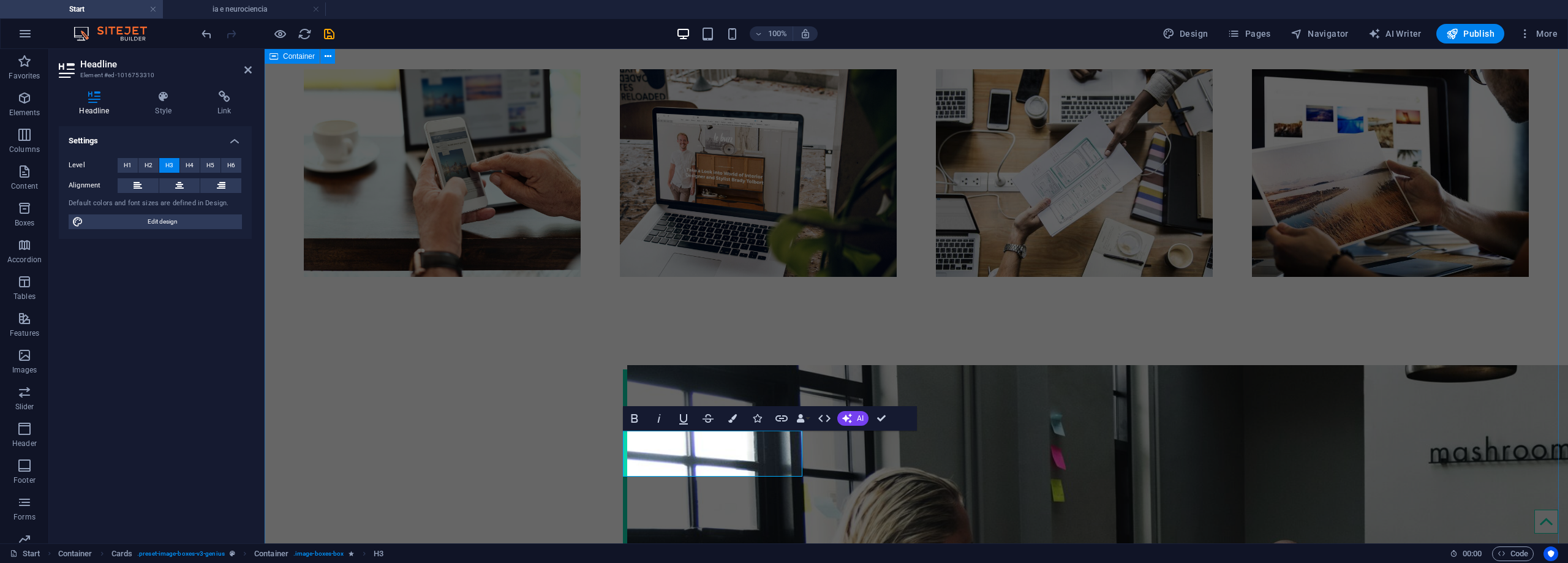
scroll to position [1594, 0]
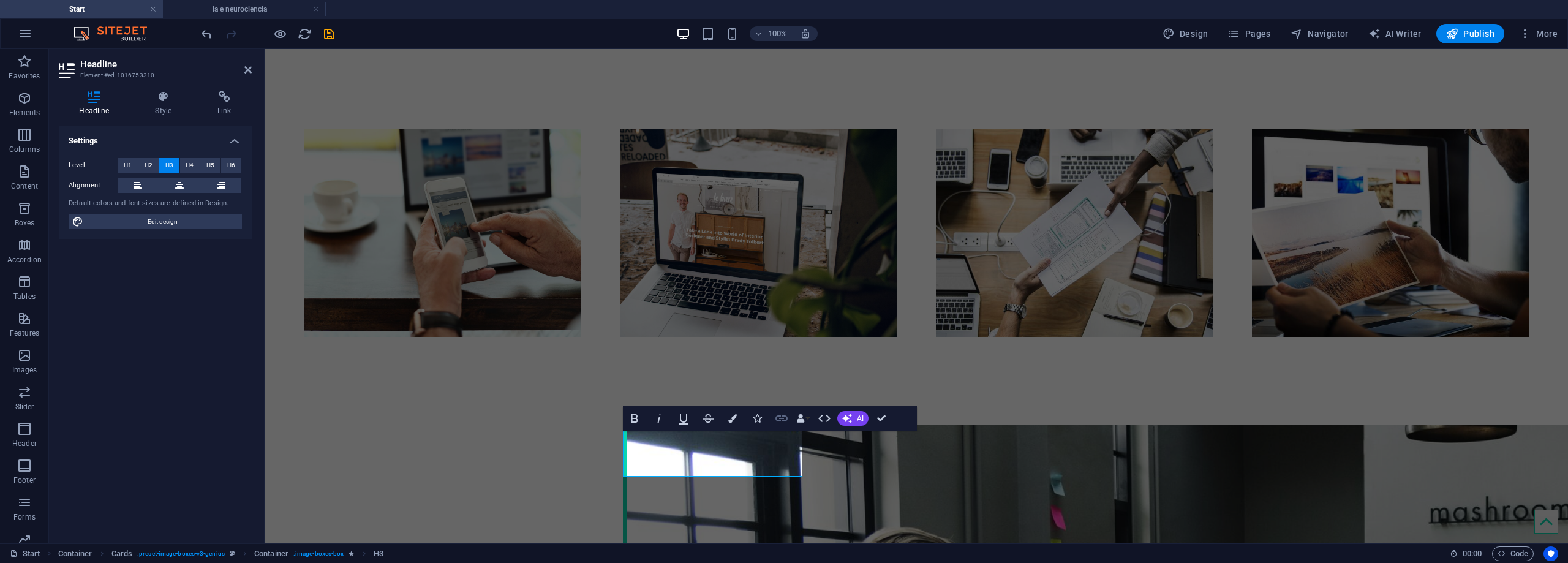
click at [778, 422] on icon "button" at bounding box center [781, 418] width 15 height 15
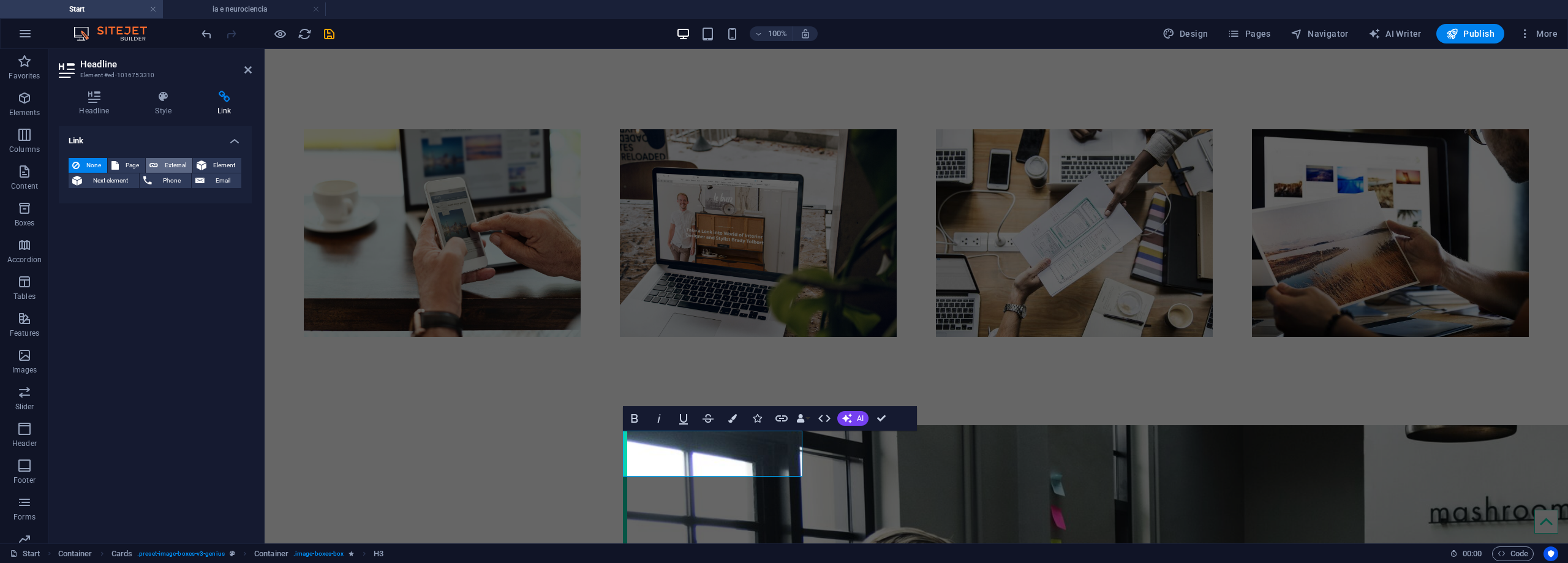
click at [162, 166] on span "External" at bounding box center [175, 166] width 27 height 15
select select "blank"
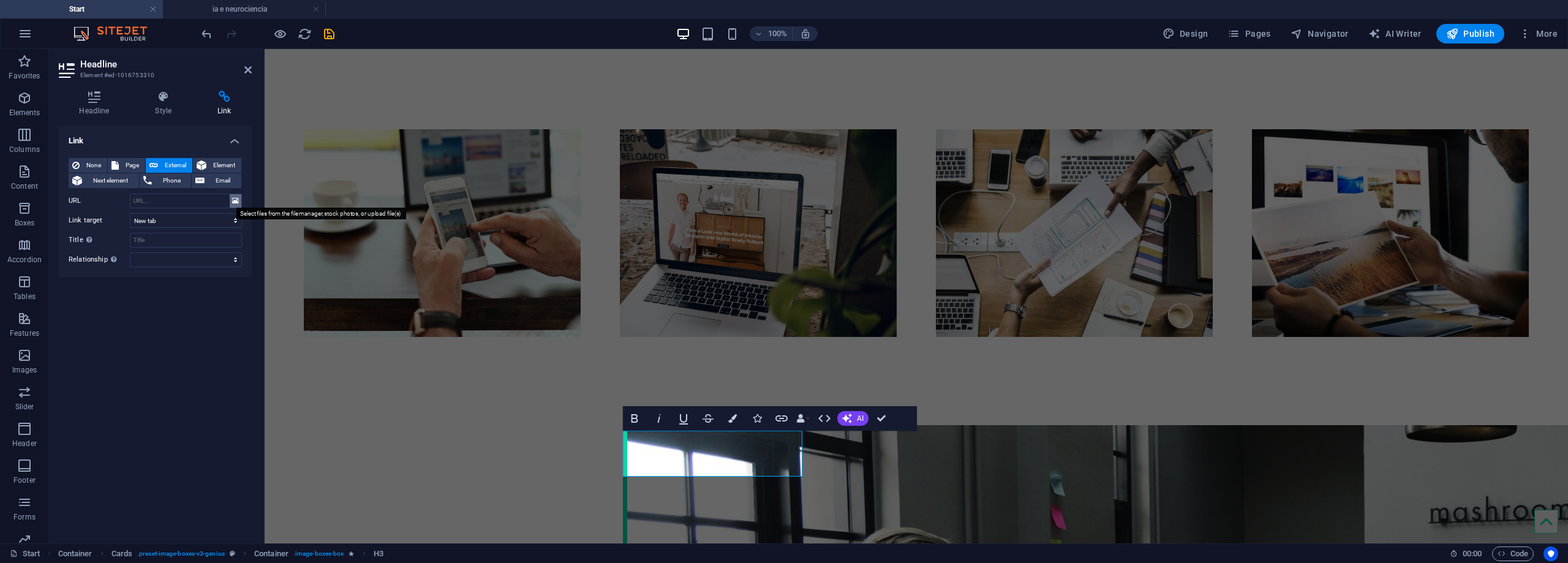
click at [234, 202] on icon at bounding box center [235, 201] width 7 height 13
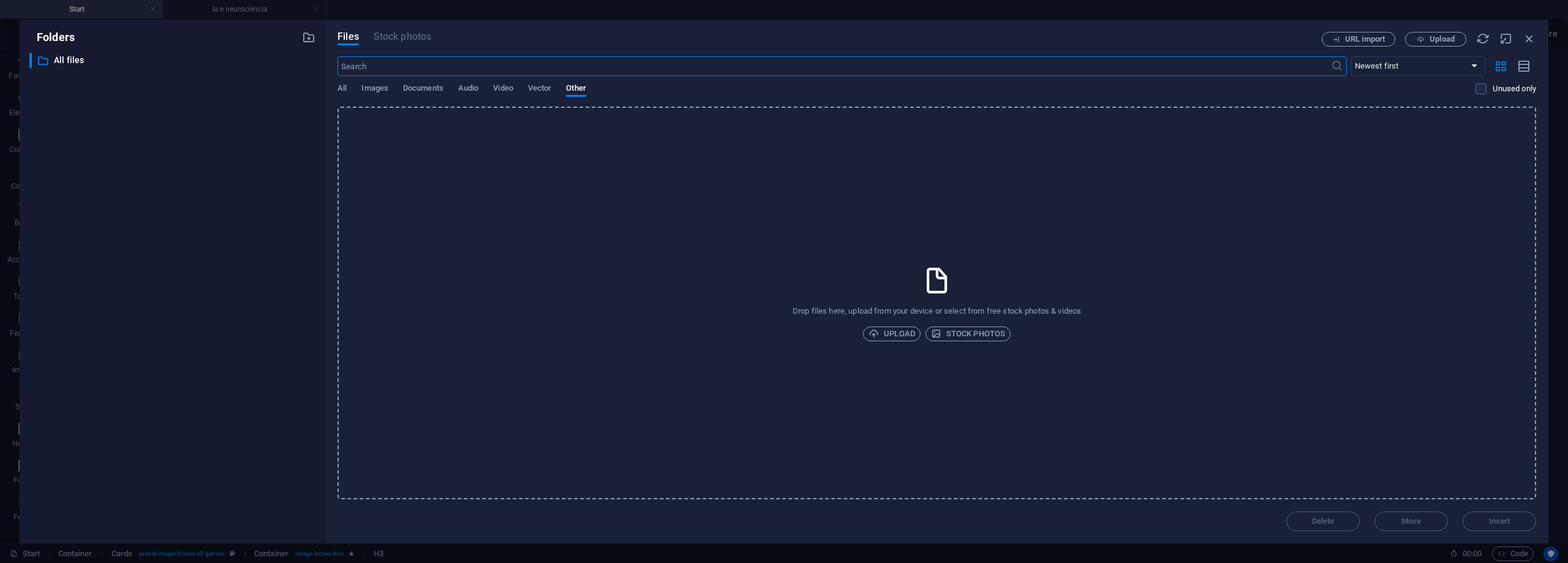
scroll to position [1525, 0]
click at [1529, 41] on icon "button" at bounding box center [1529, 38] width 13 height 13
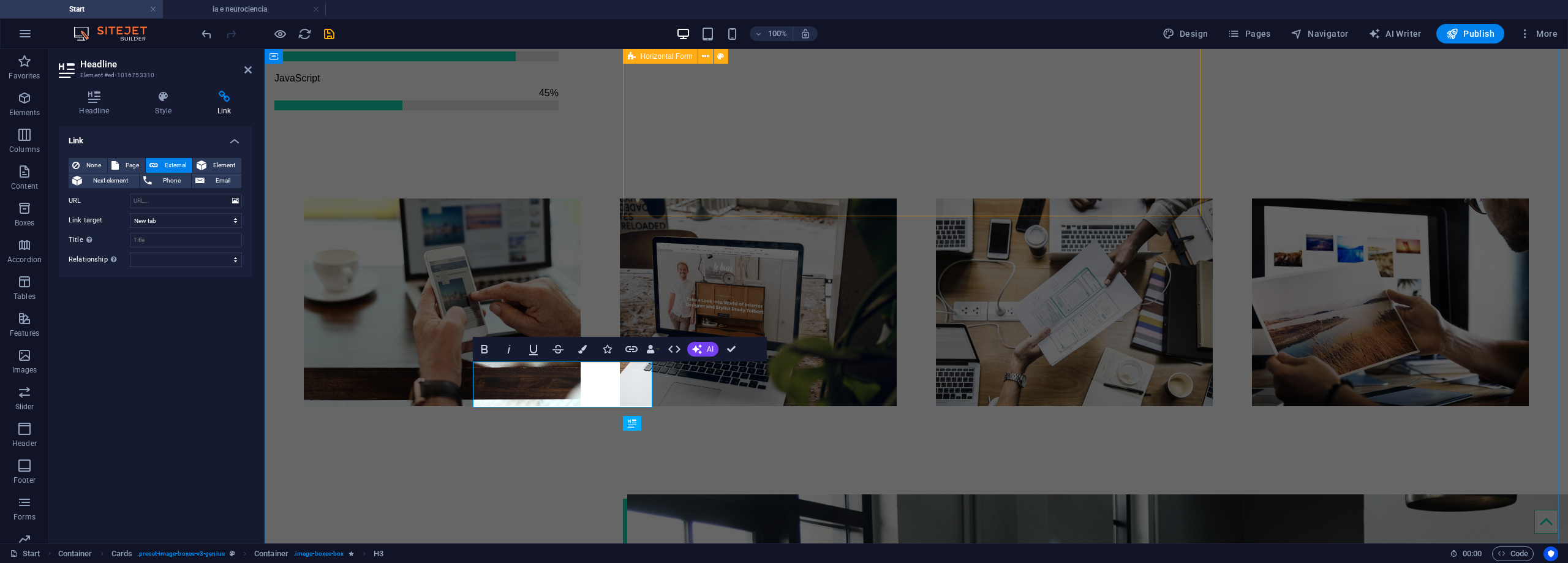
scroll to position [1594, 0]
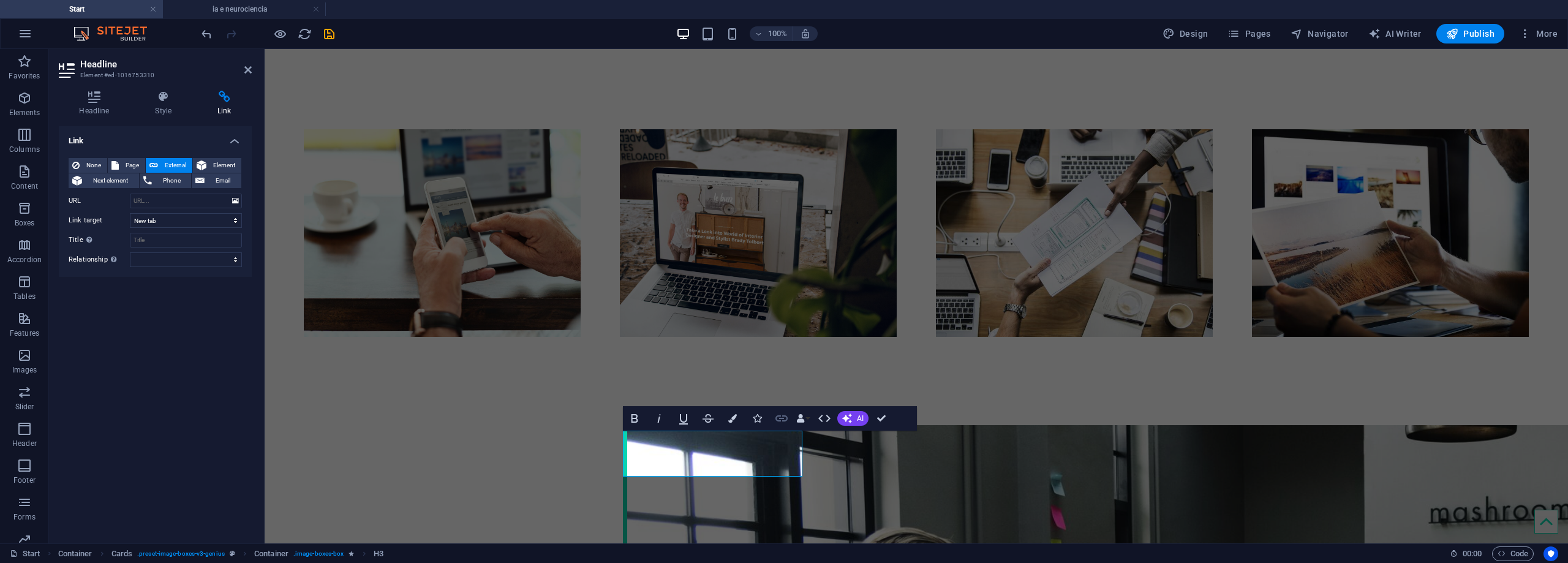
click at [789, 418] on button "Link" at bounding box center [781, 418] width 24 height 24
click at [806, 420] on button "Data Bindings" at bounding box center [803, 418] width 17 height 24
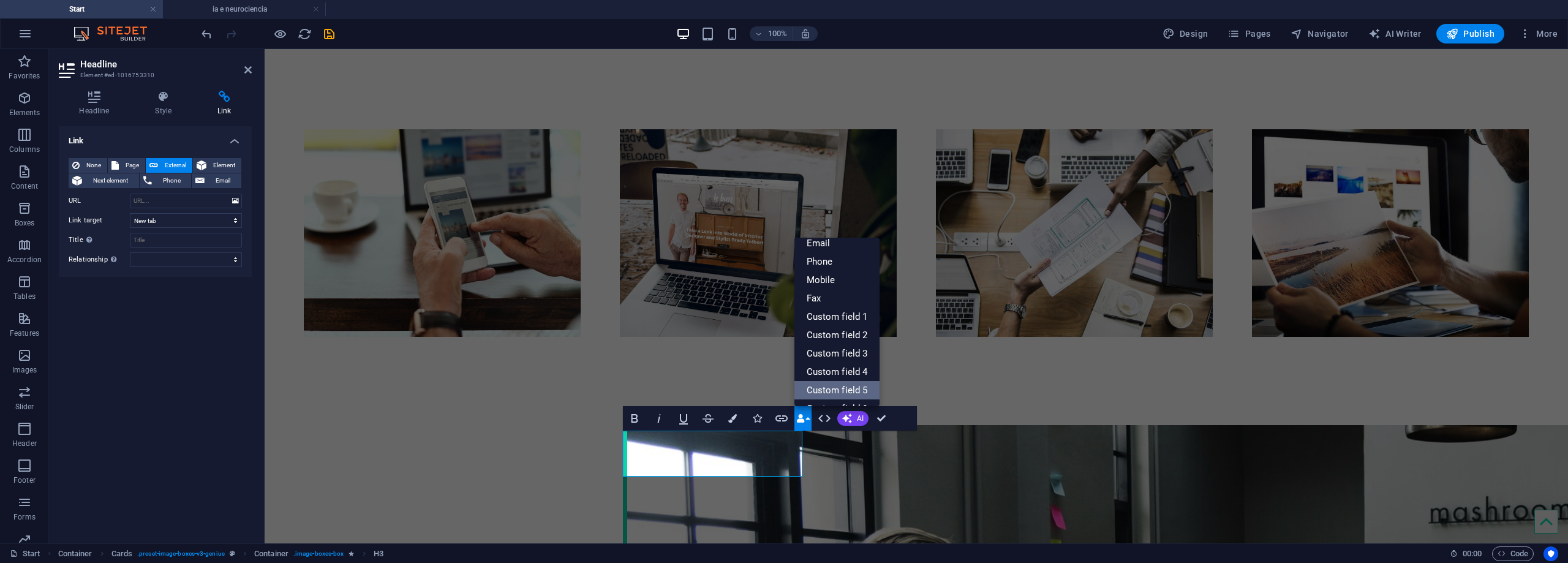
scroll to position [135, 0]
click at [780, 418] on icon "button" at bounding box center [781, 418] width 15 height 15
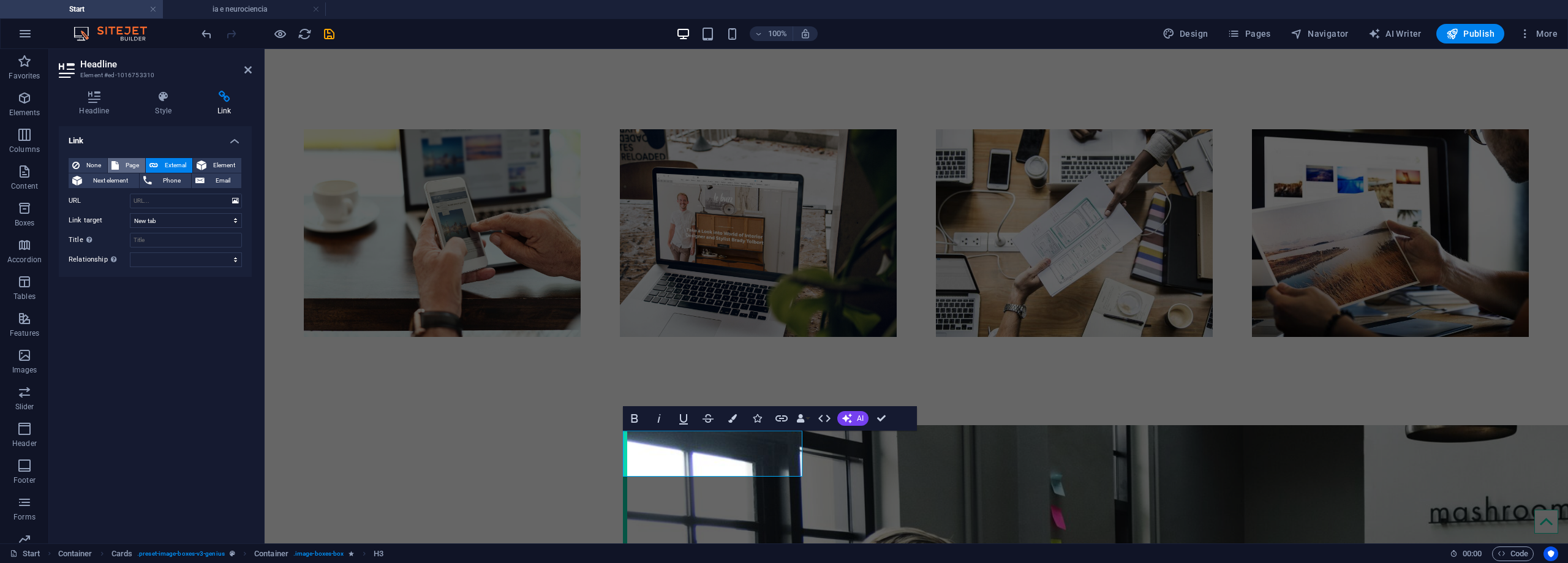
click at [121, 158] on button "Page" at bounding box center [126, 166] width 38 height 15
select select
click at [213, 200] on select "Start Subpage ia e neurociencia Legal Notice Privacy o que é ia?" at bounding box center [186, 201] width 112 height 15
select select "2"
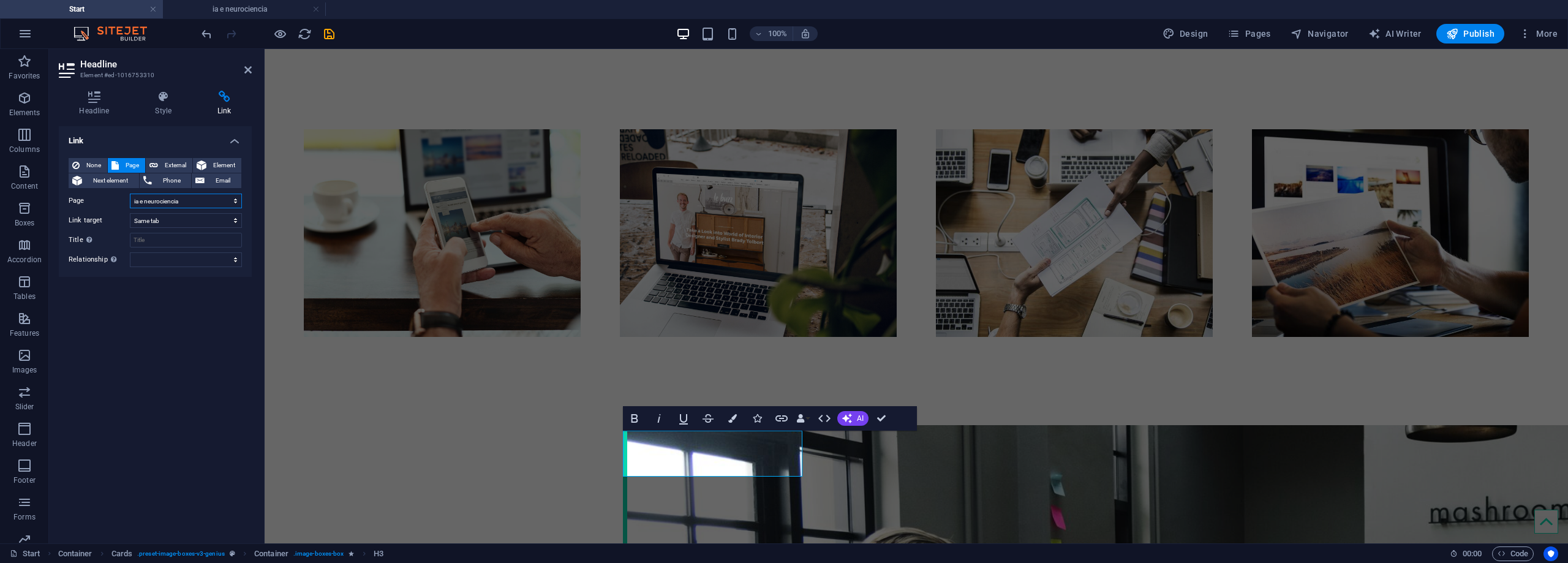
click at [130, 194] on select "Start Subpage ia e neurociencia Legal Notice Privacy o que é ia?" at bounding box center [186, 201] width 112 height 15
drag, startPoint x: 677, startPoint y: 463, endPoint x: 747, endPoint y: 457, distance: 70.3
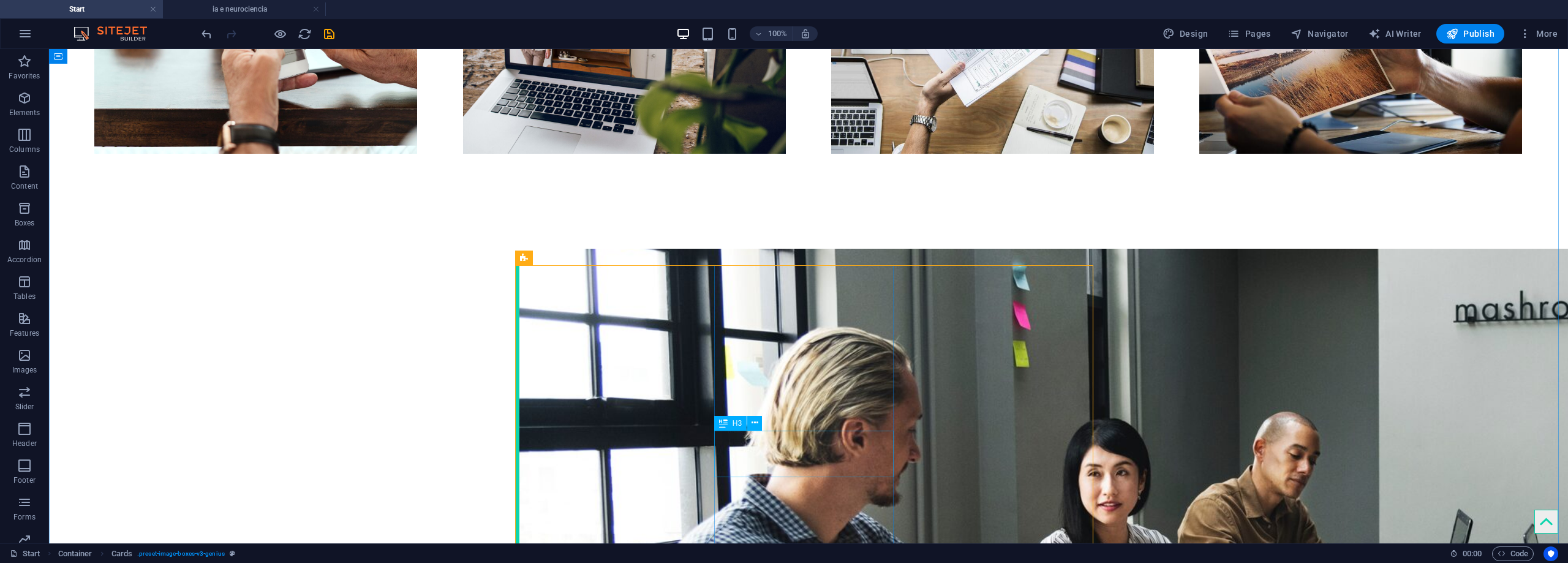
scroll to position [1838, 0]
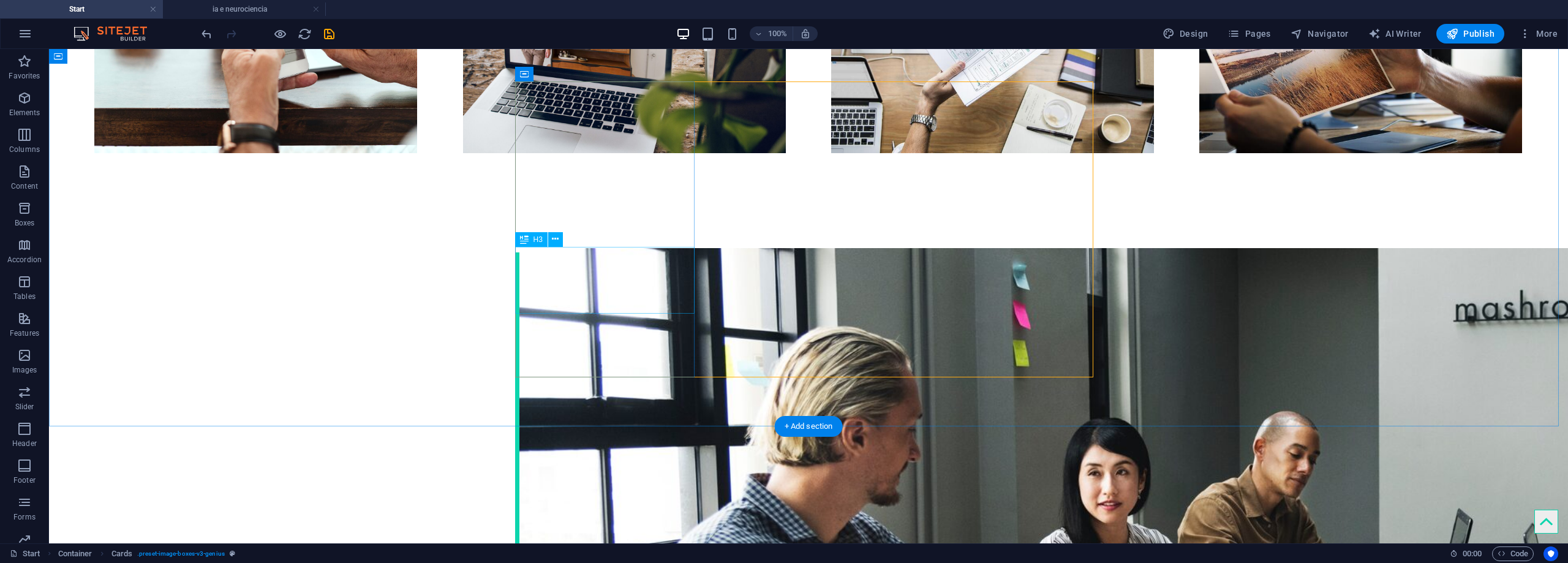
click at [537, 240] on span "H3" at bounding box center [538, 239] width 9 height 7
click at [558, 236] on icon at bounding box center [555, 239] width 7 height 13
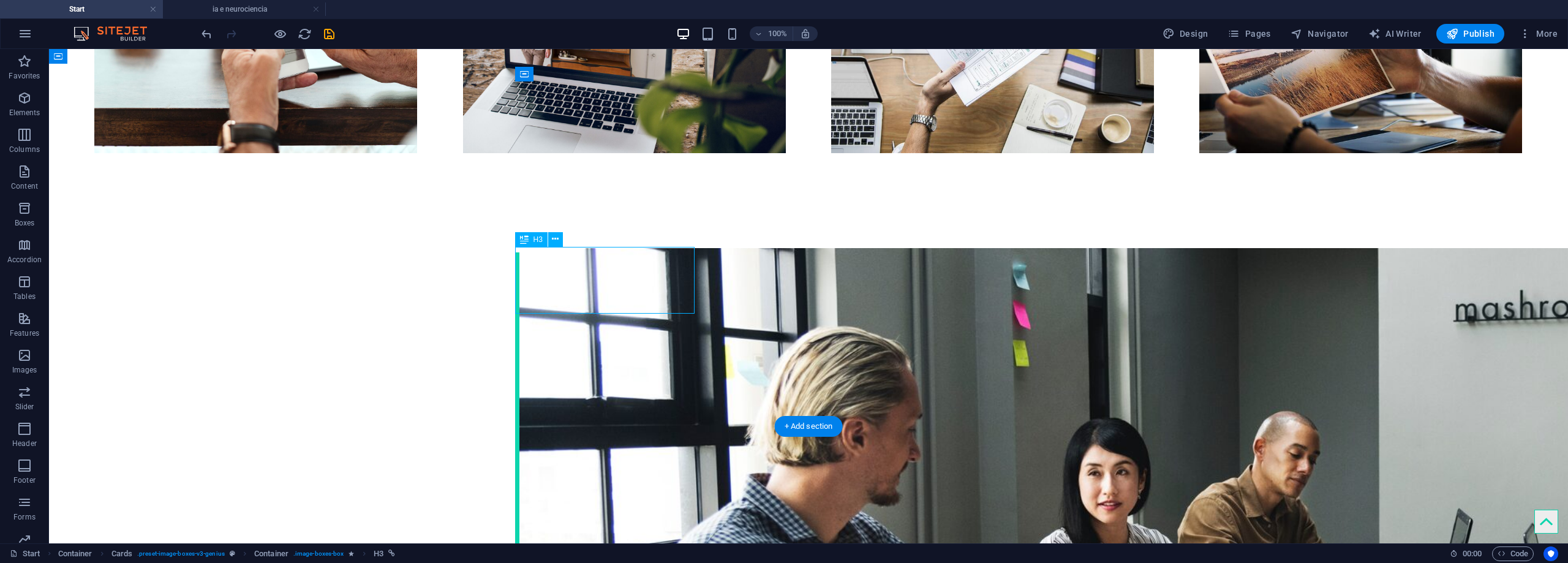
select select "2"
select select
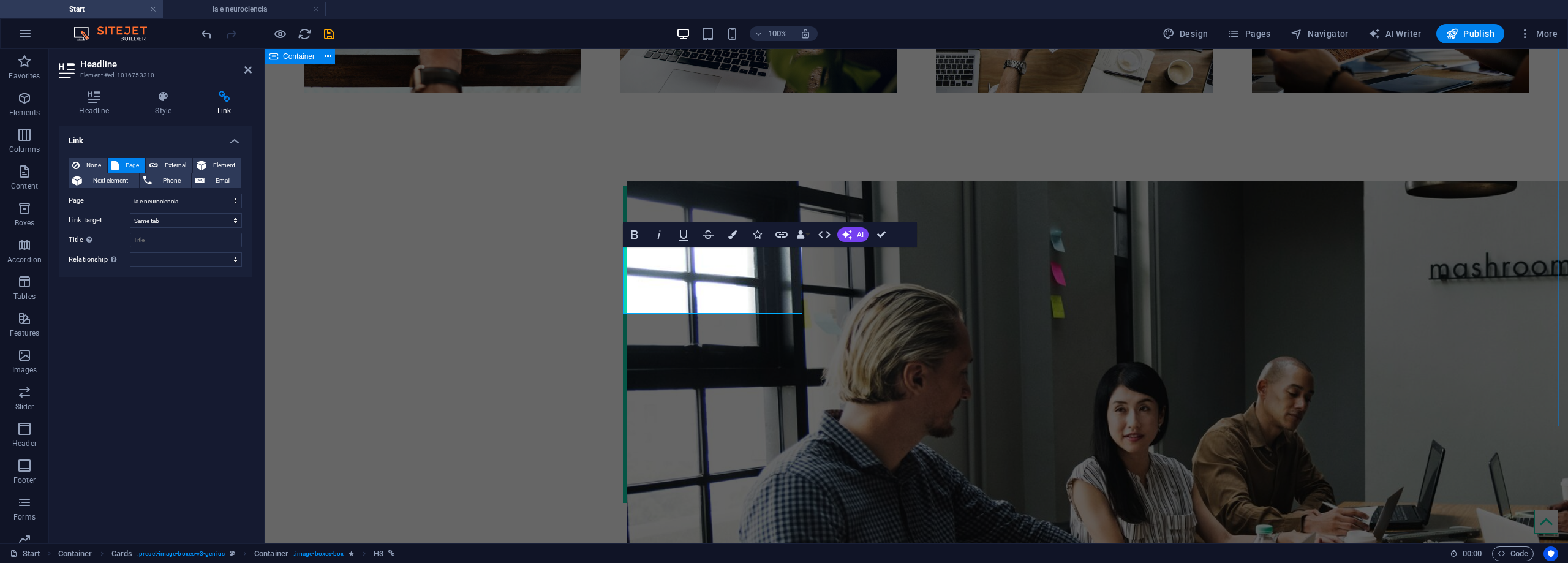
scroll to position [1778, 0]
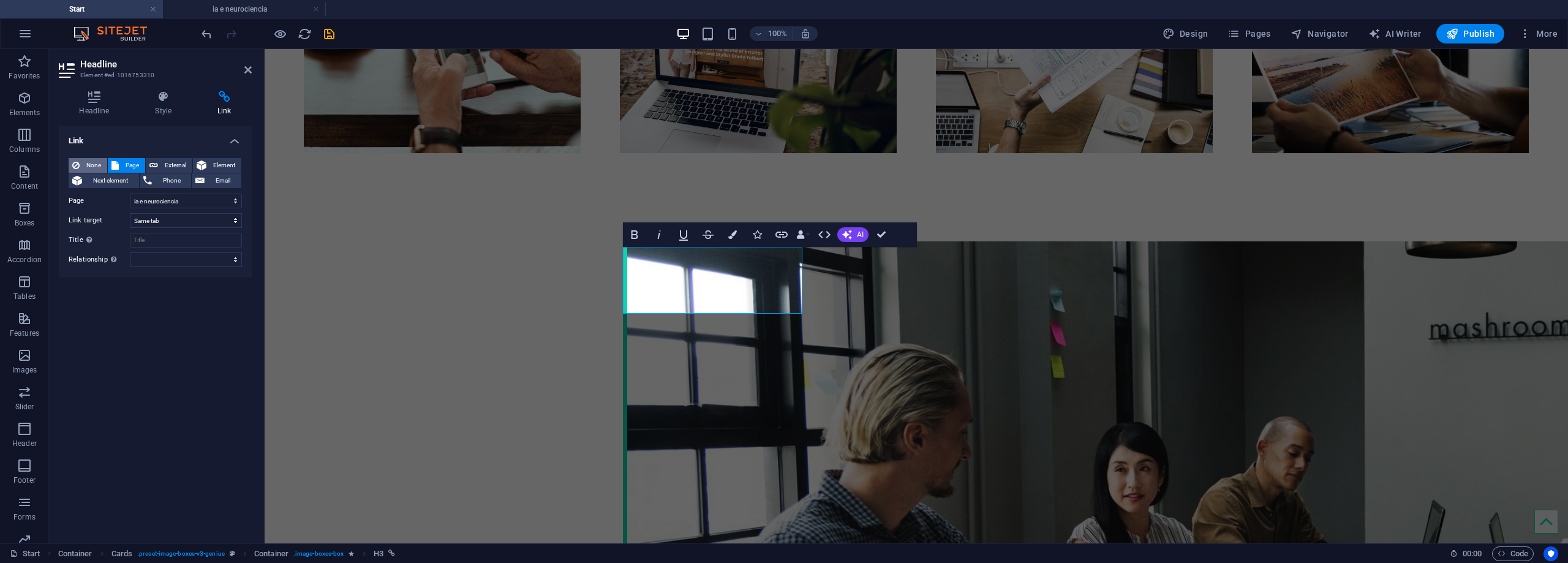
click at [88, 164] on span "None" at bounding box center [93, 166] width 20 height 15
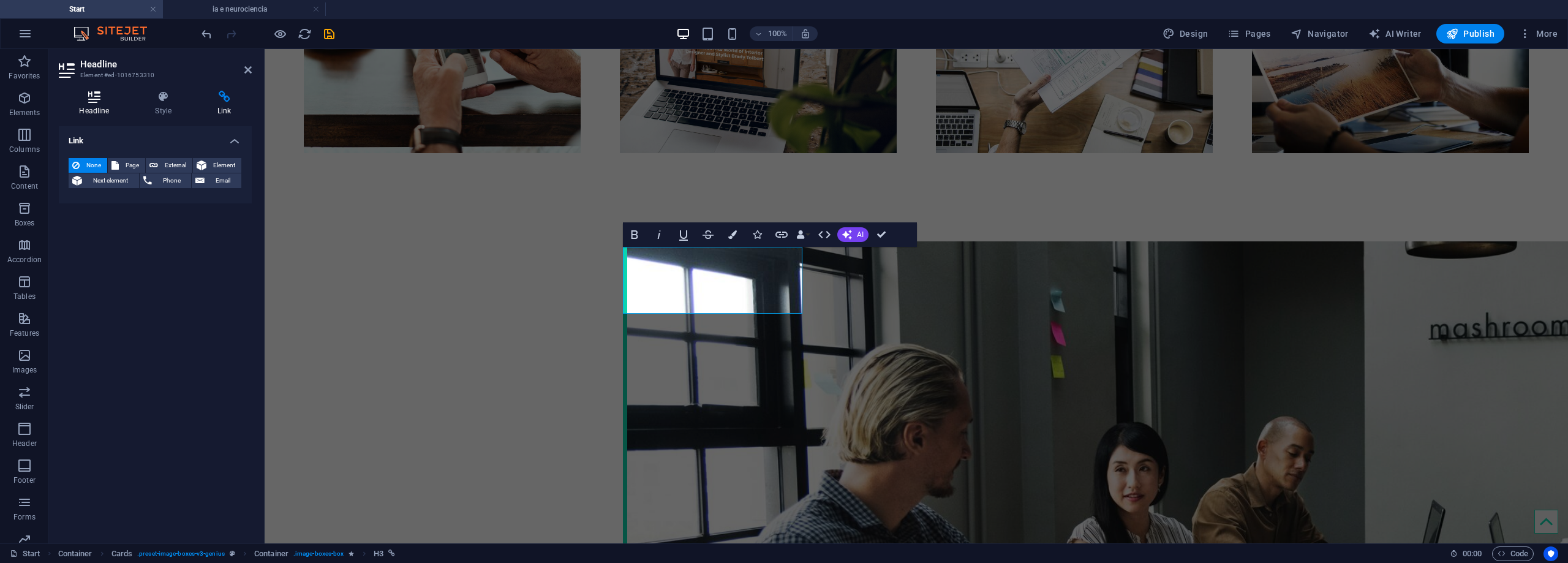
click at [99, 109] on h4 "Headline" at bounding box center [97, 103] width 76 height 26
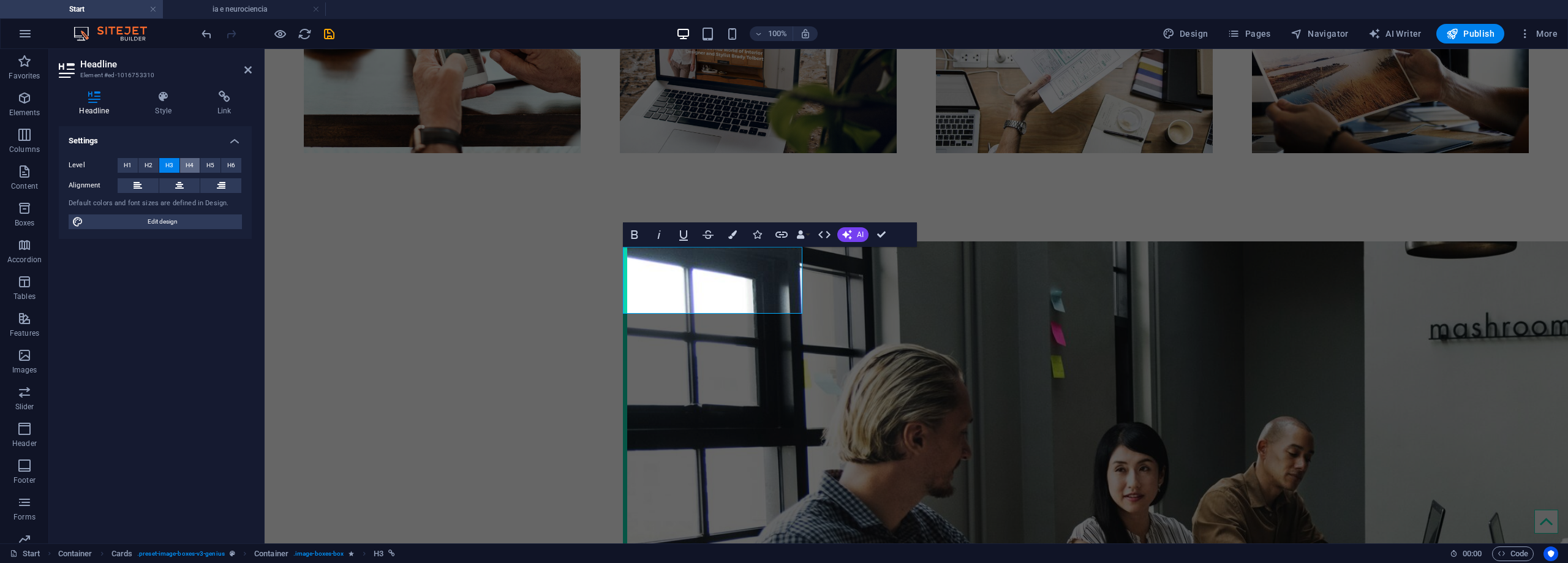
click at [189, 164] on span "H4" at bounding box center [189, 166] width 8 height 15
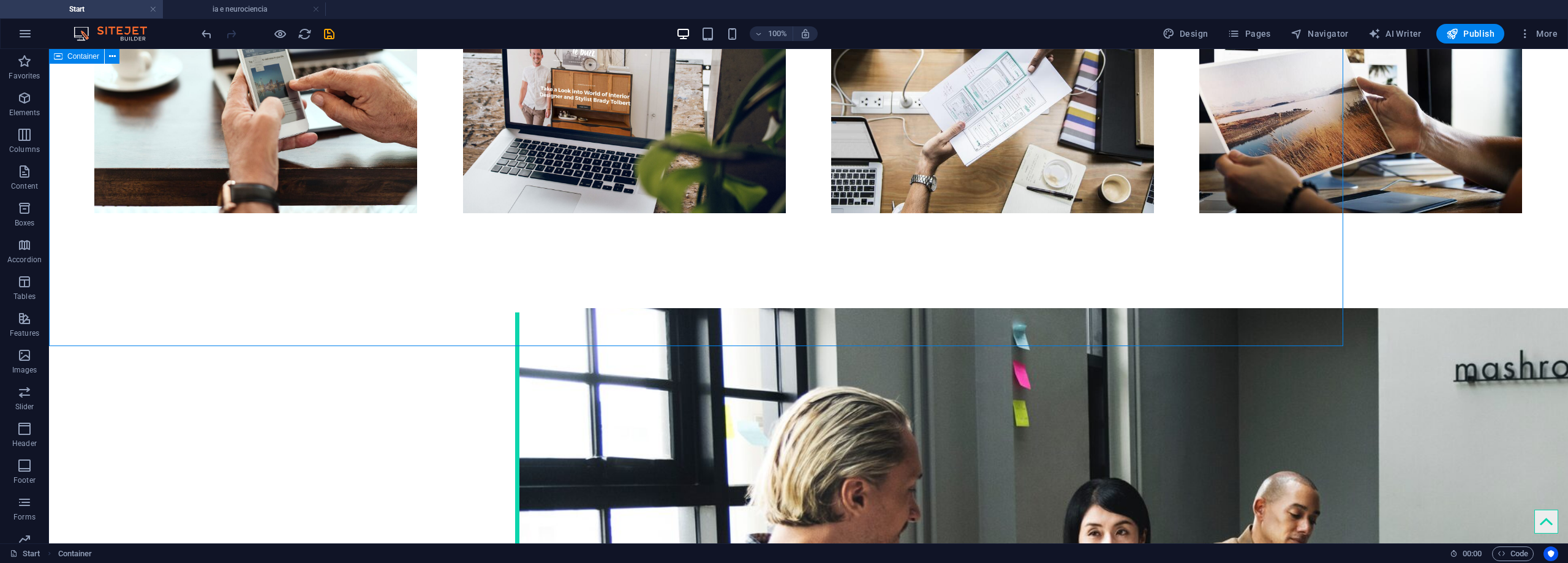
scroll to position [1838, 0]
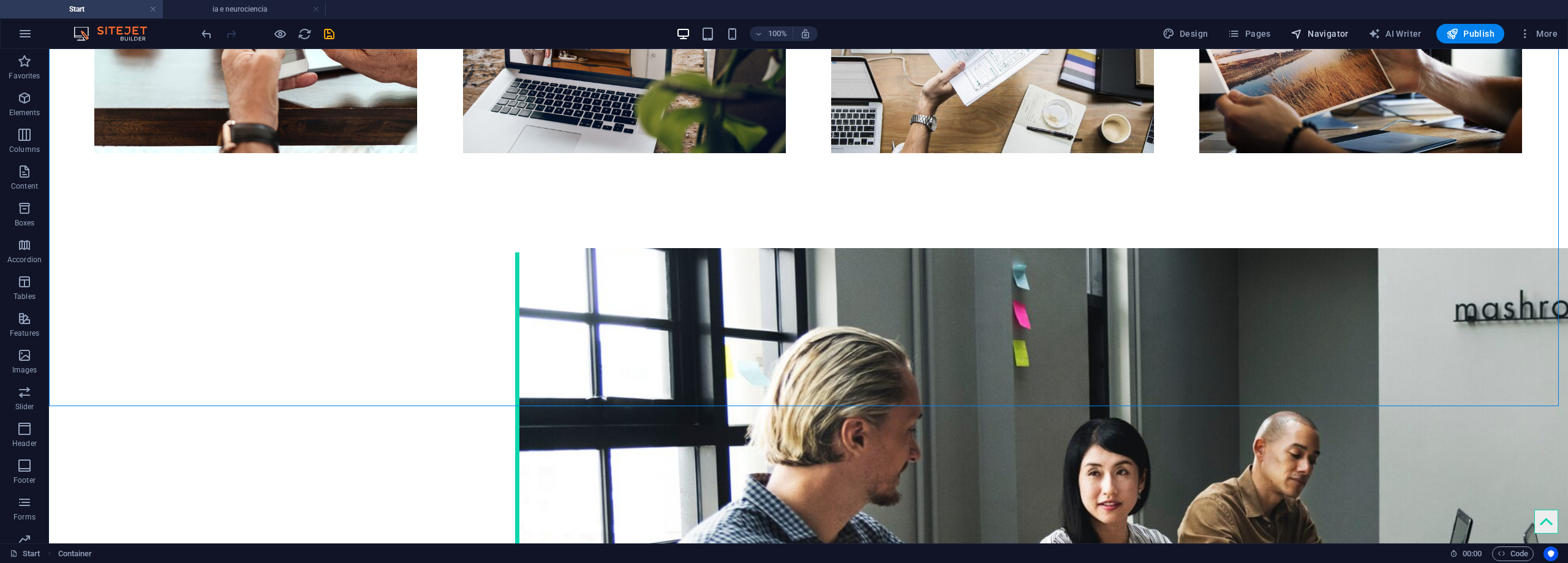
drag, startPoint x: 1329, startPoint y: 35, endPoint x: 1313, endPoint y: 34, distance: 16.0
click at [1313, 34] on span "Navigator" at bounding box center [1319, 33] width 58 height 13
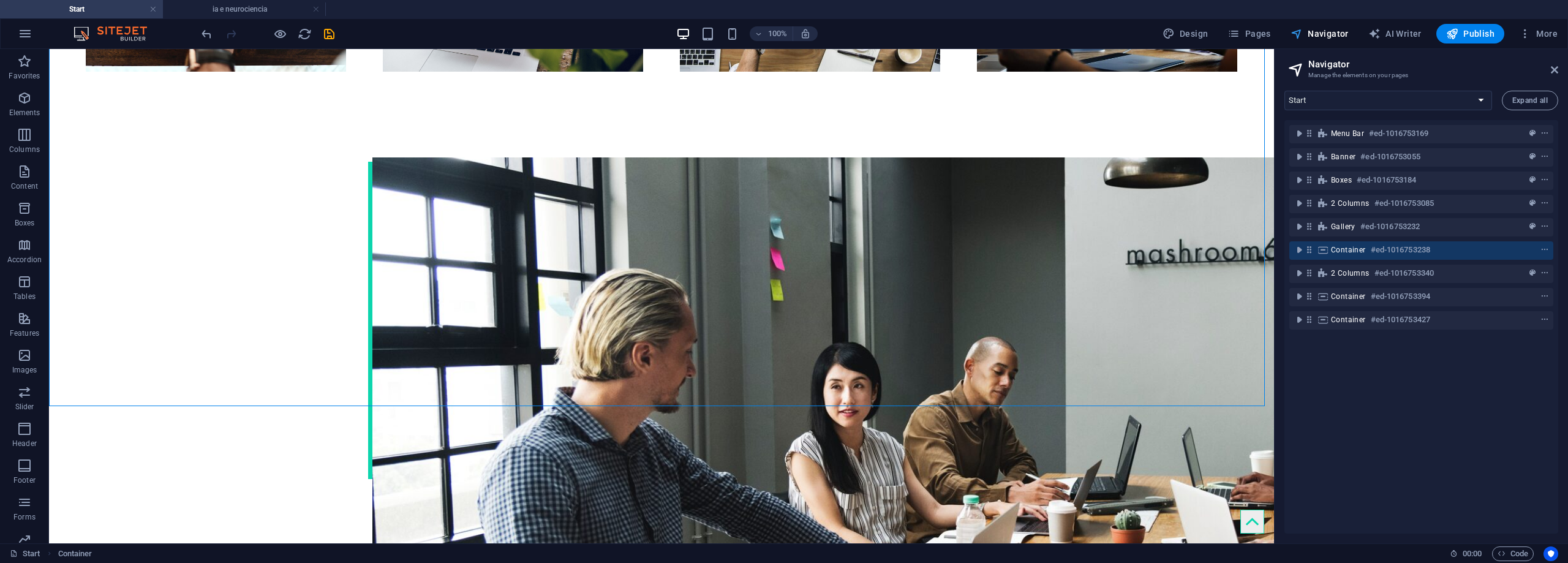
scroll to position [1770, 0]
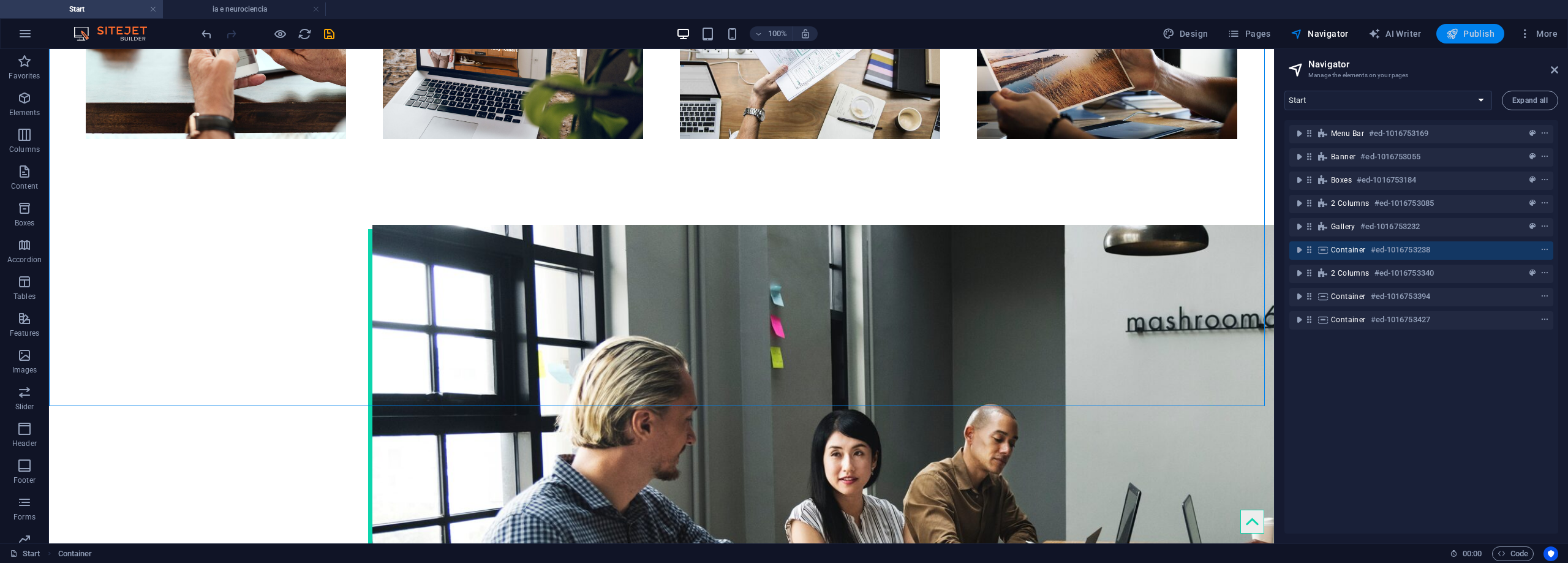
click at [1471, 34] on span "Publish" at bounding box center [1471, 33] width 49 height 13
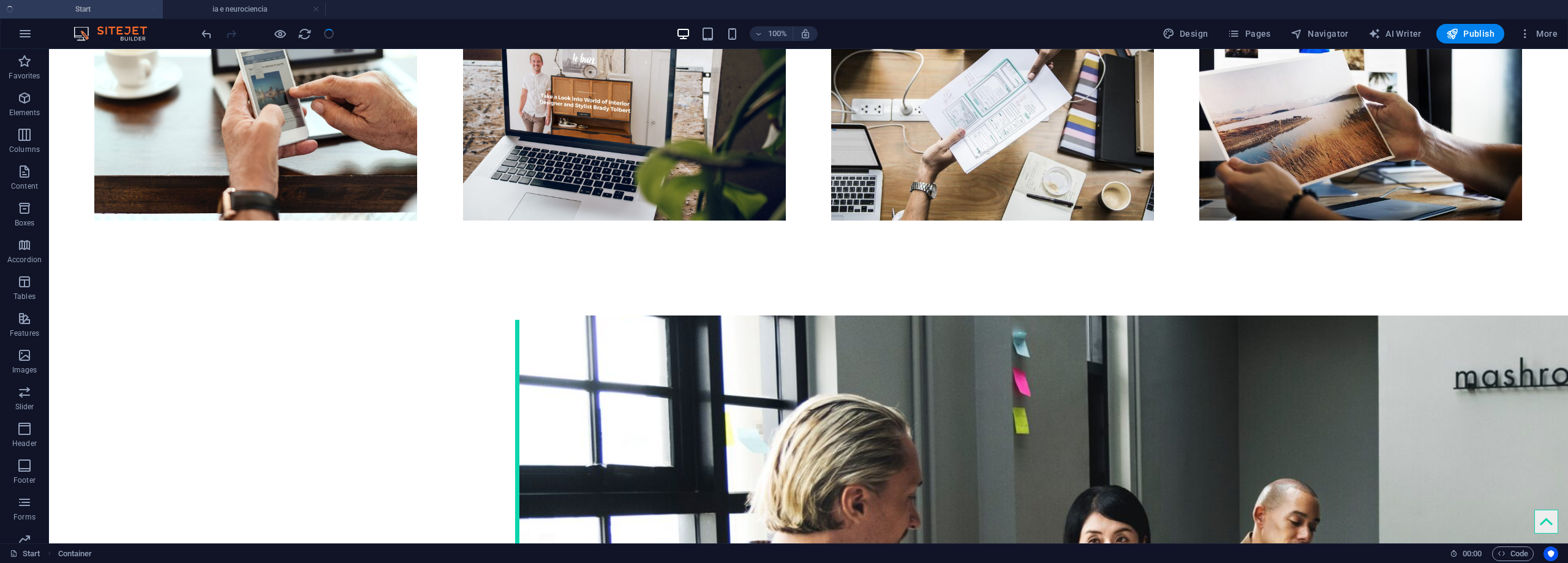
checkbox input "false"
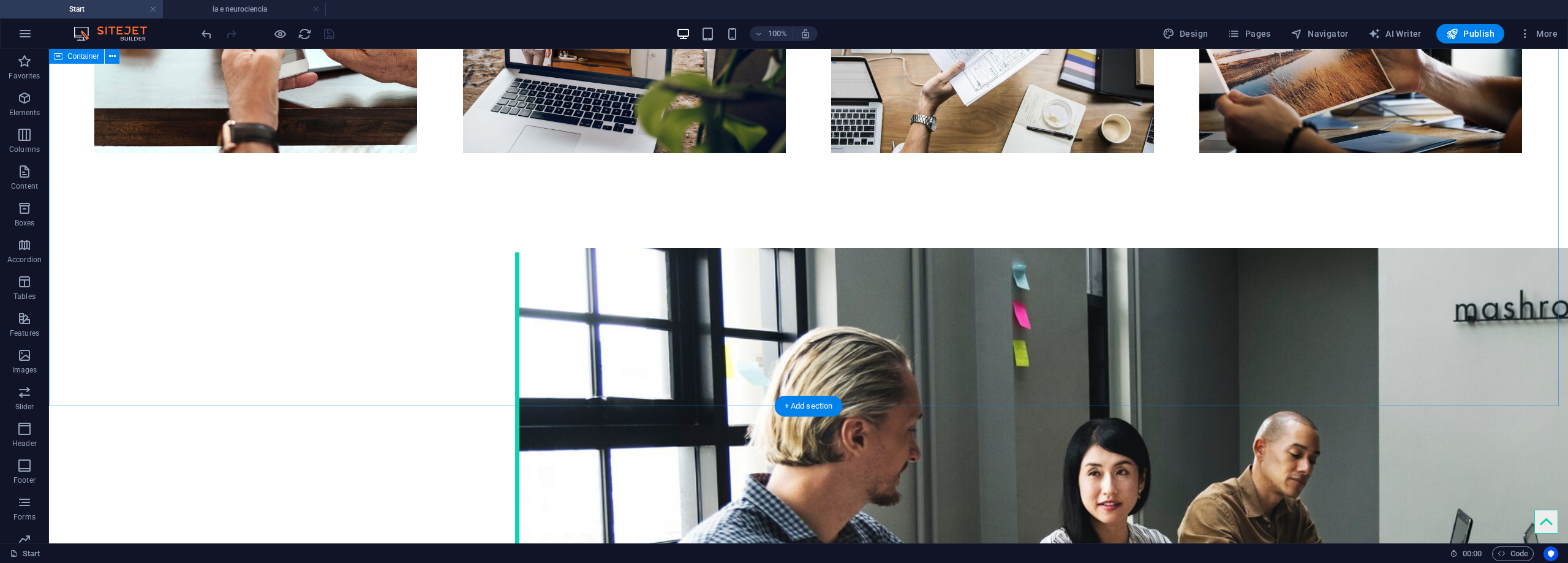
click at [1464, 33] on span "Publish" at bounding box center [1471, 33] width 49 height 13
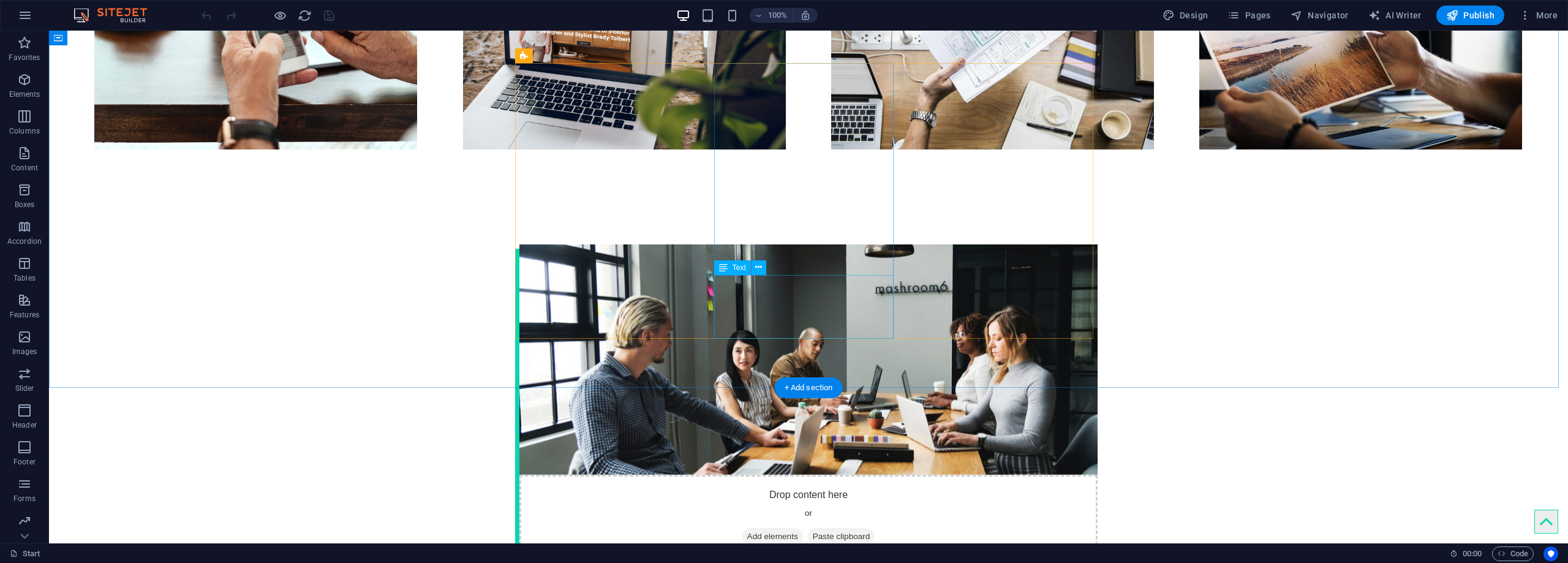
scroll to position [1838, 0]
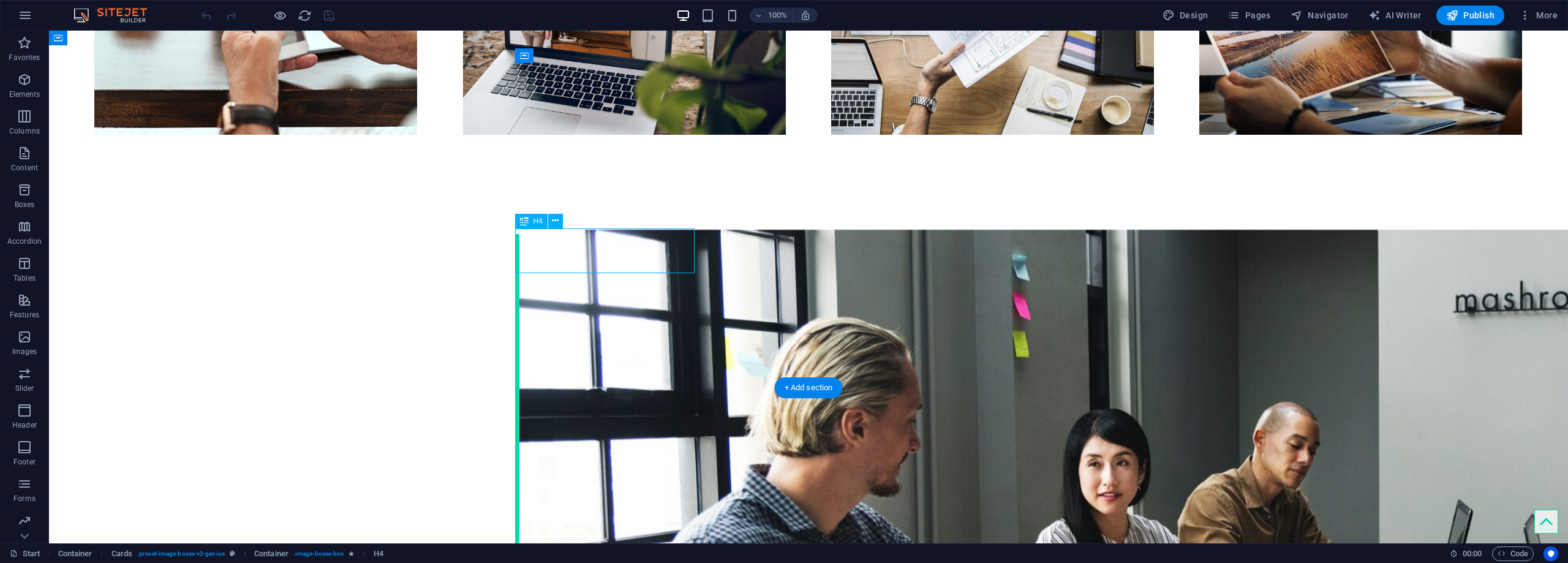
select select
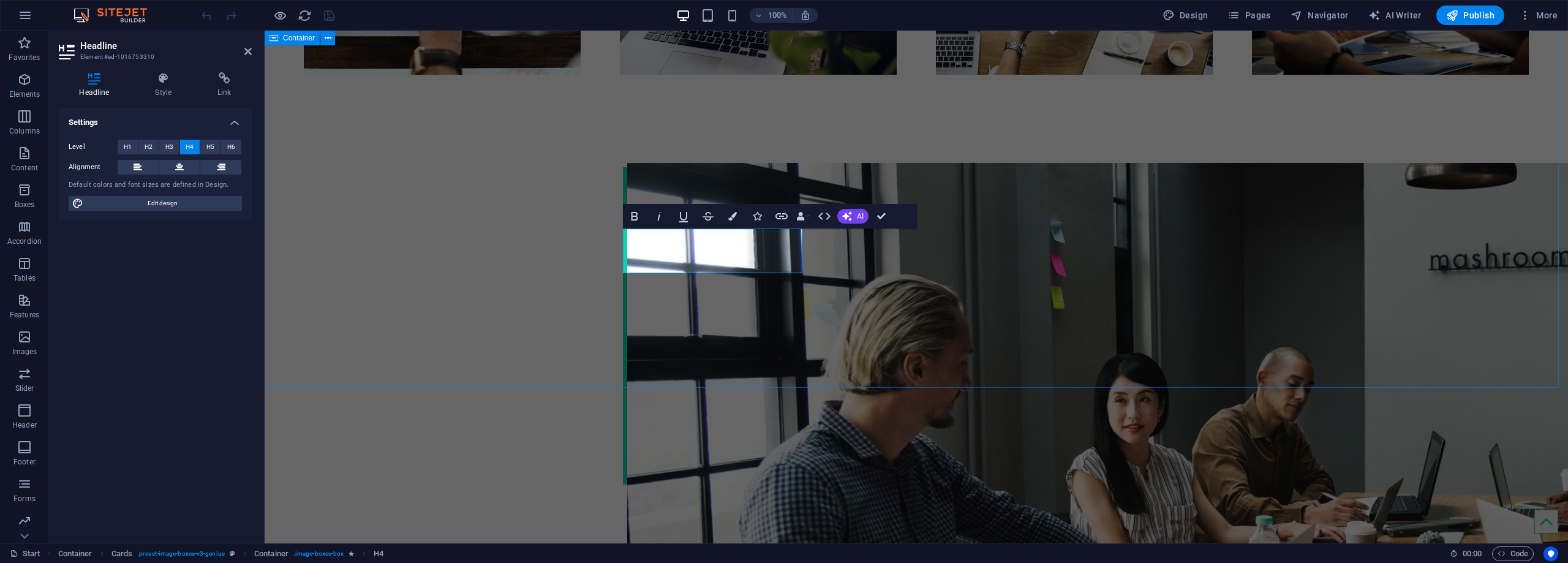
scroll to position [1778, 0]
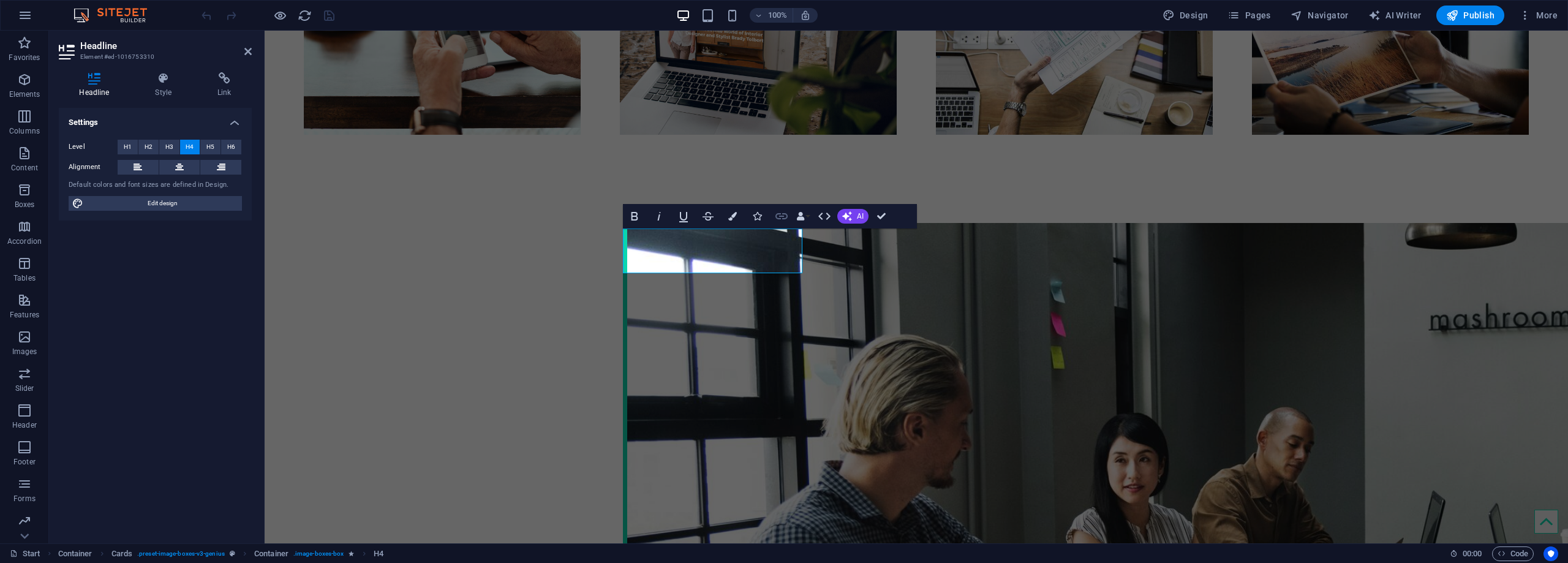
click at [778, 217] on icon "button" at bounding box center [781, 216] width 15 height 15
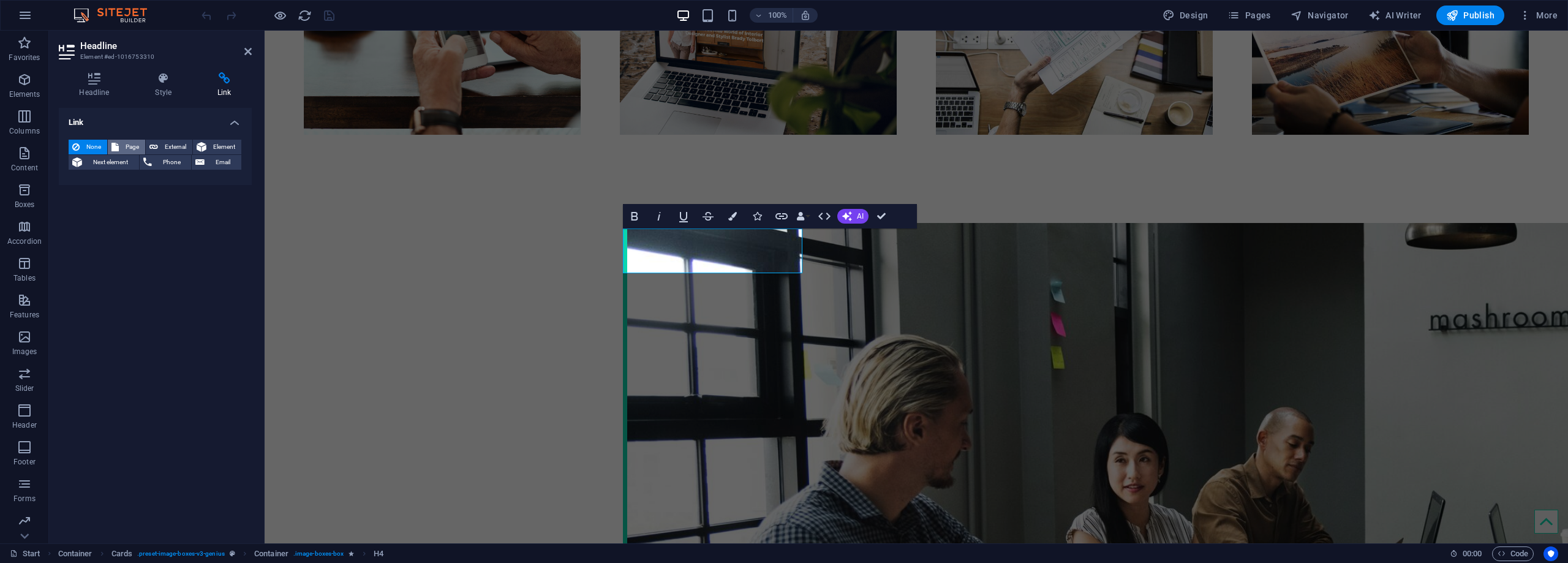
click at [128, 146] on span "Page" at bounding box center [132, 147] width 19 height 15
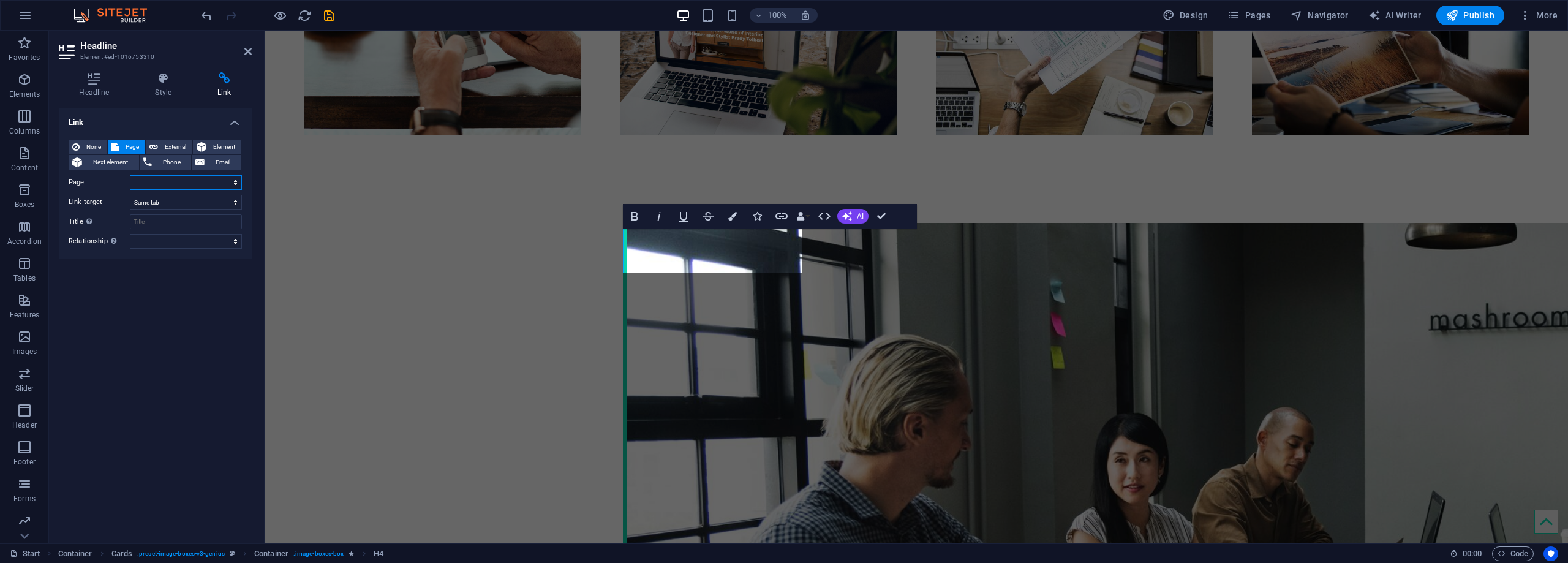
click at [214, 180] on select "Start Subpage ia e neurociencia Legal Notice Privacy o que é ia?" at bounding box center [186, 182] width 112 height 15
select select "2"
click at [130, 175] on select "Start Subpage ia e neurociencia Legal Notice Privacy o que é ia?" at bounding box center [186, 182] width 112 height 15
click at [149, 304] on div "Link None Page External Element Next element Phone Email Page Start Subpage ia …" at bounding box center [155, 321] width 193 height 426
click at [148, 222] on input "Title Additional link description, should not be the same as the link text. The…" at bounding box center [186, 222] width 112 height 15
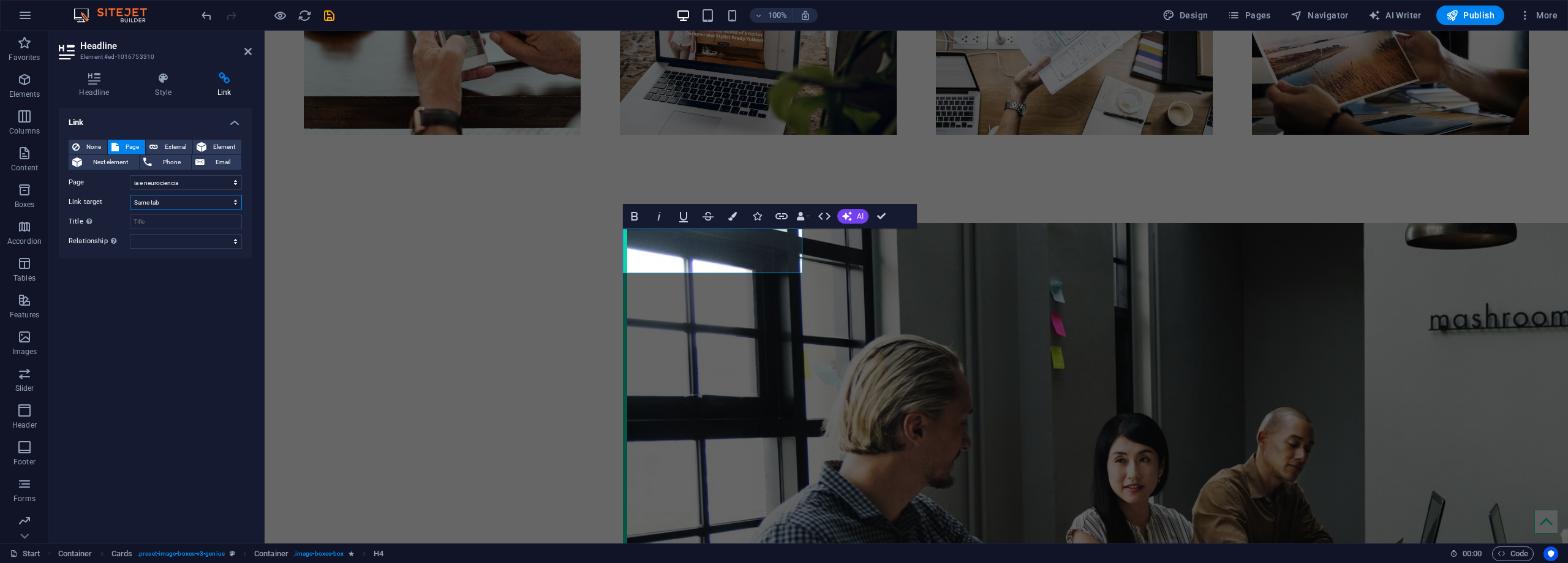
click at [170, 206] on select "New tab Same tab Overlay" at bounding box center [186, 202] width 112 height 15
click at [130, 195] on select "New tab Same tab Overlay" at bounding box center [186, 202] width 112 height 15
click at [164, 242] on select "alternate author bookmark external help license next nofollow noreferrer noopen…" at bounding box center [186, 242] width 112 height 15
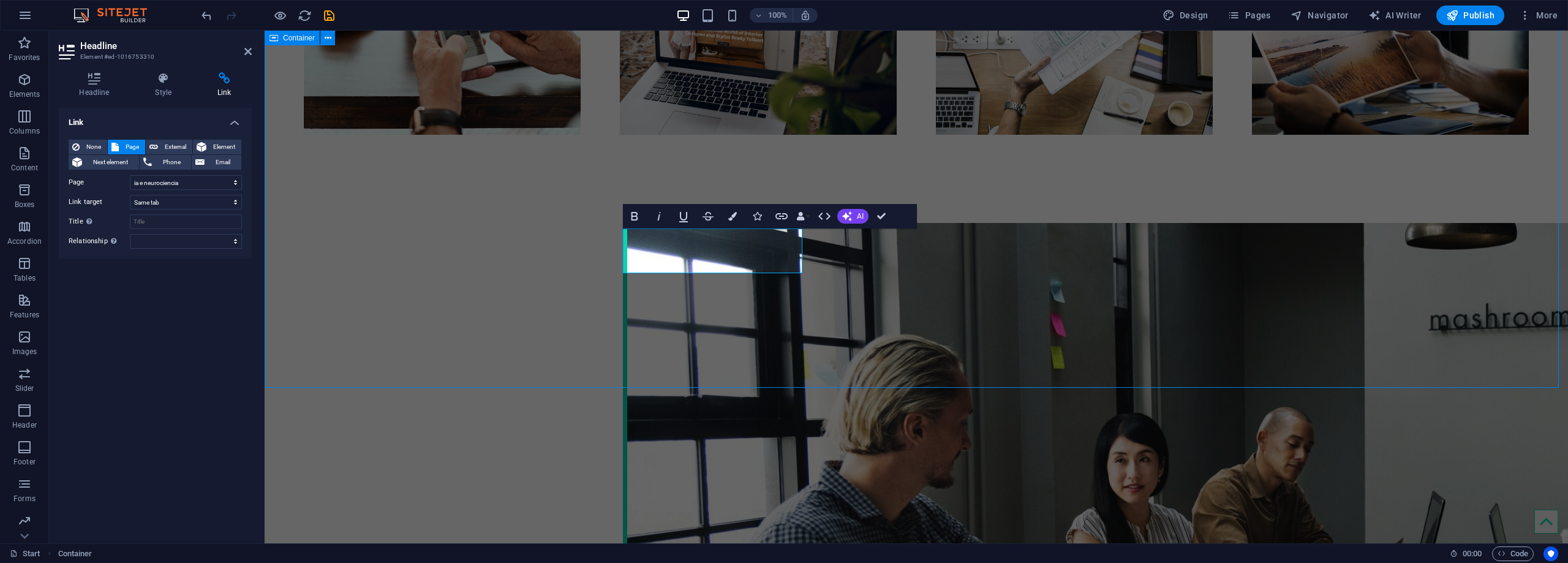
scroll to position [1838, 0]
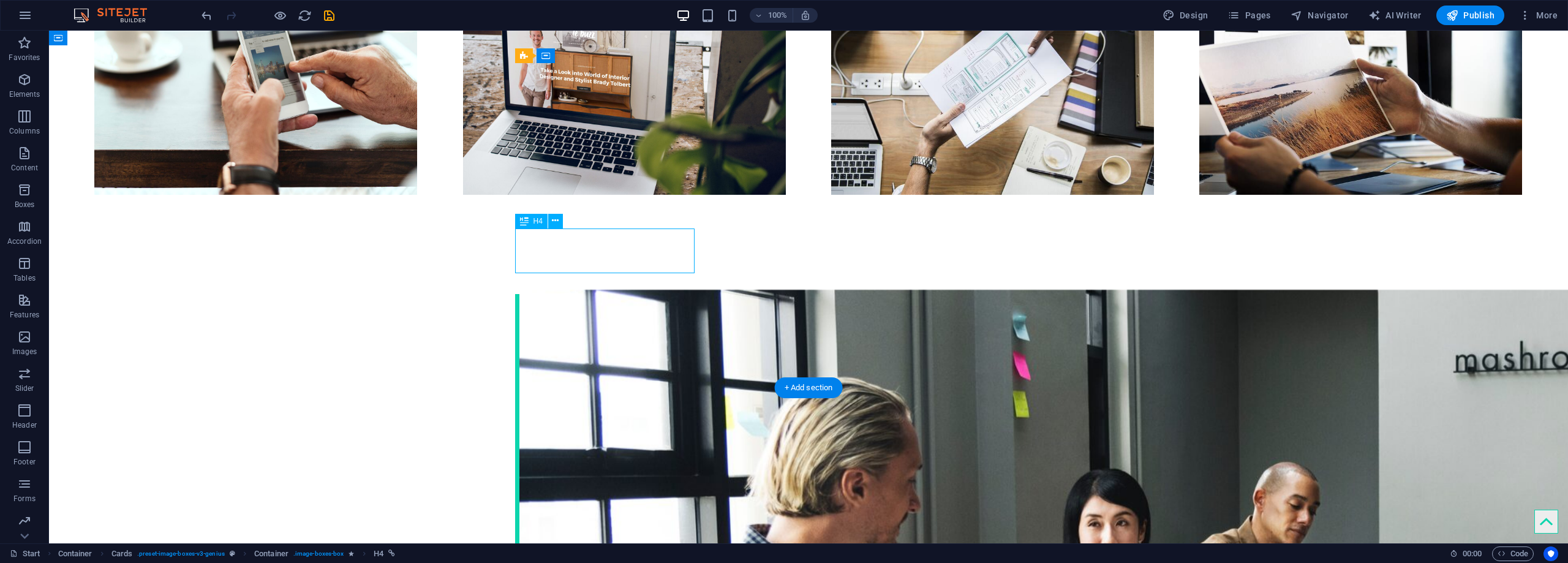
select select "2"
select select
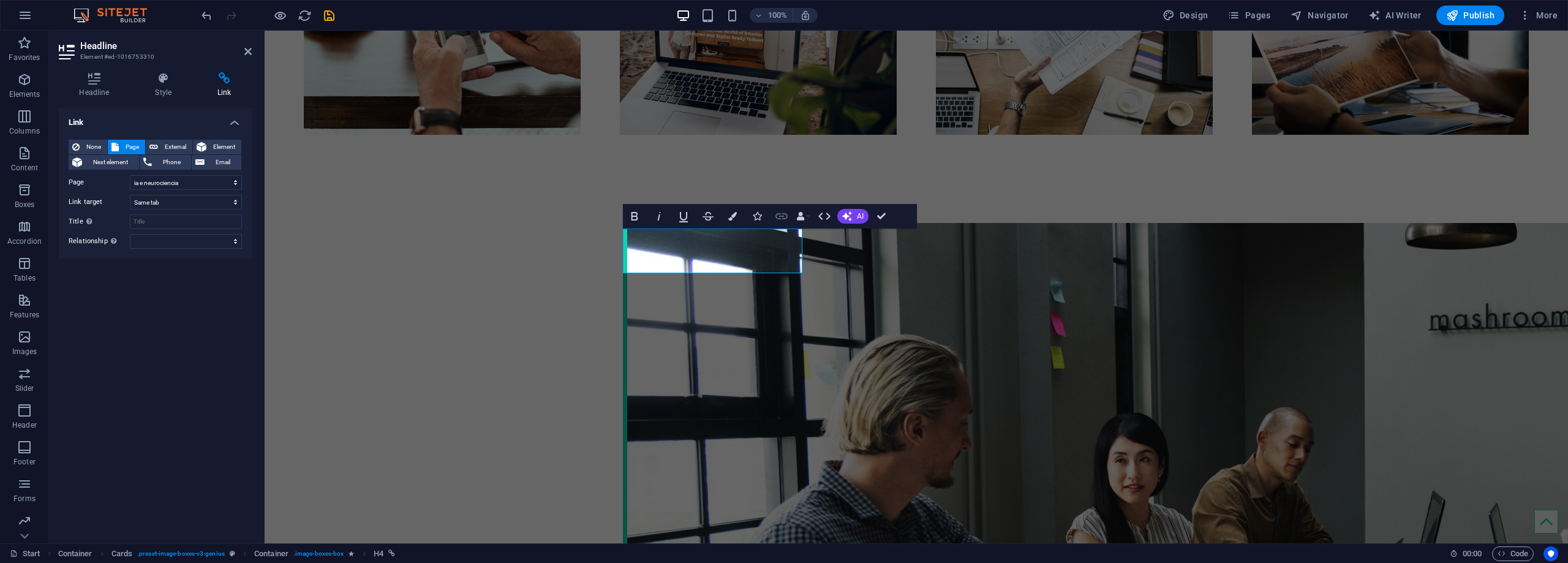
click at [780, 212] on icon "button" at bounding box center [781, 216] width 15 height 15
click at [329, 13] on icon "save" at bounding box center [329, 16] width 14 height 14
checkbox input "false"
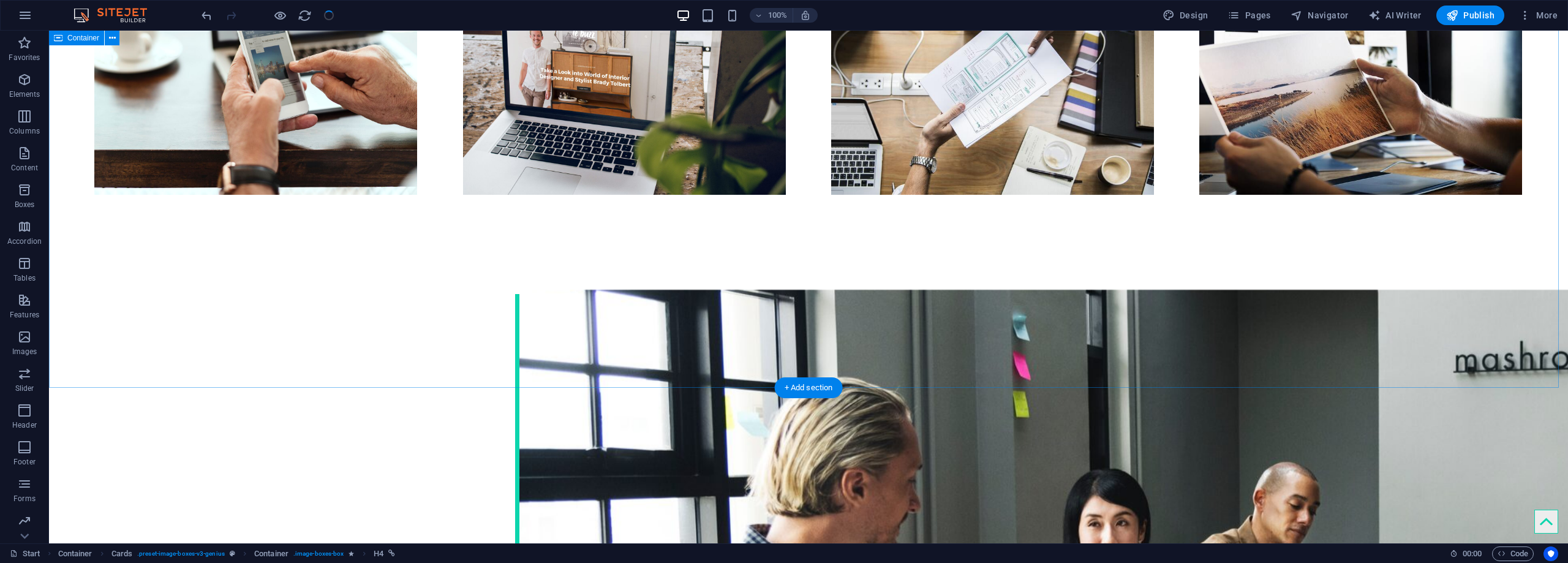
scroll to position [1838, 0]
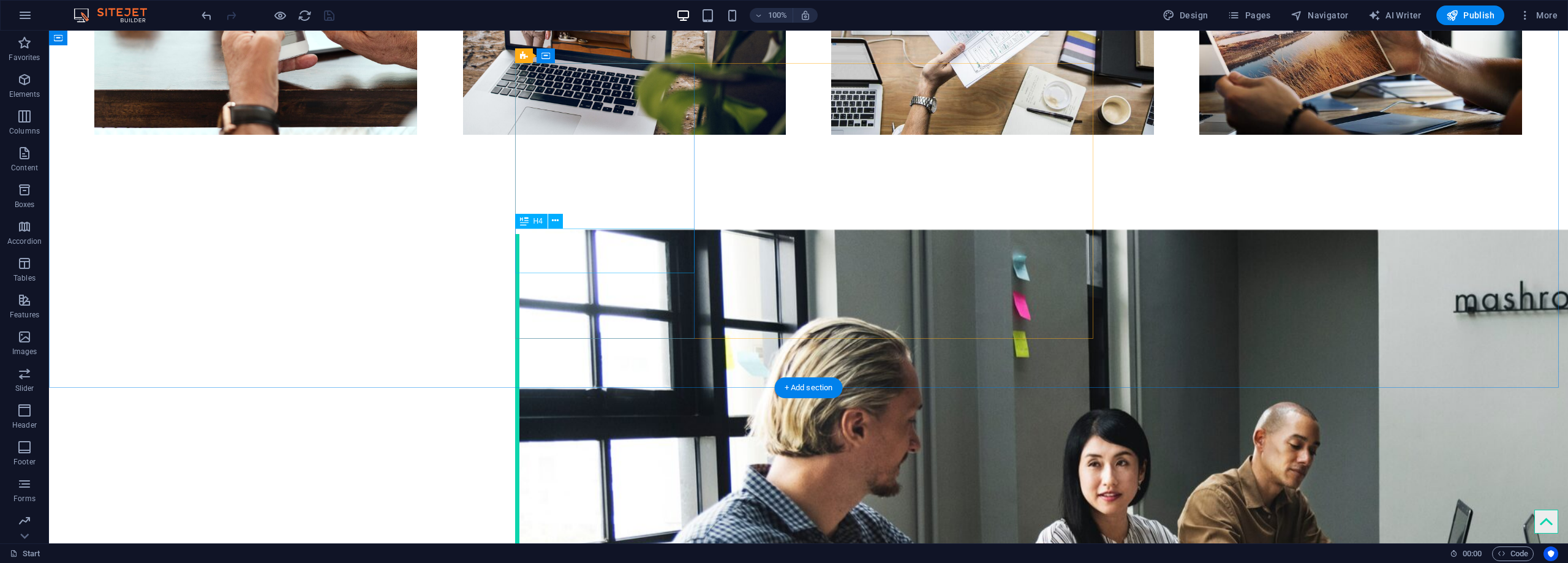
select select "2"
select select
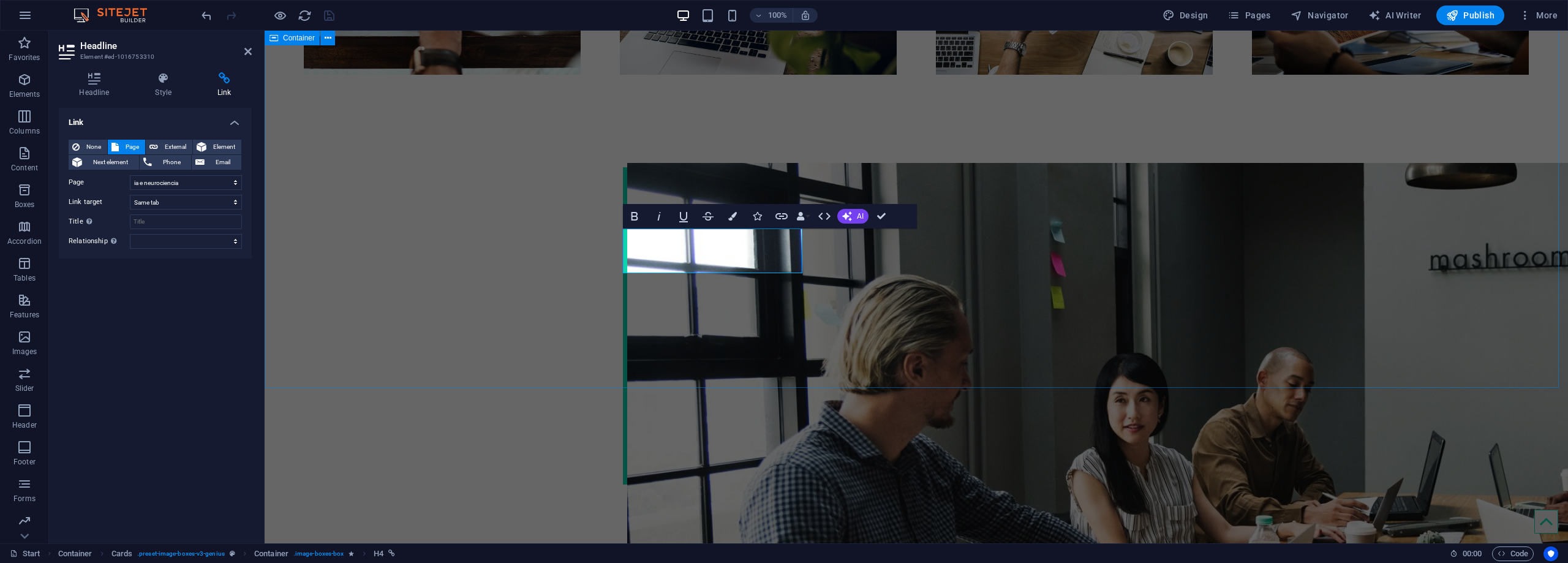
scroll to position [1778, 0]
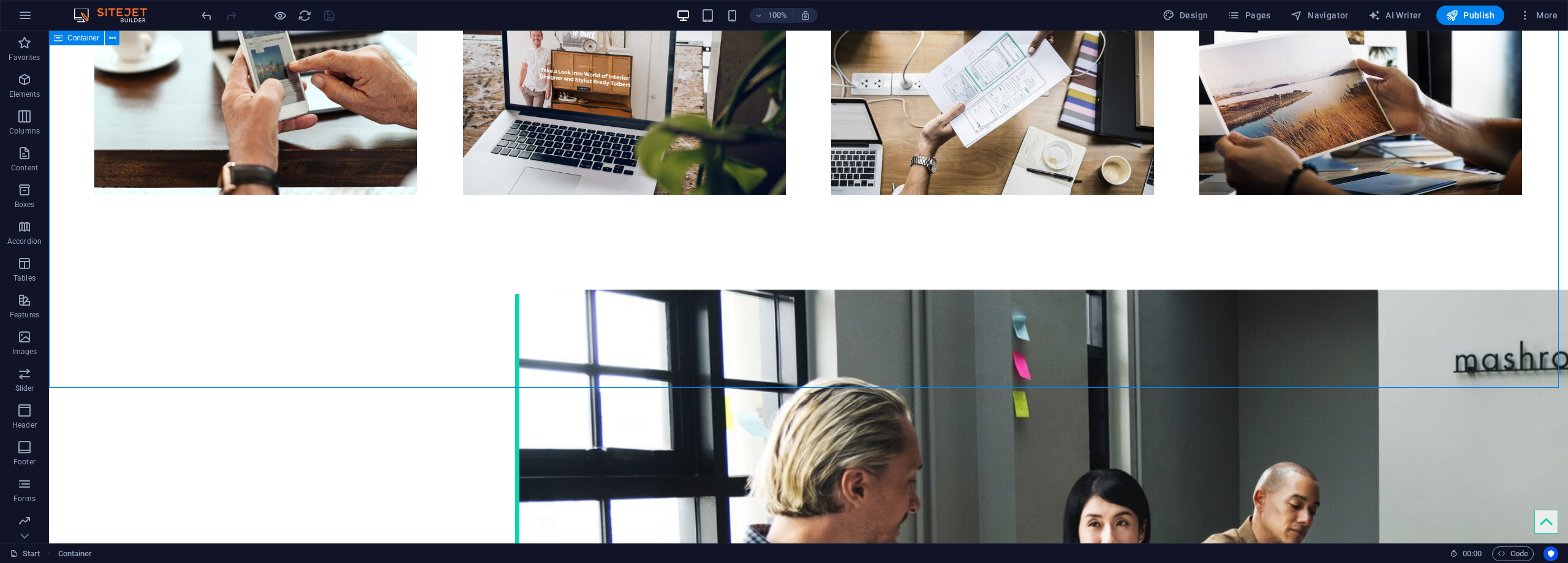
scroll to position [1838, 0]
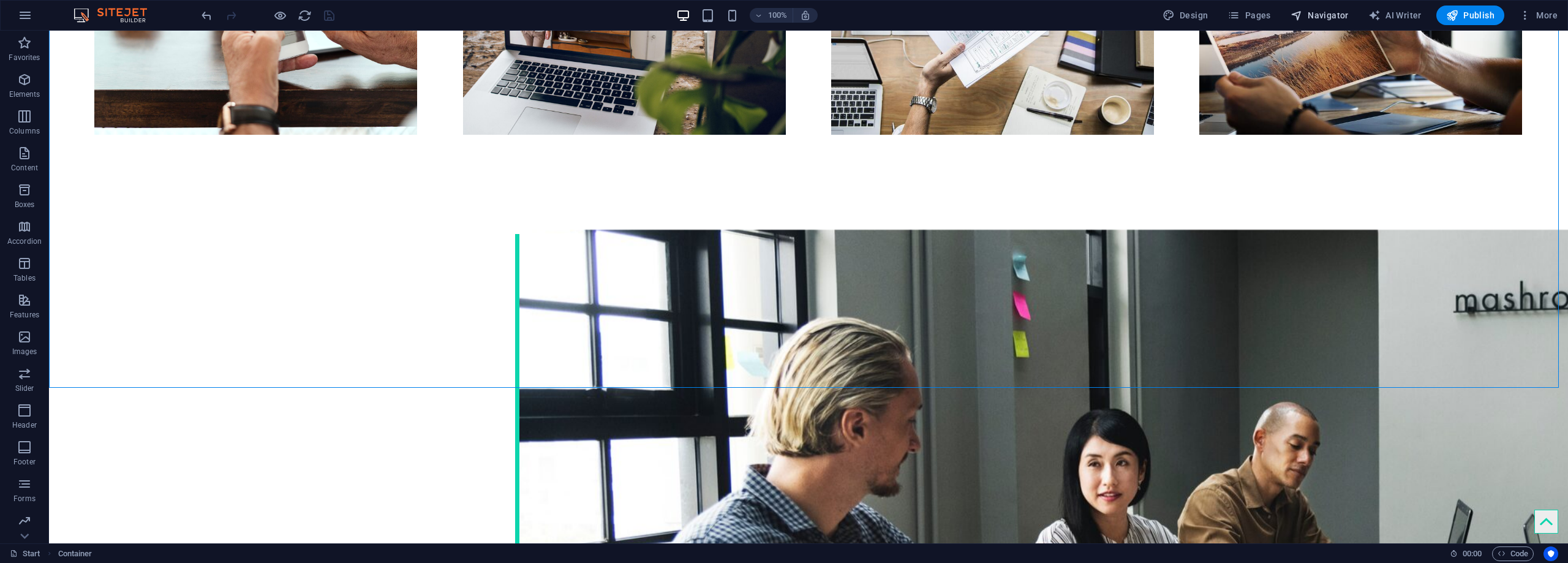
click at [1326, 13] on span "Navigator" at bounding box center [1319, 15] width 58 height 13
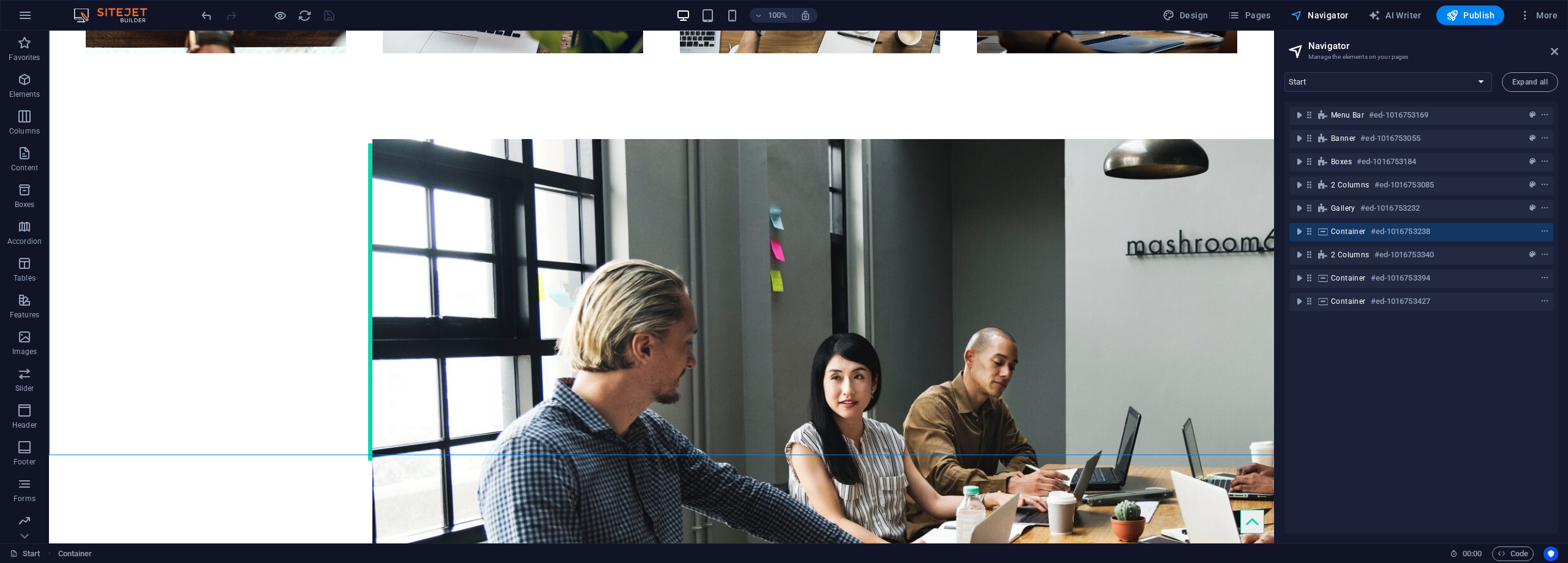
scroll to position [1770, 0]
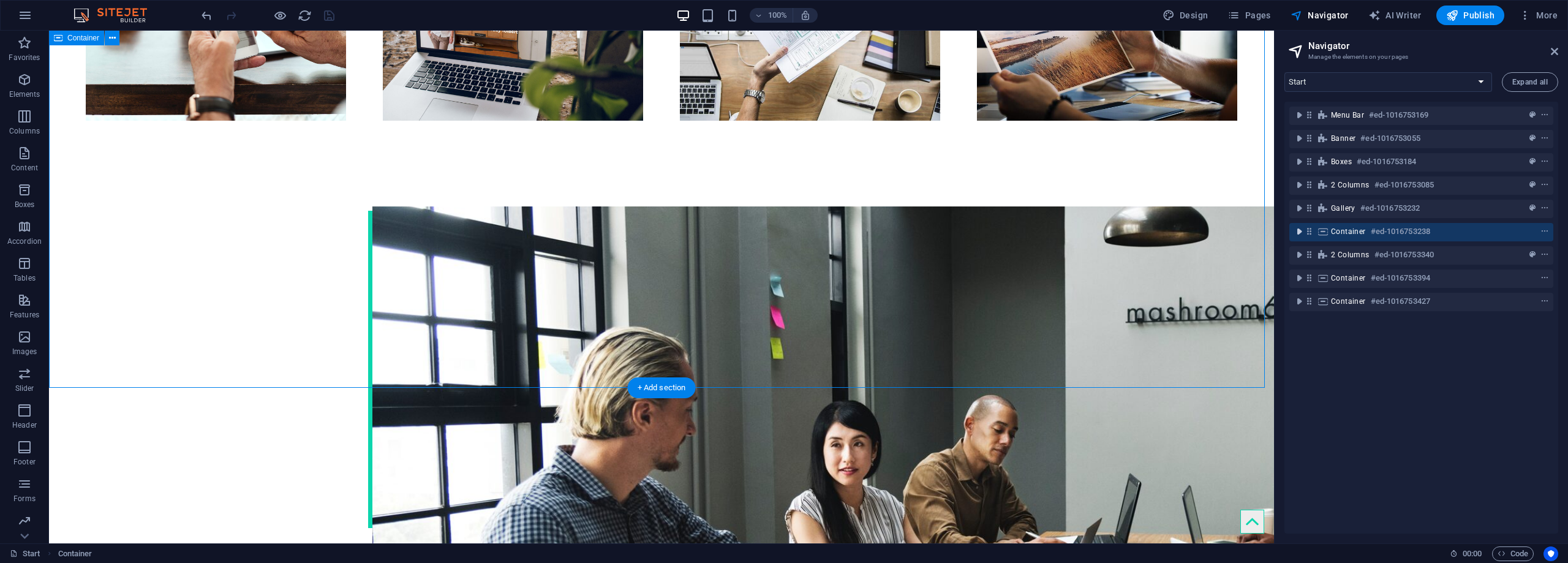
click at [1298, 228] on icon "toggle-expand" at bounding box center [1299, 231] width 13 height 13
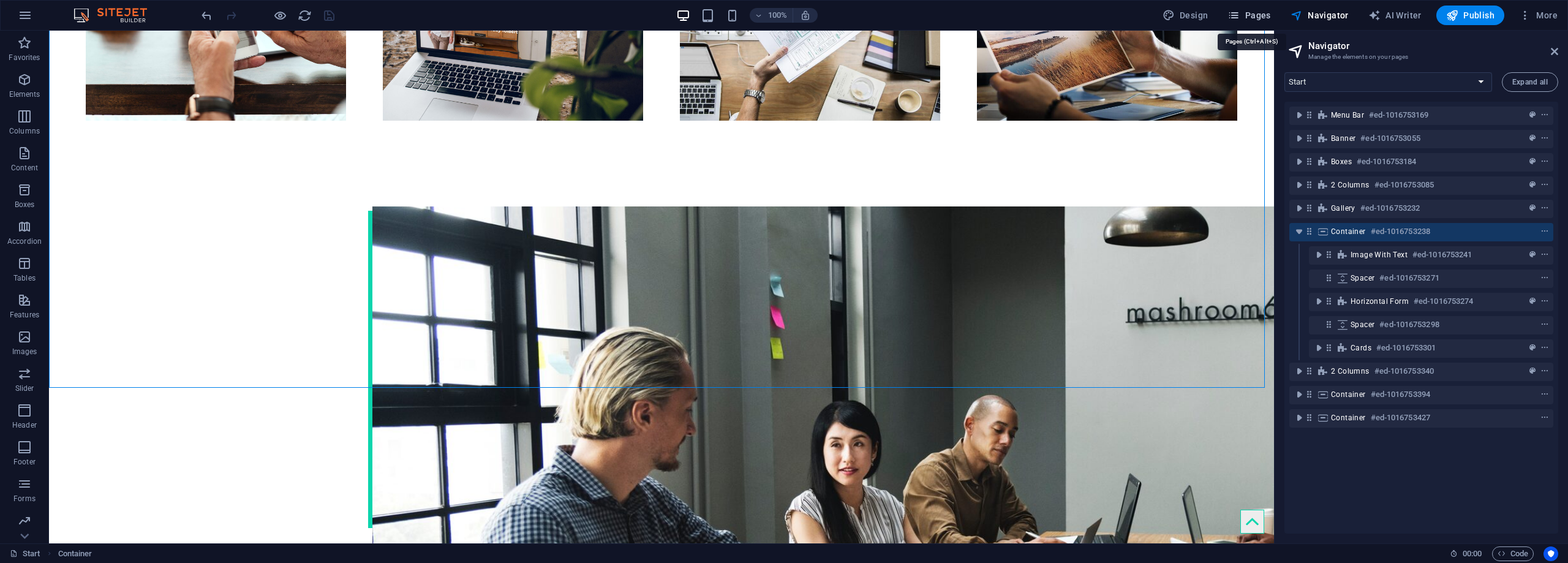
click at [1264, 16] on span "Pages" at bounding box center [1249, 15] width 43 height 13
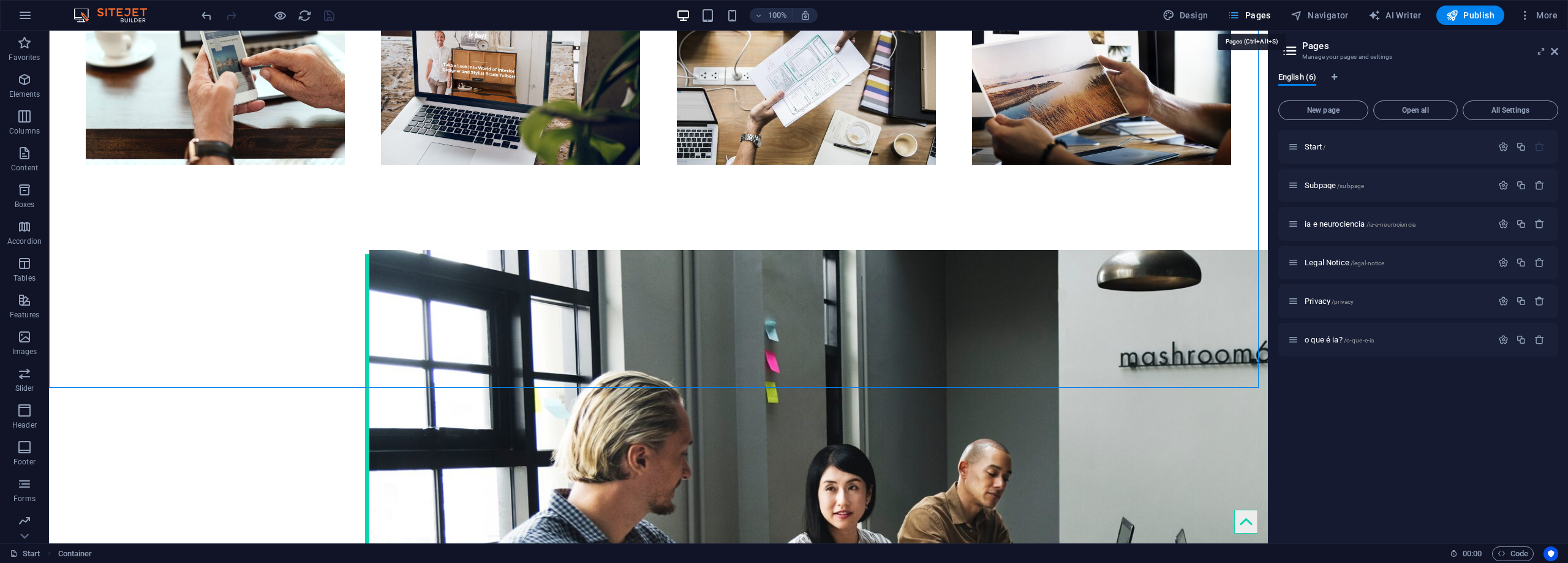
click at [1264, 16] on span "Pages" at bounding box center [1249, 15] width 43 height 13
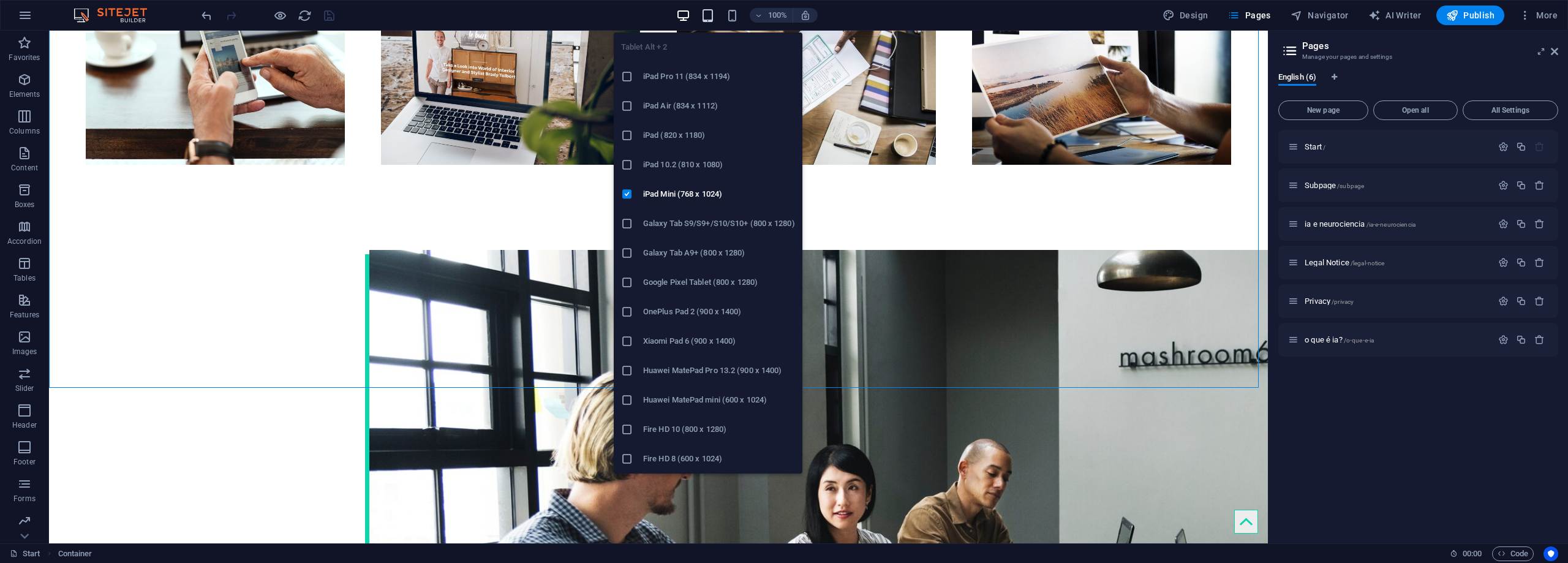
click at [711, 16] on icon "button" at bounding box center [708, 16] width 14 height 14
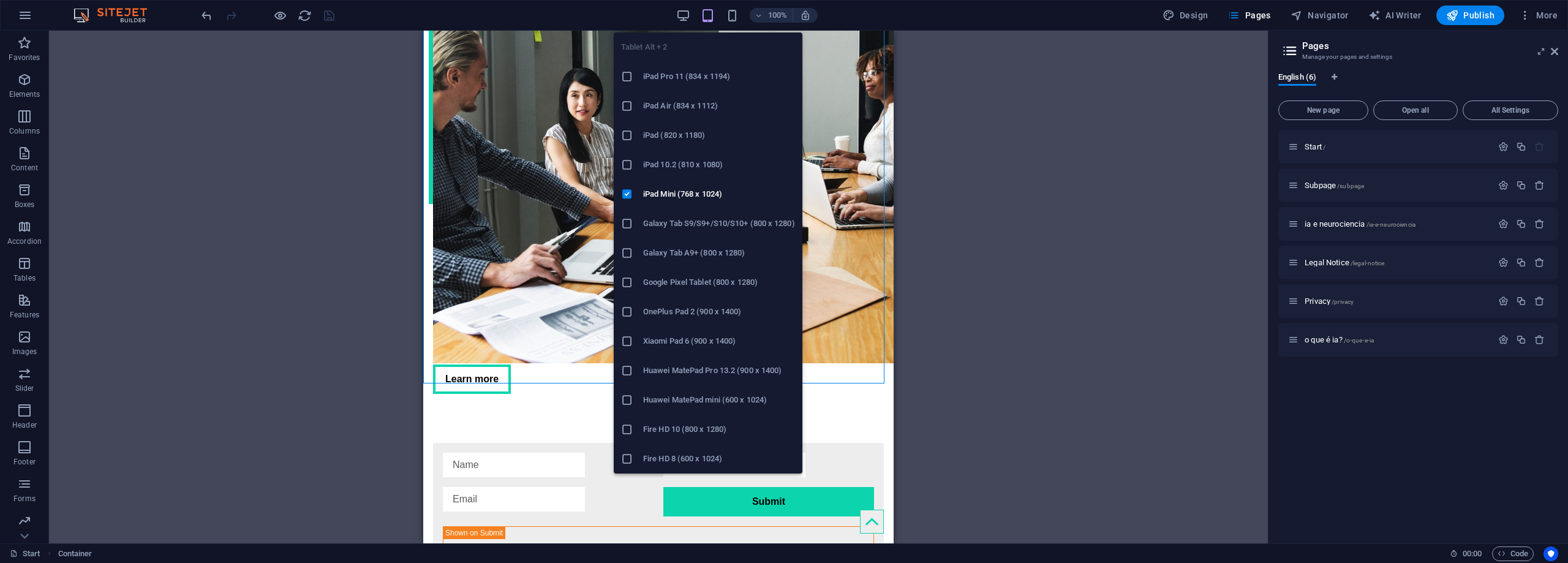
scroll to position [1487, 0]
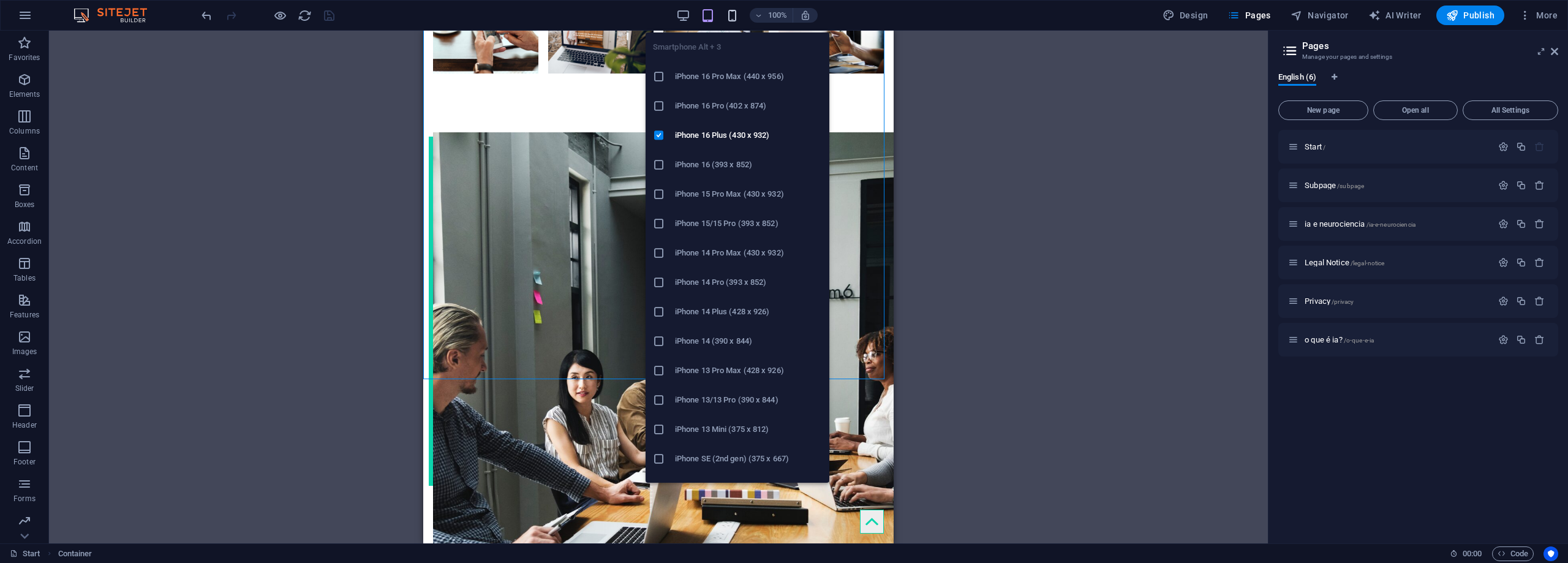
click at [737, 19] on icon "button" at bounding box center [732, 16] width 14 height 14
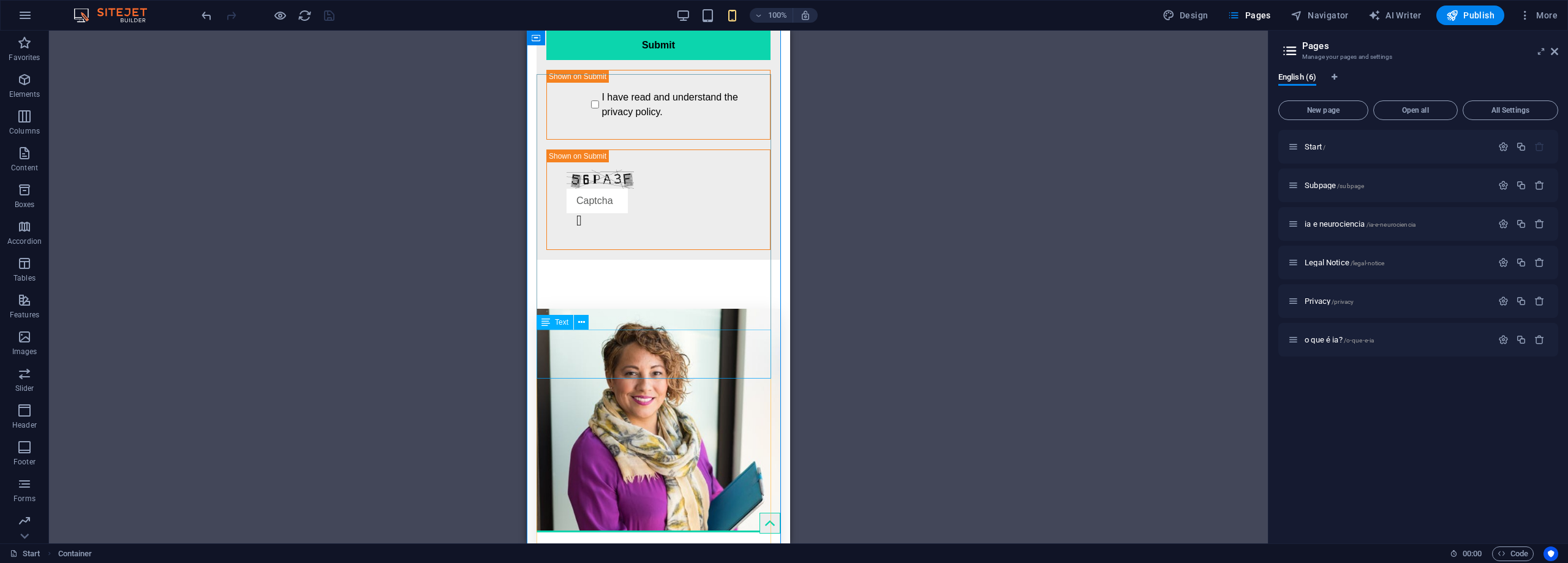
scroll to position [2406, 0]
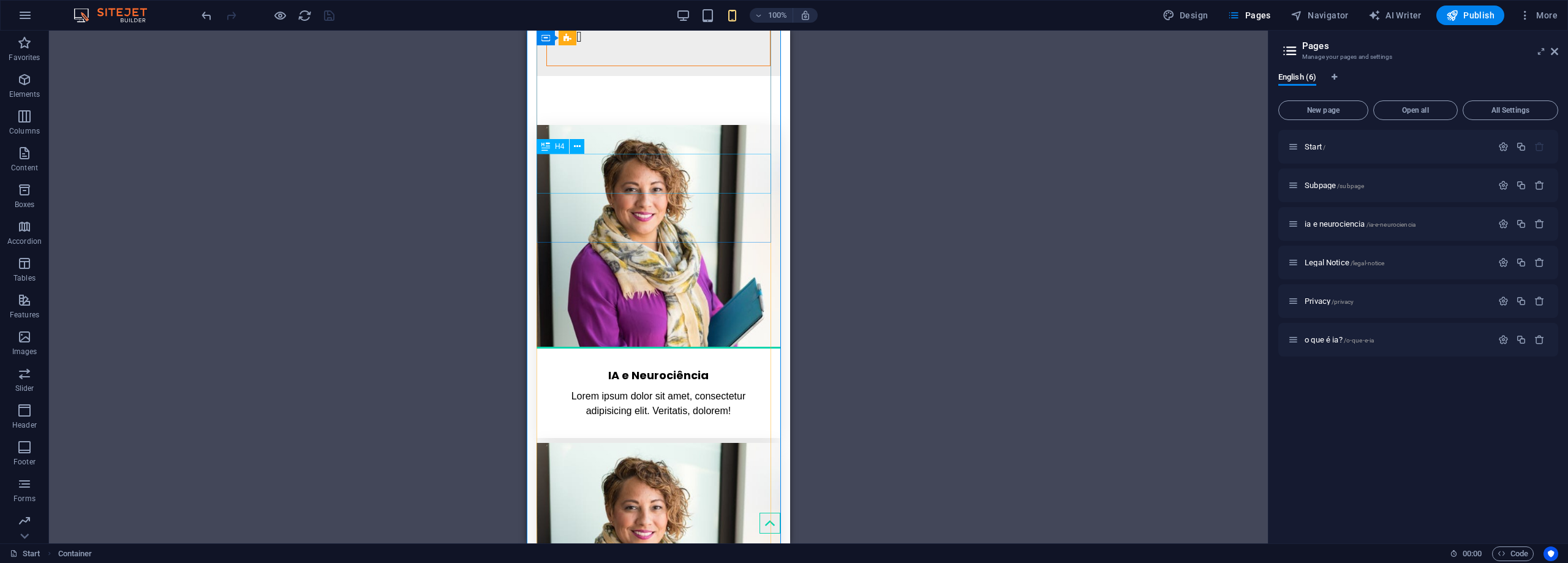
click at [628, 349] on div "IA e Neurociência" at bounding box center [658, 369] width 244 height 40
click at [1472, 13] on span "Publish" at bounding box center [1471, 15] width 49 height 13
